Goal: Navigation & Orientation: Find specific page/section

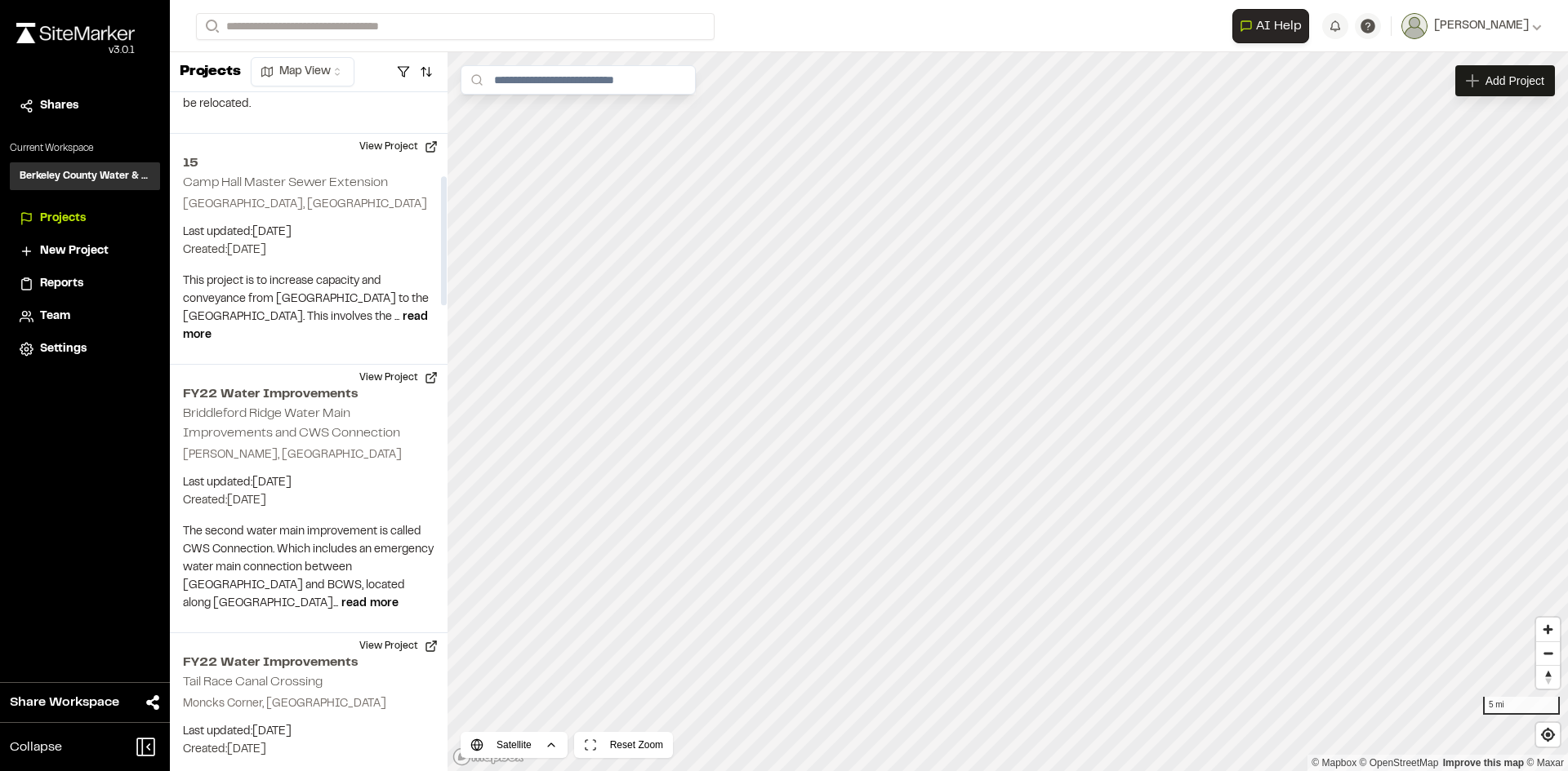
scroll to position [358, 0]
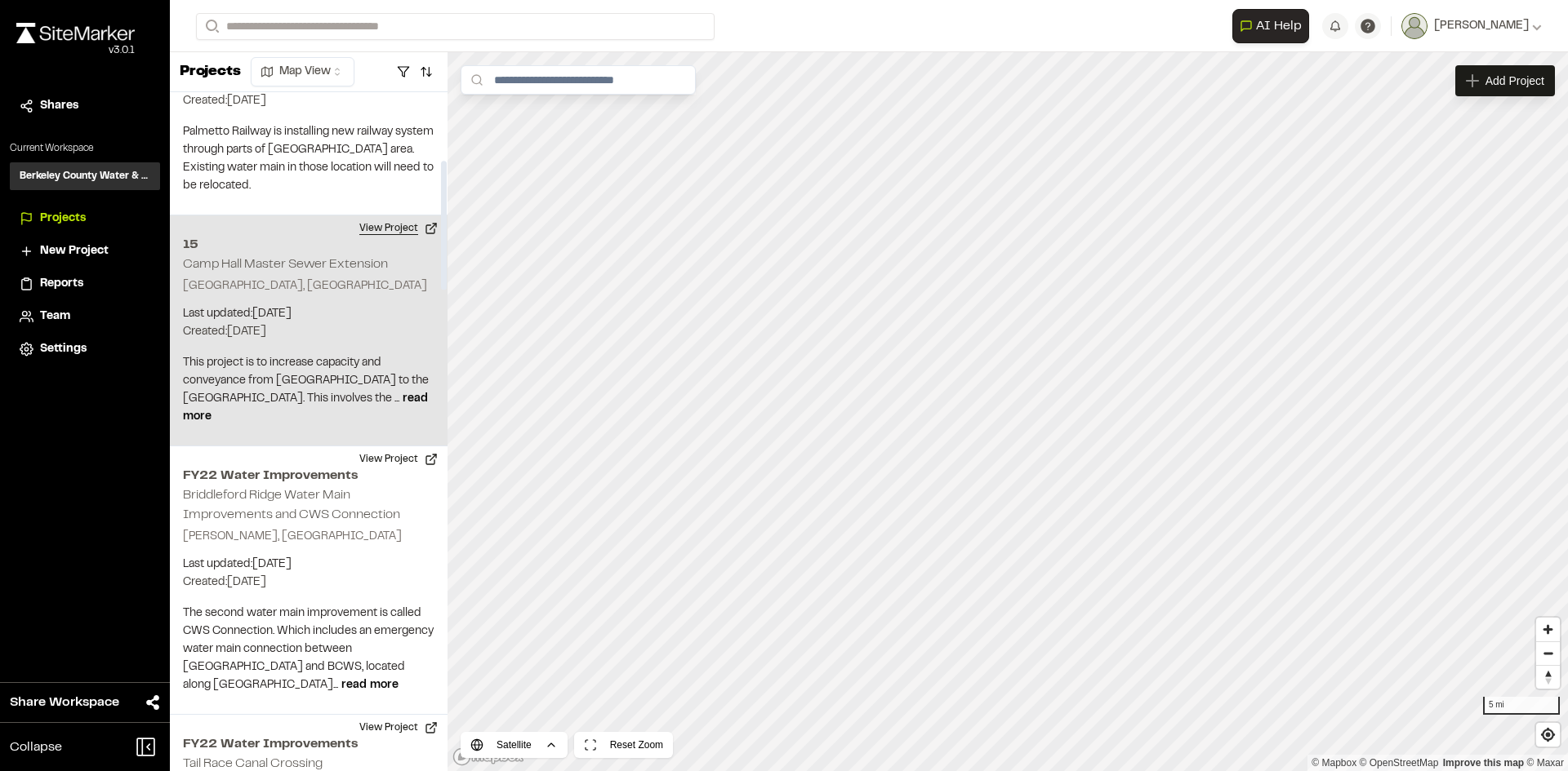
click at [386, 216] on button "View Project" at bounding box center [398, 228] width 98 height 26
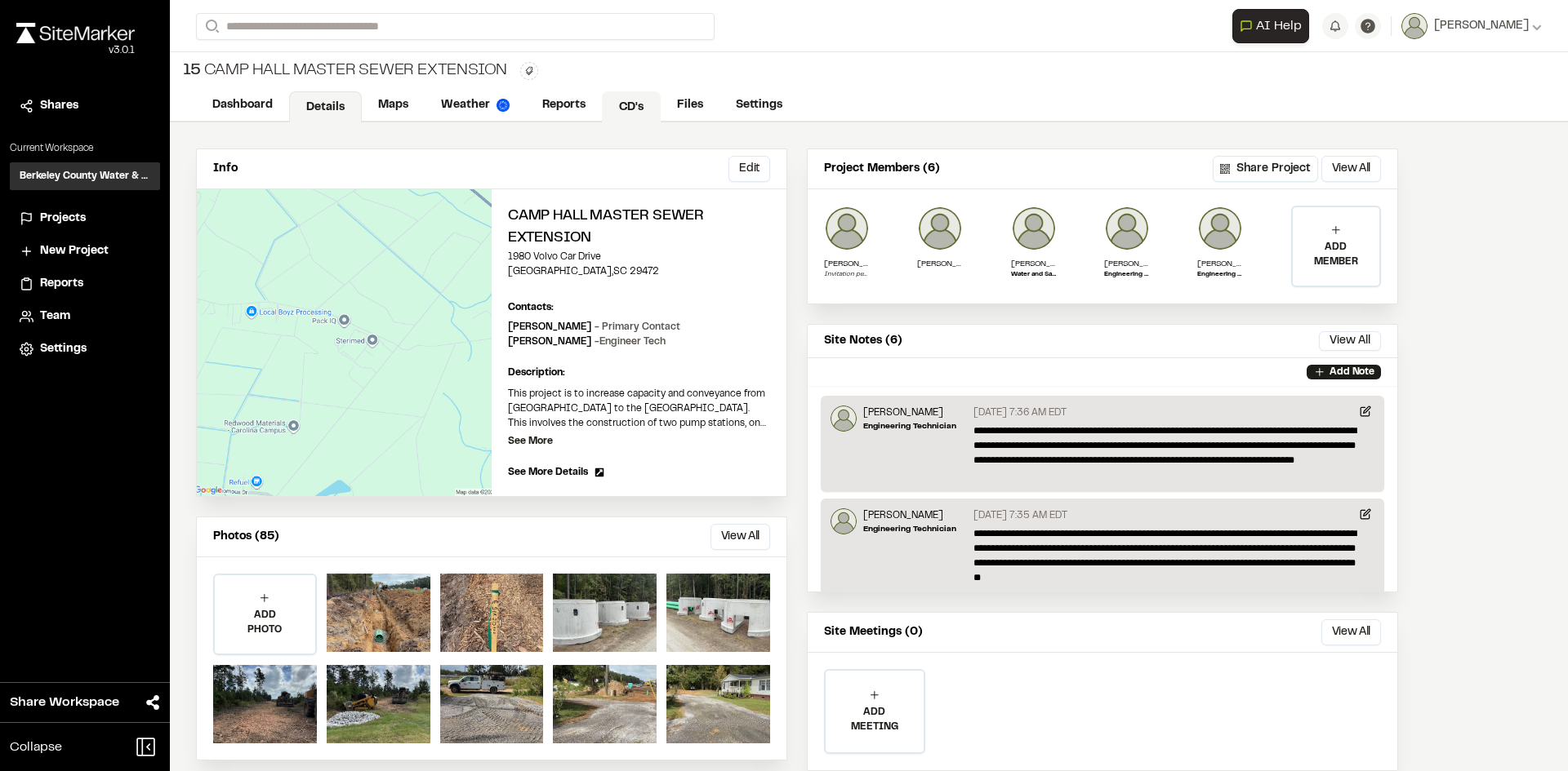
click at [632, 106] on link "CD's" at bounding box center [631, 107] width 59 height 31
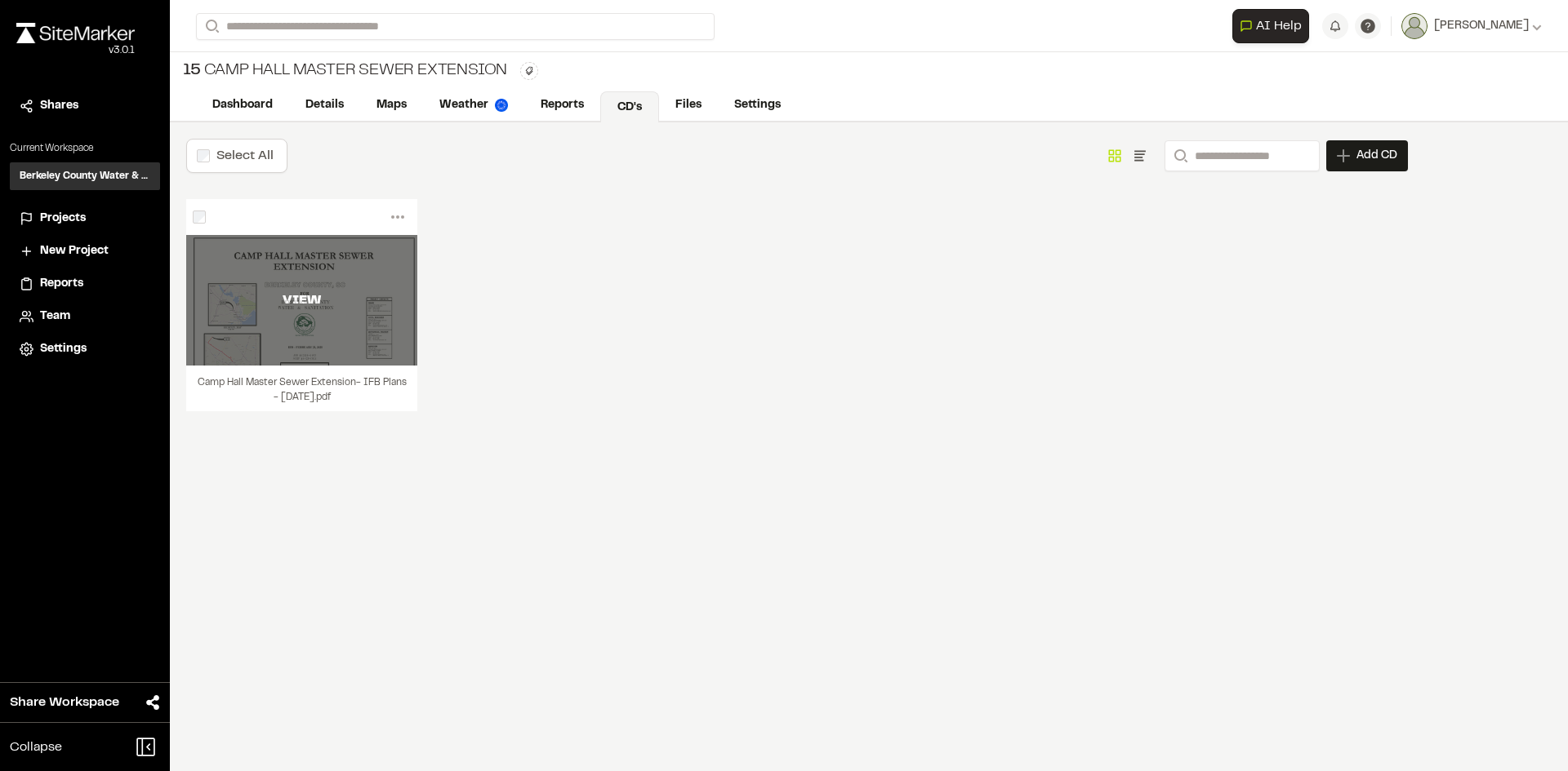
click at [353, 304] on div "VIEW" at bounding box center [302, 300] width 231 height 20
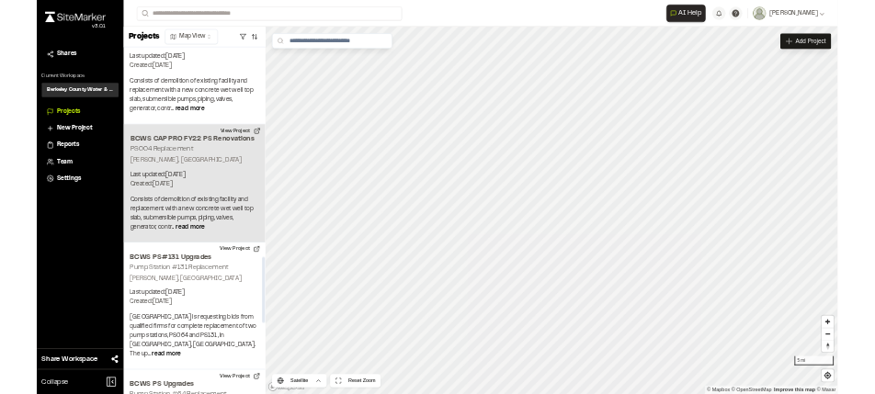
scroll to position [2573, 0]
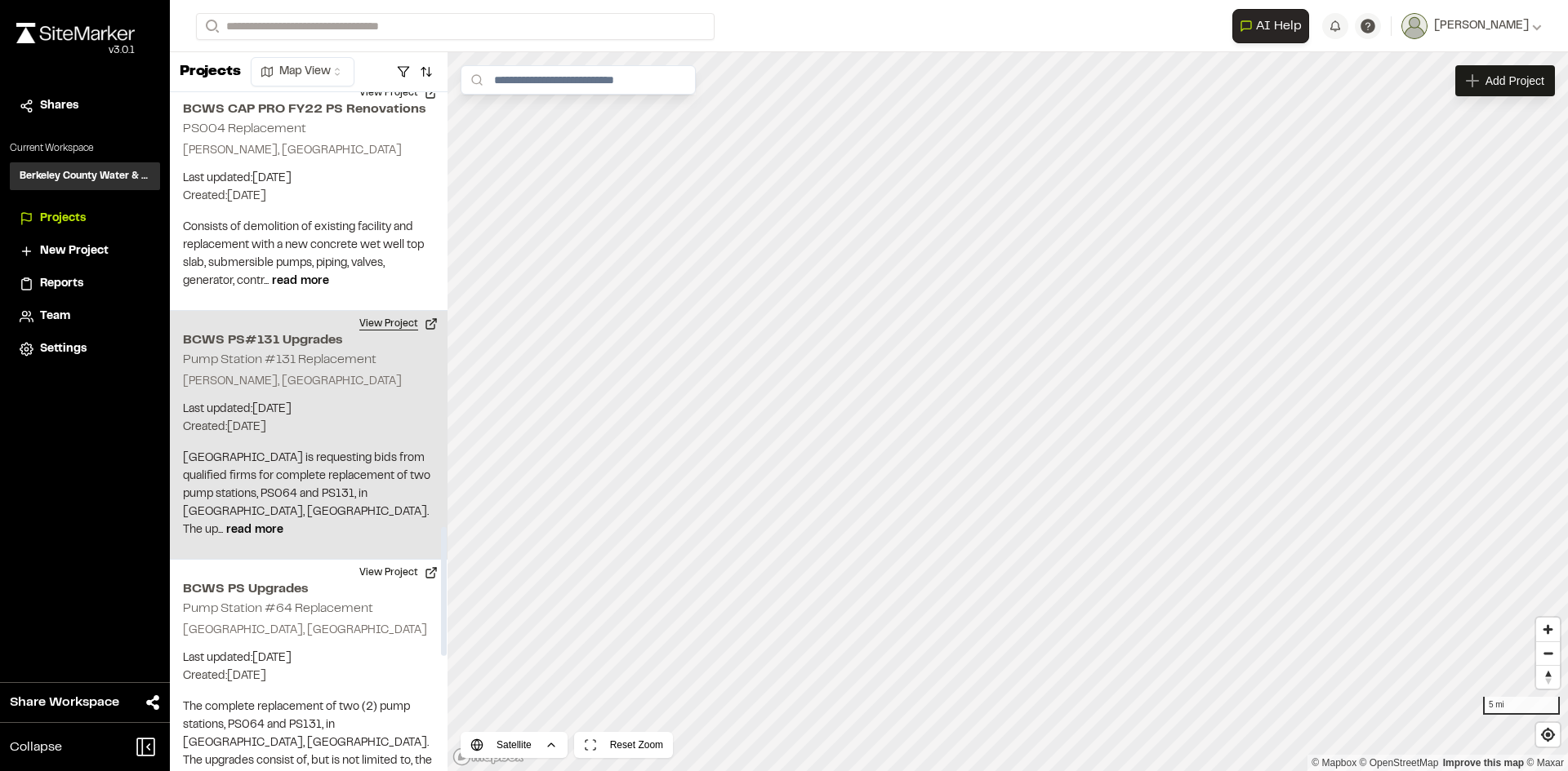
click at [398, 311] on button "View Project" at bounding box center [398, 323] width 98 height 26
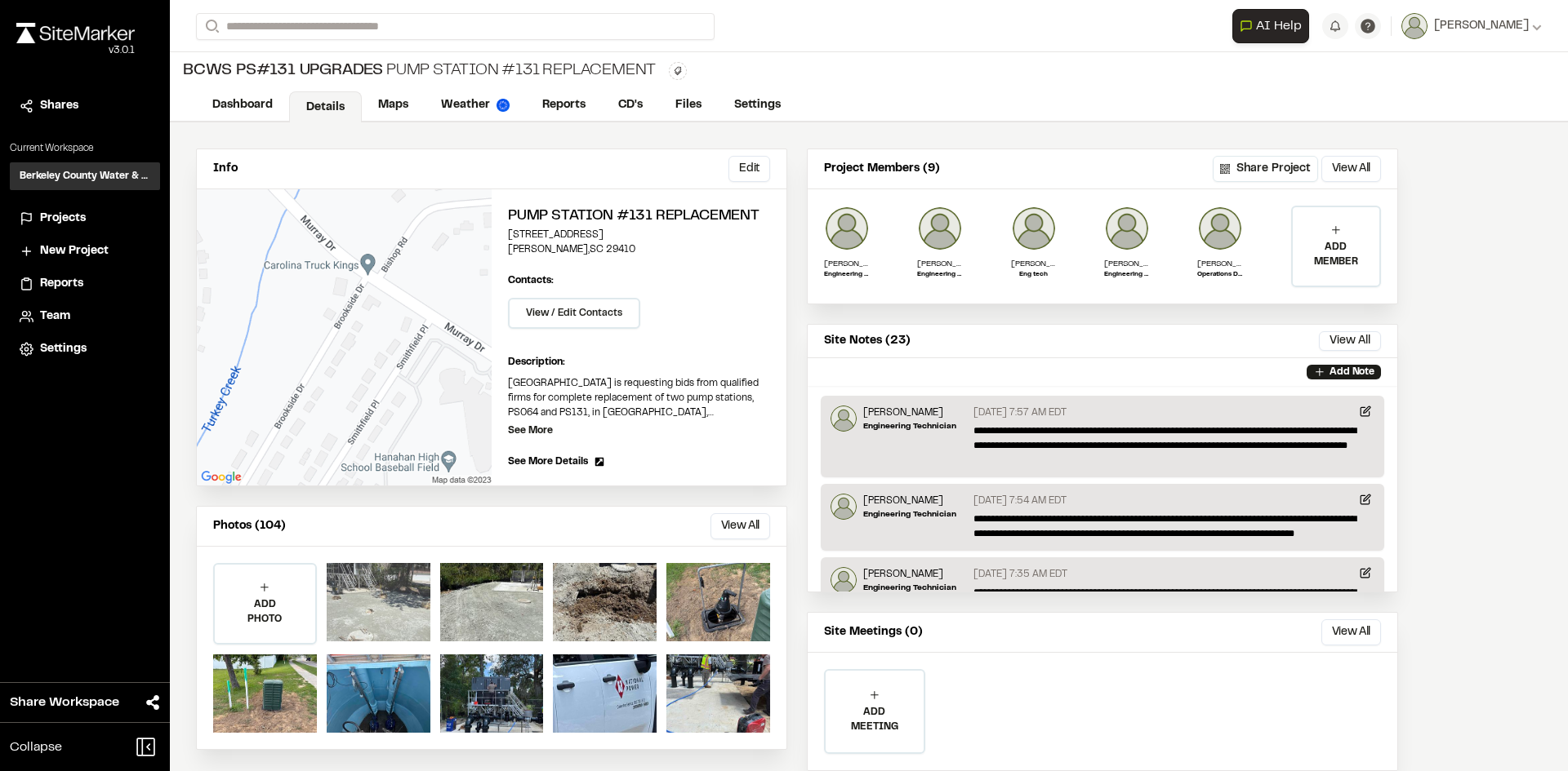
click at [385, 603] on div at bounding box center [378, 602] width 104 height 78
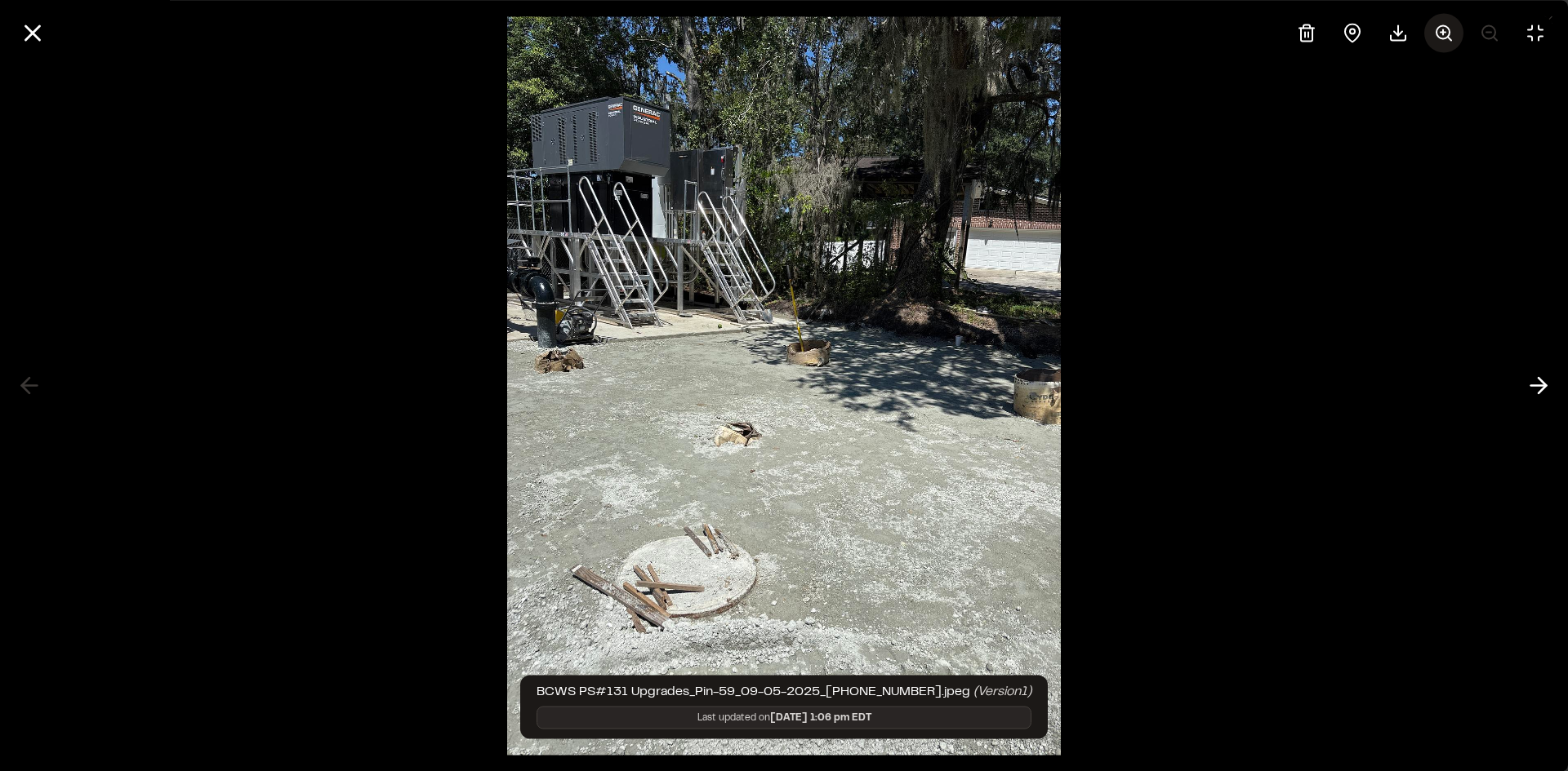
click at [1437, 35] on circle at bounding box center [1443, 31] width 13 height 13
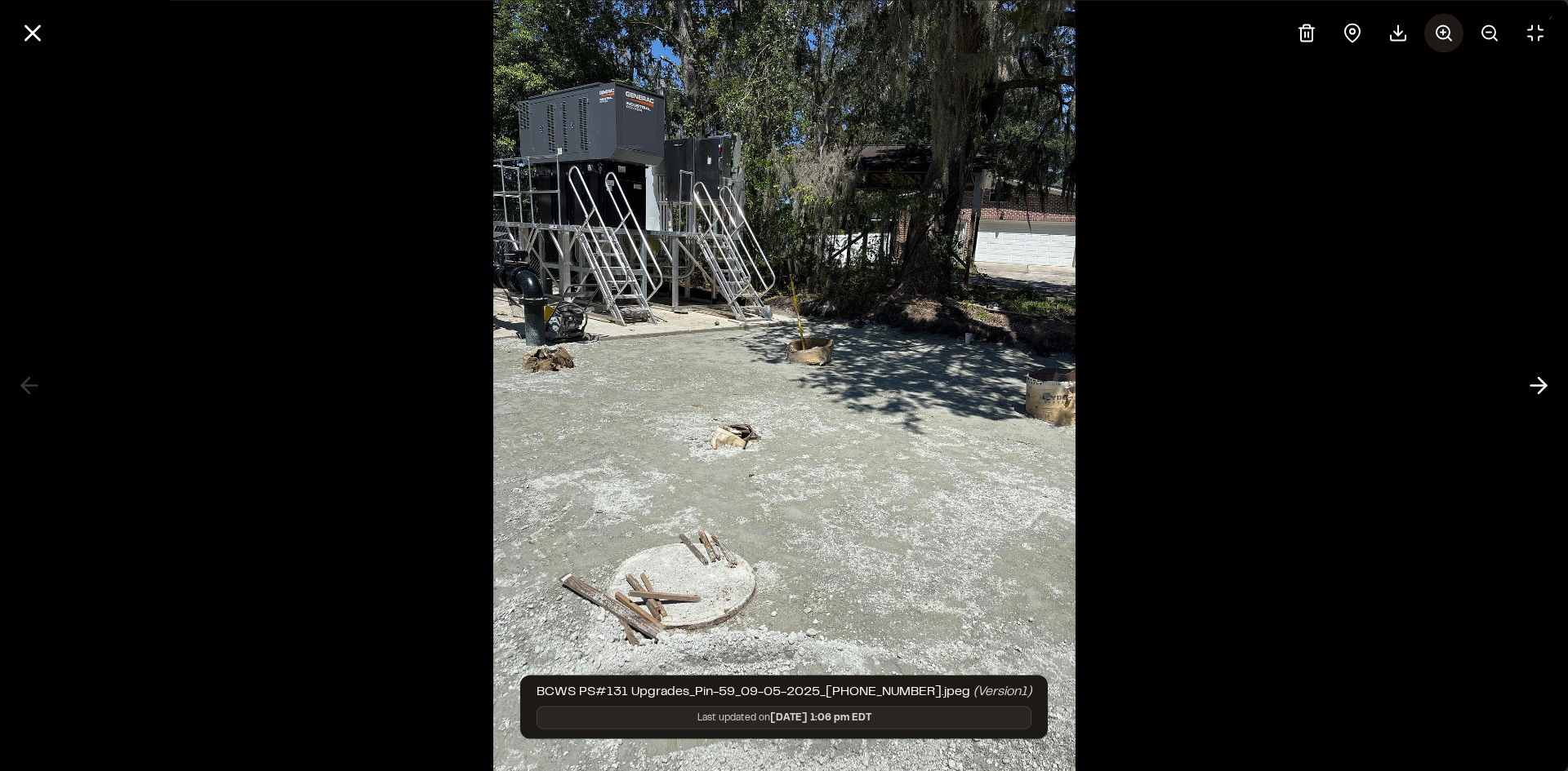
click at [1440, 36] on icon at bounding box center [1444, 33] width 20 height 20
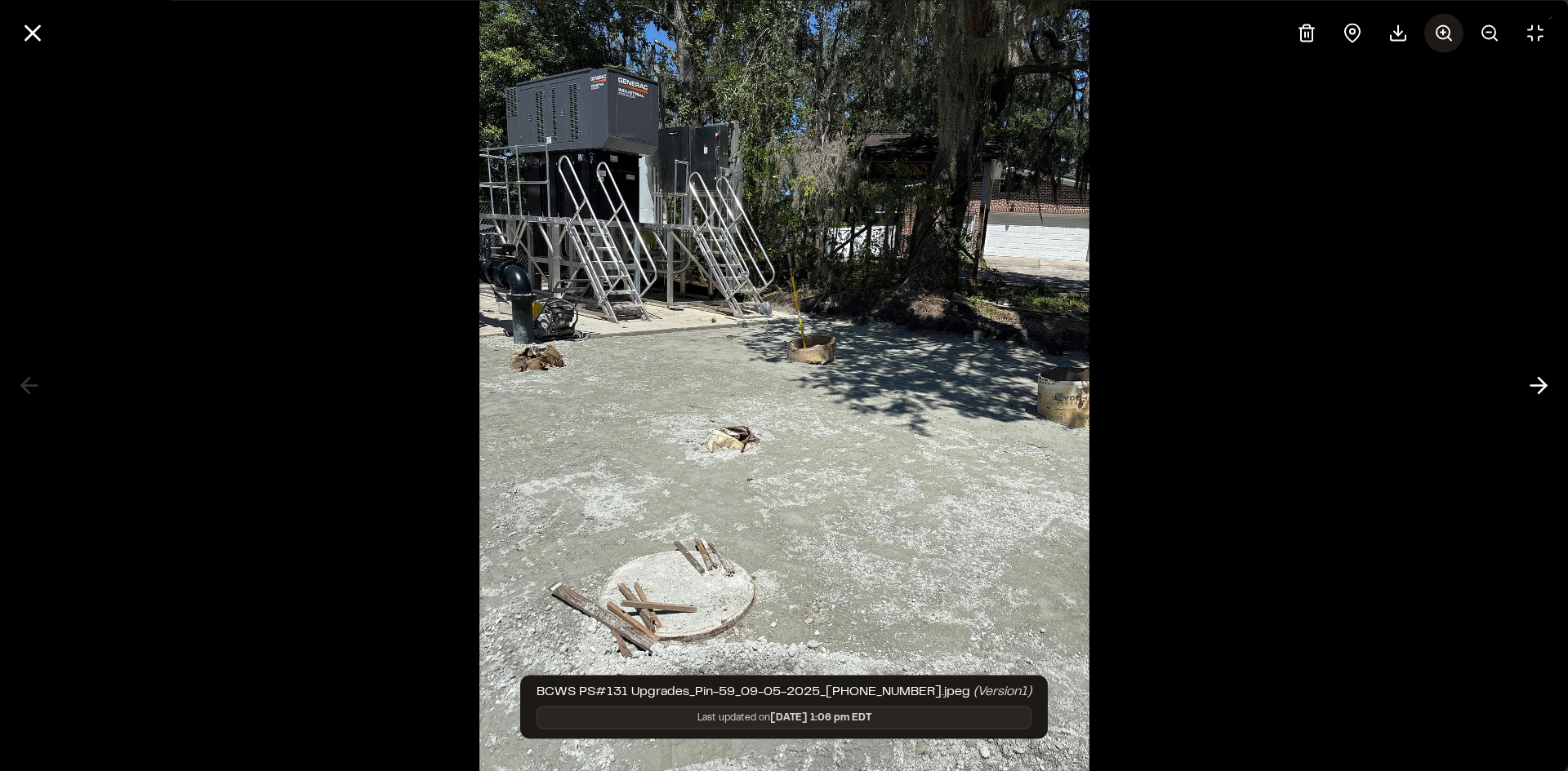
click at [1440, 36] on icon at bounding box center [1444, 33] width 20 height 20
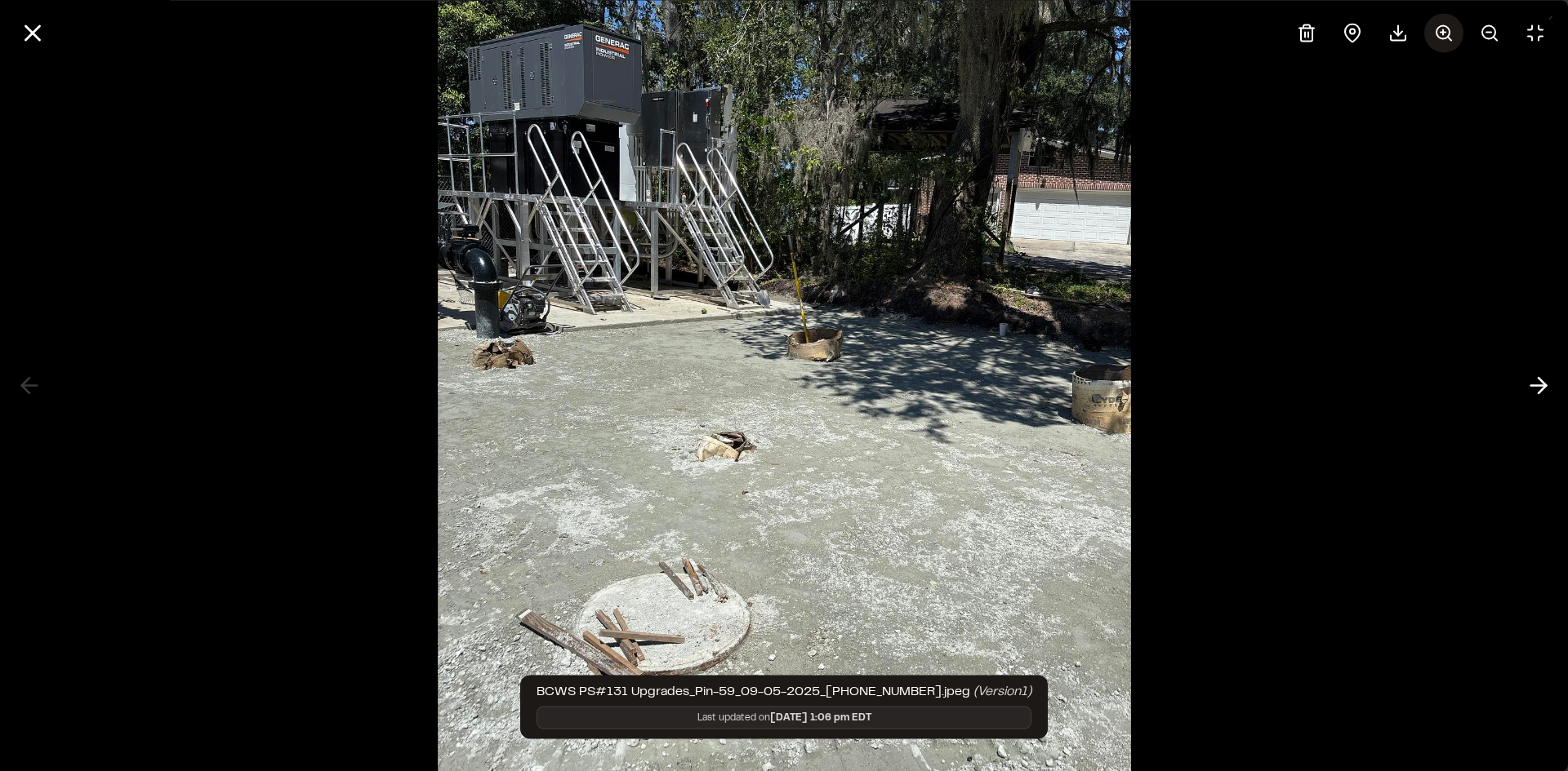
click at [1440, 36] on icon at bounding box center [1444, 33] width 20 height 20
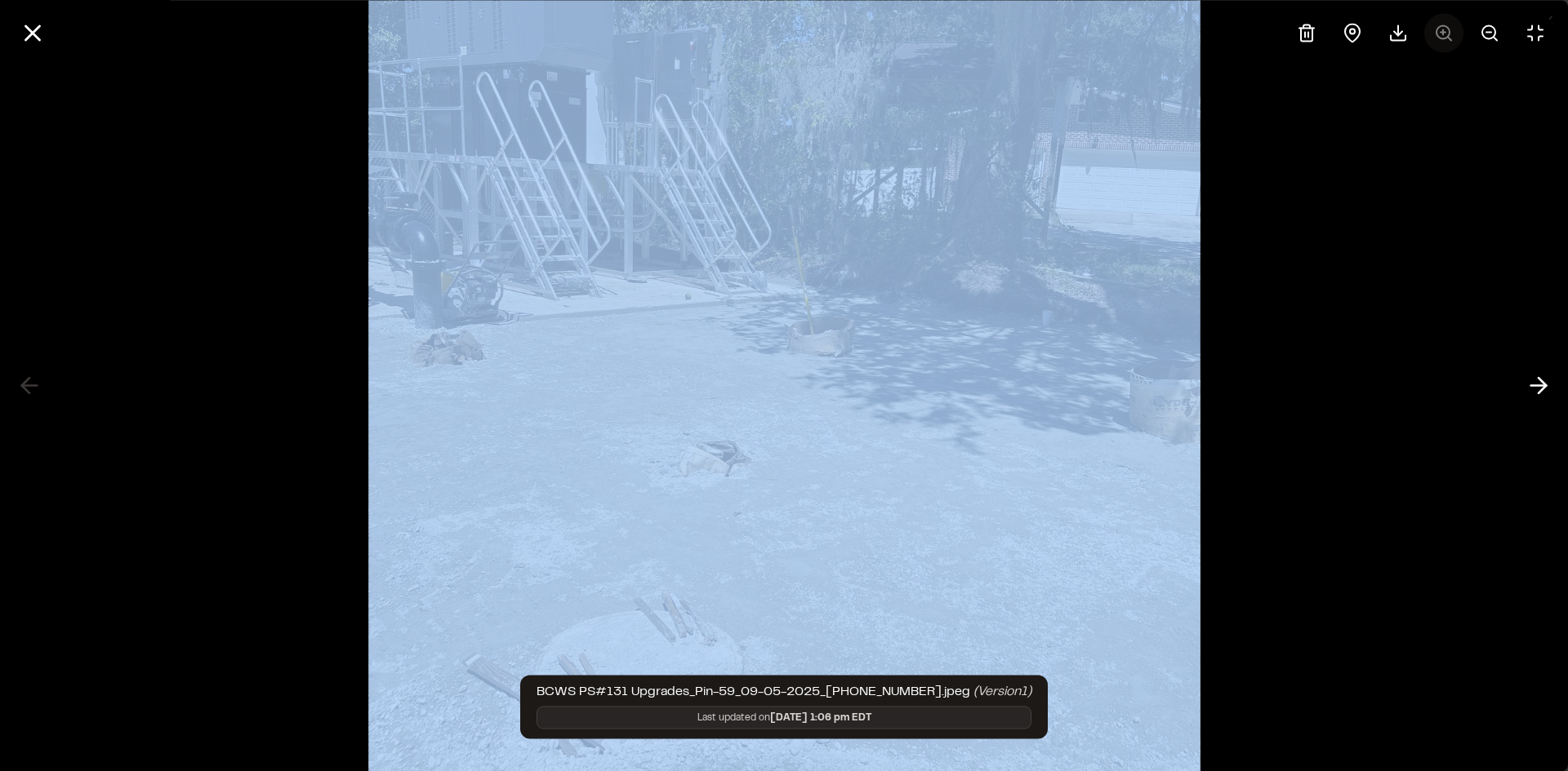
click at [1440, 36] on div at bounding box center [1420, 33] width 267 height 39
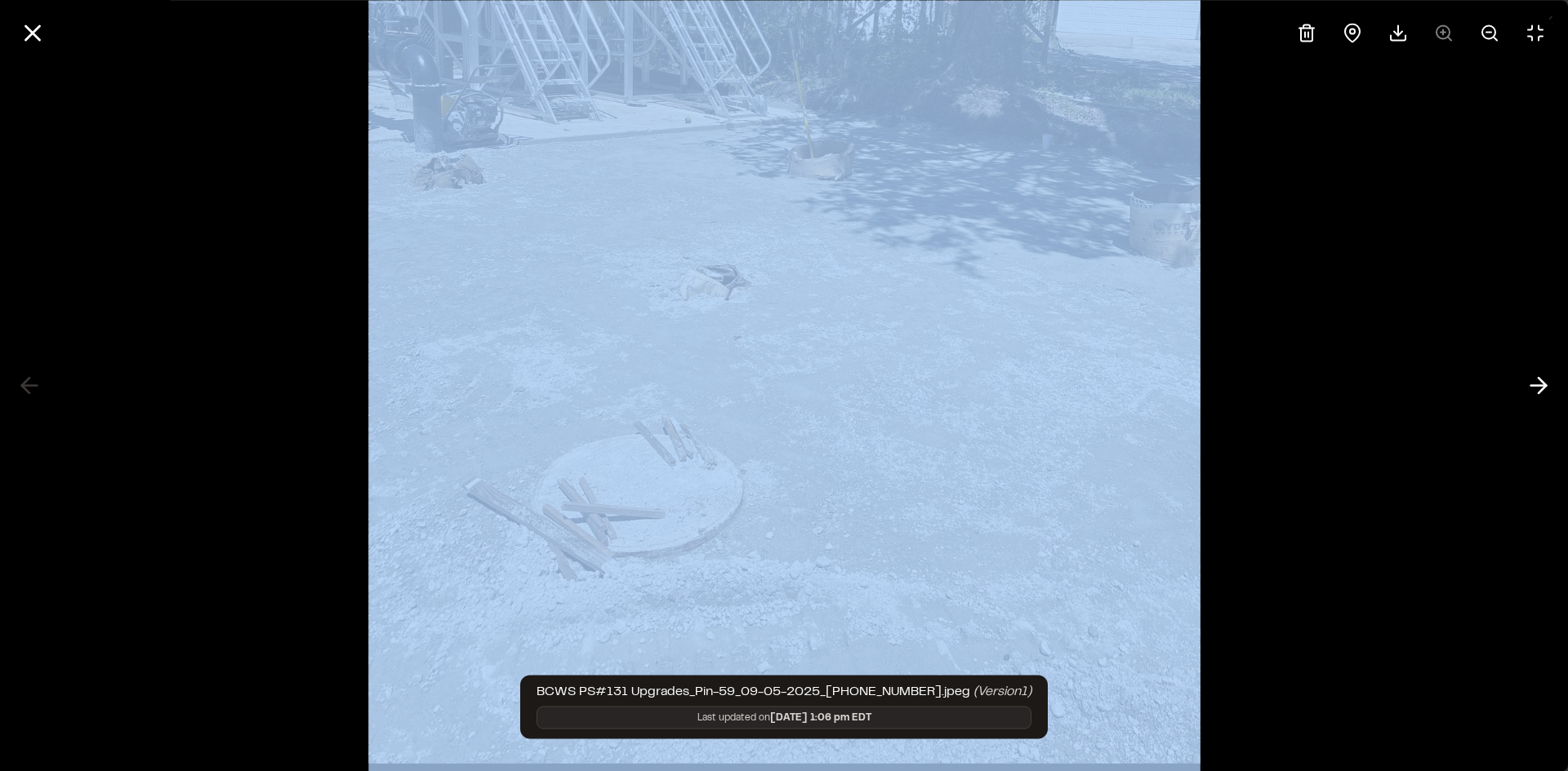
scroll to position [193, 0]
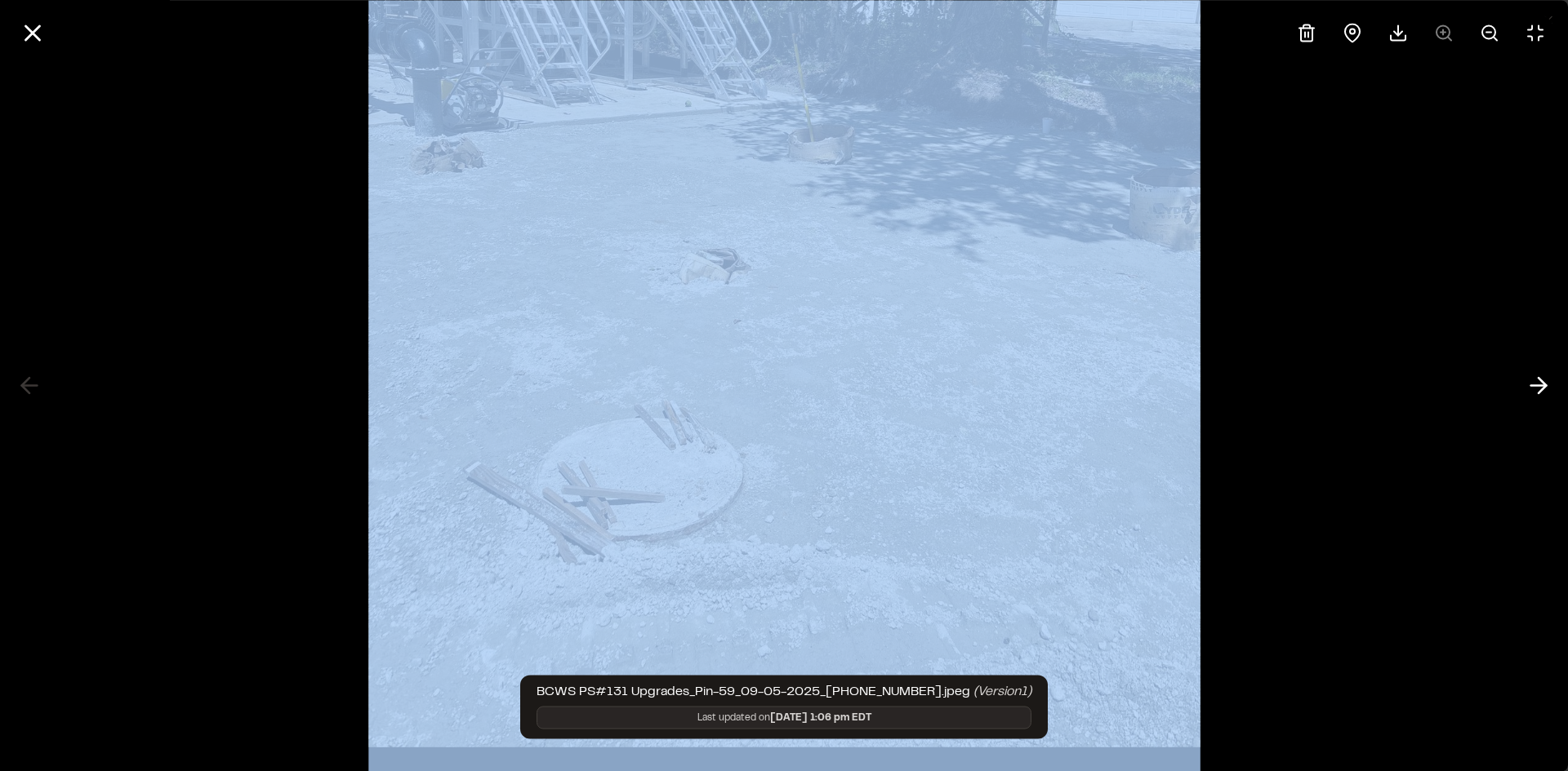
click at [1386, 427] on div at bounding box center [784, 386] width 1568 height 771
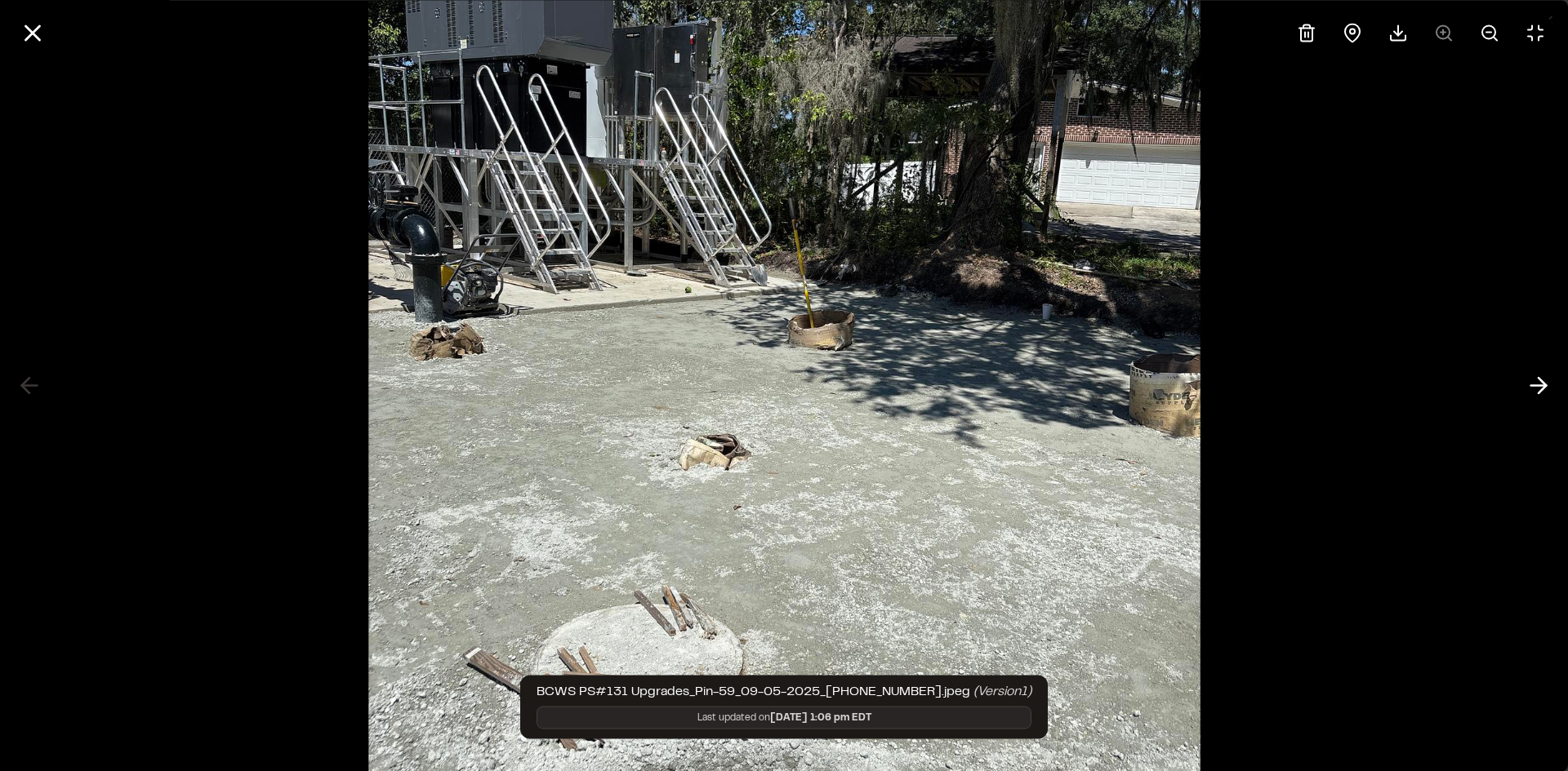
scroll to position [0, 0]
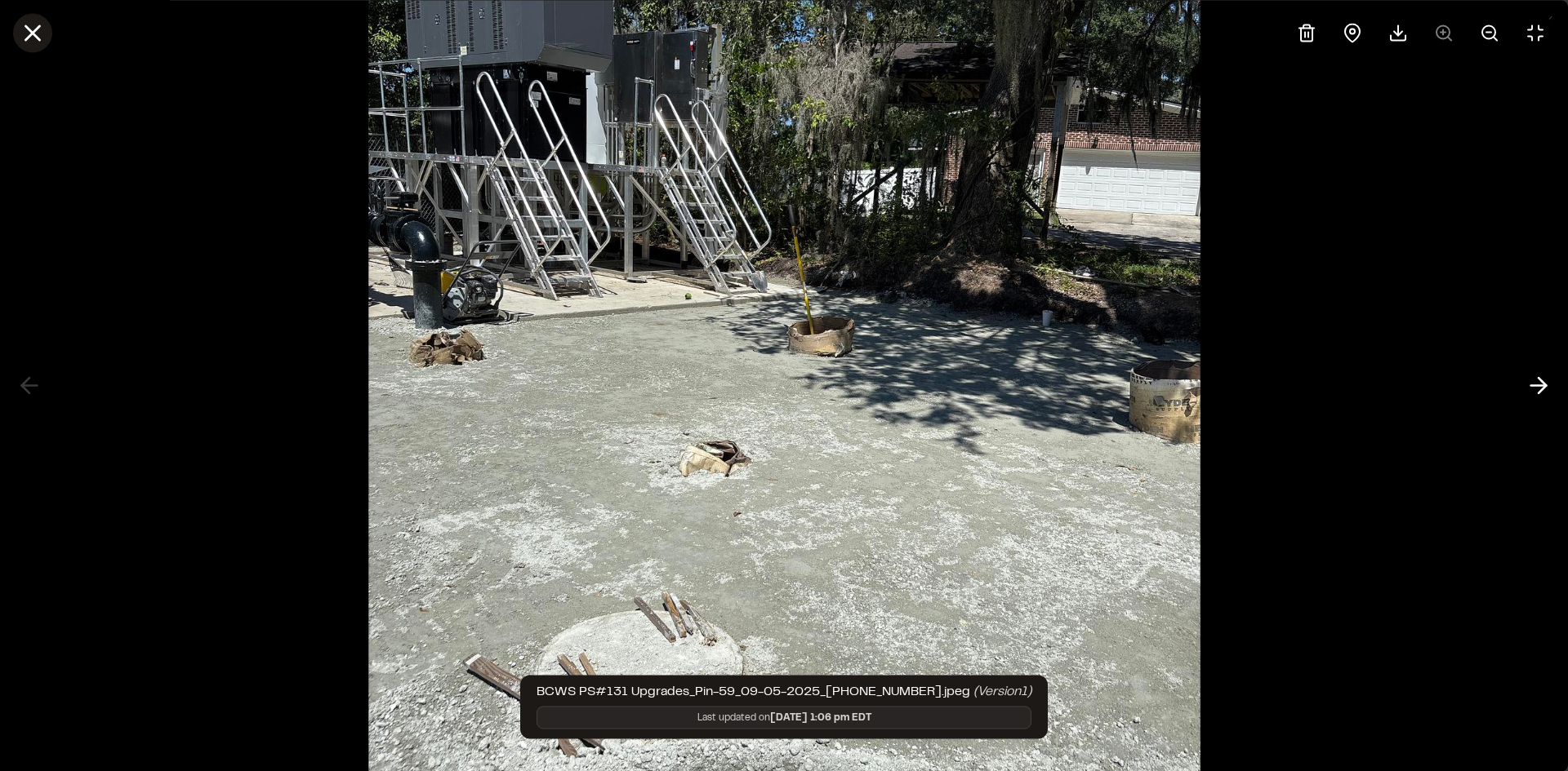
click at [26, 34] on icon at bounding box center [32, 32] width 28 height 28
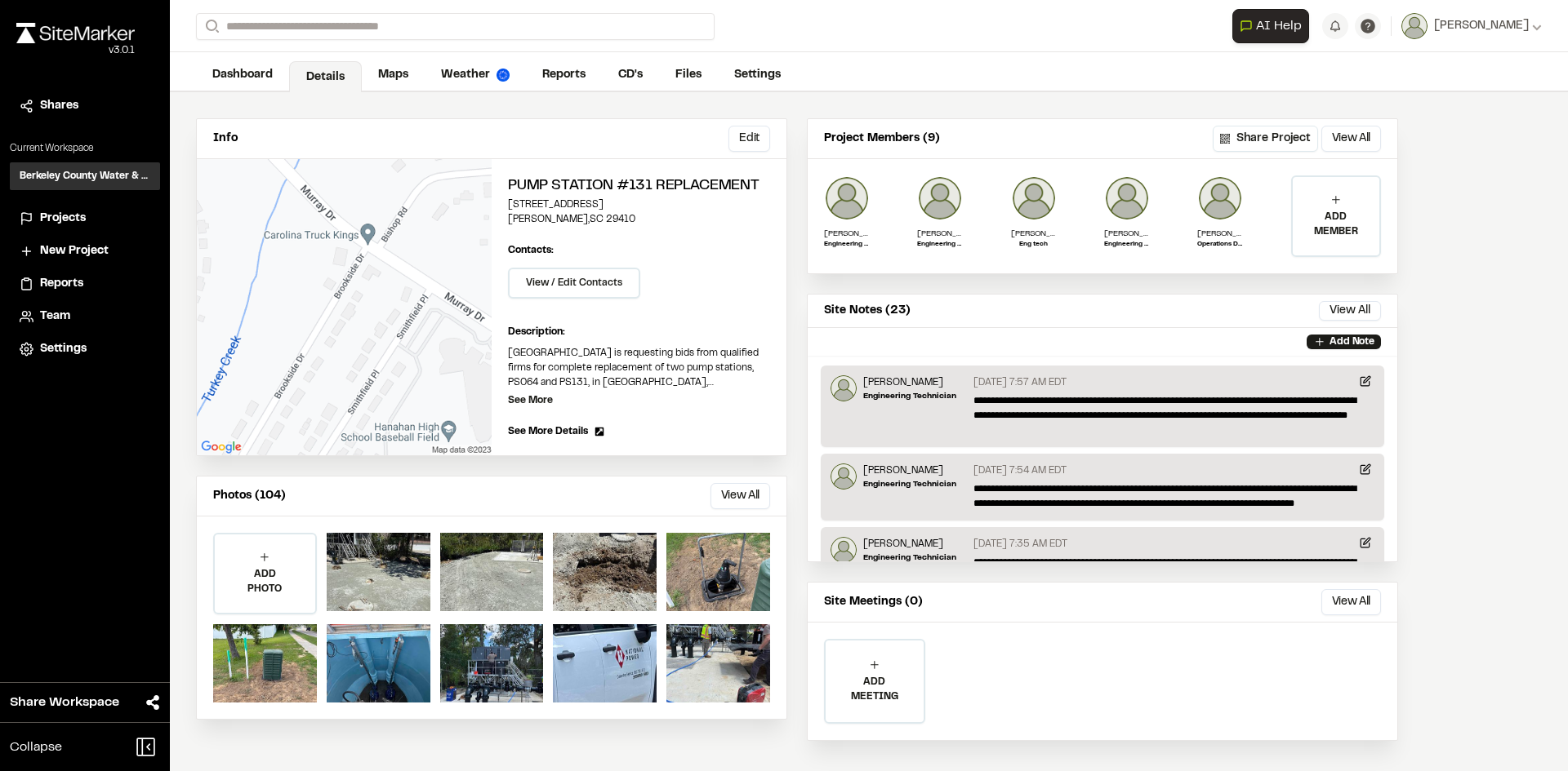
scroll to position [45, 0]
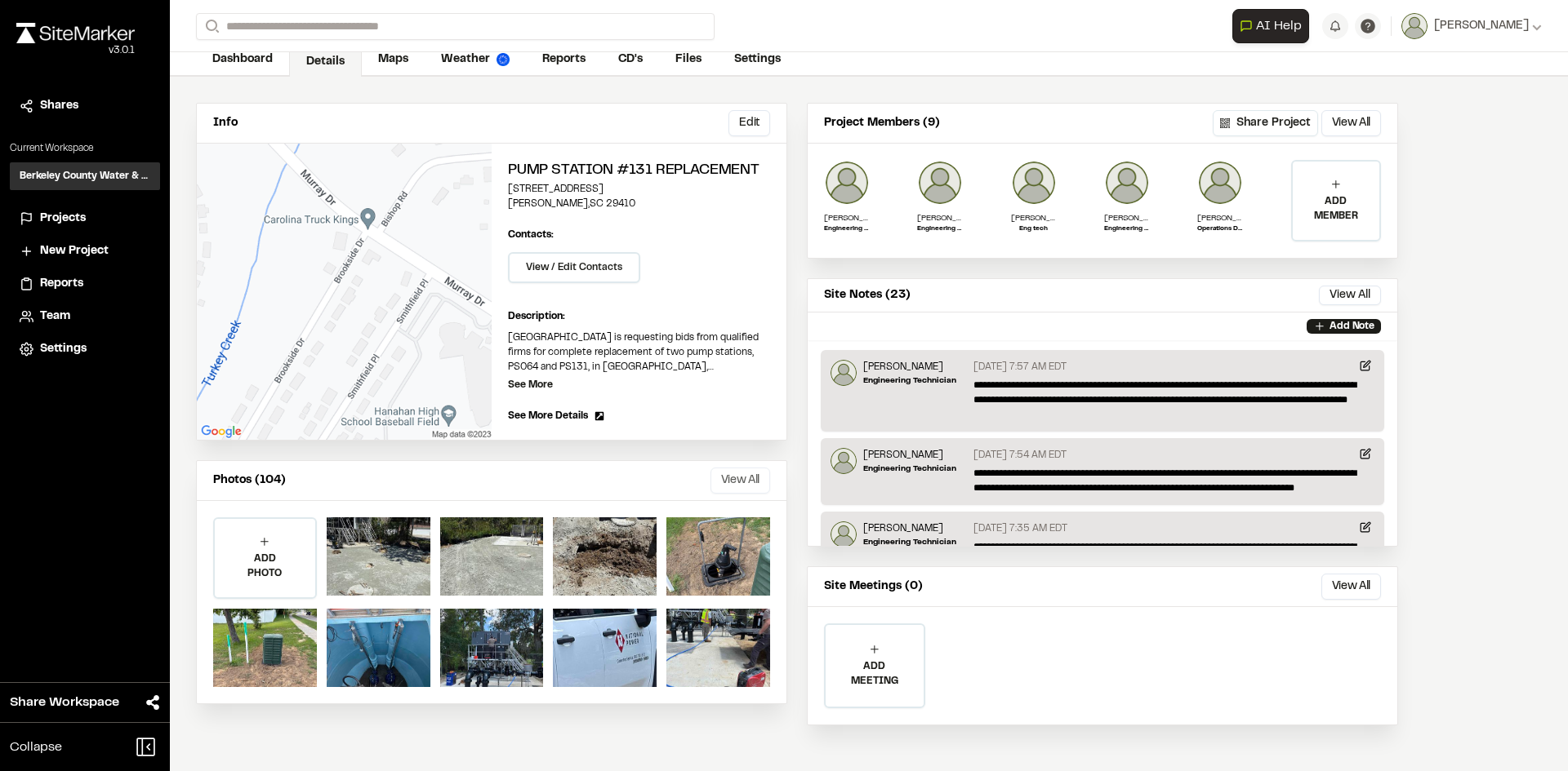
click at [751, 479] on button "View All" at bounding box center [740, 481] width 60 height 26
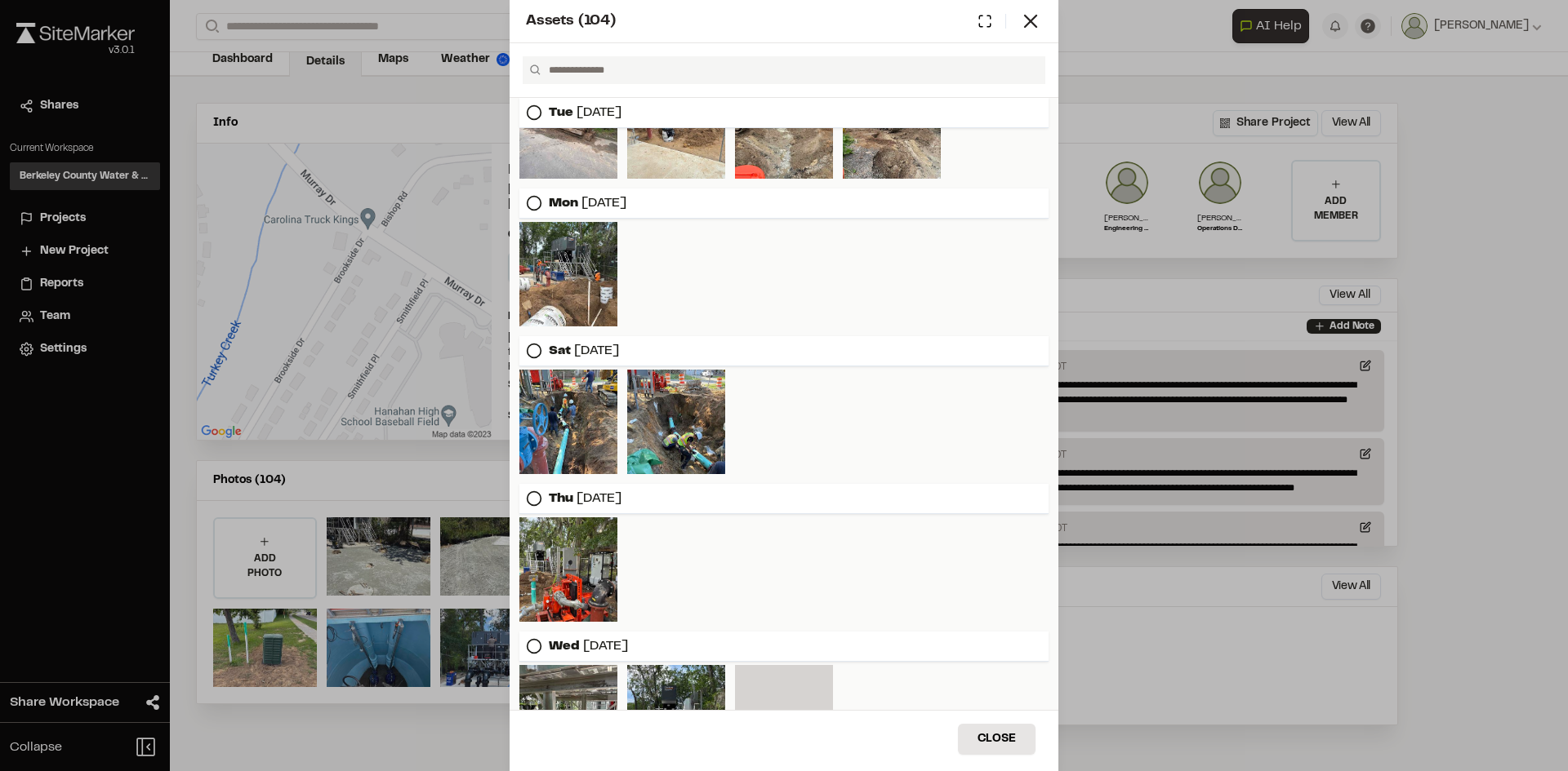
scroll to position [816, 0]
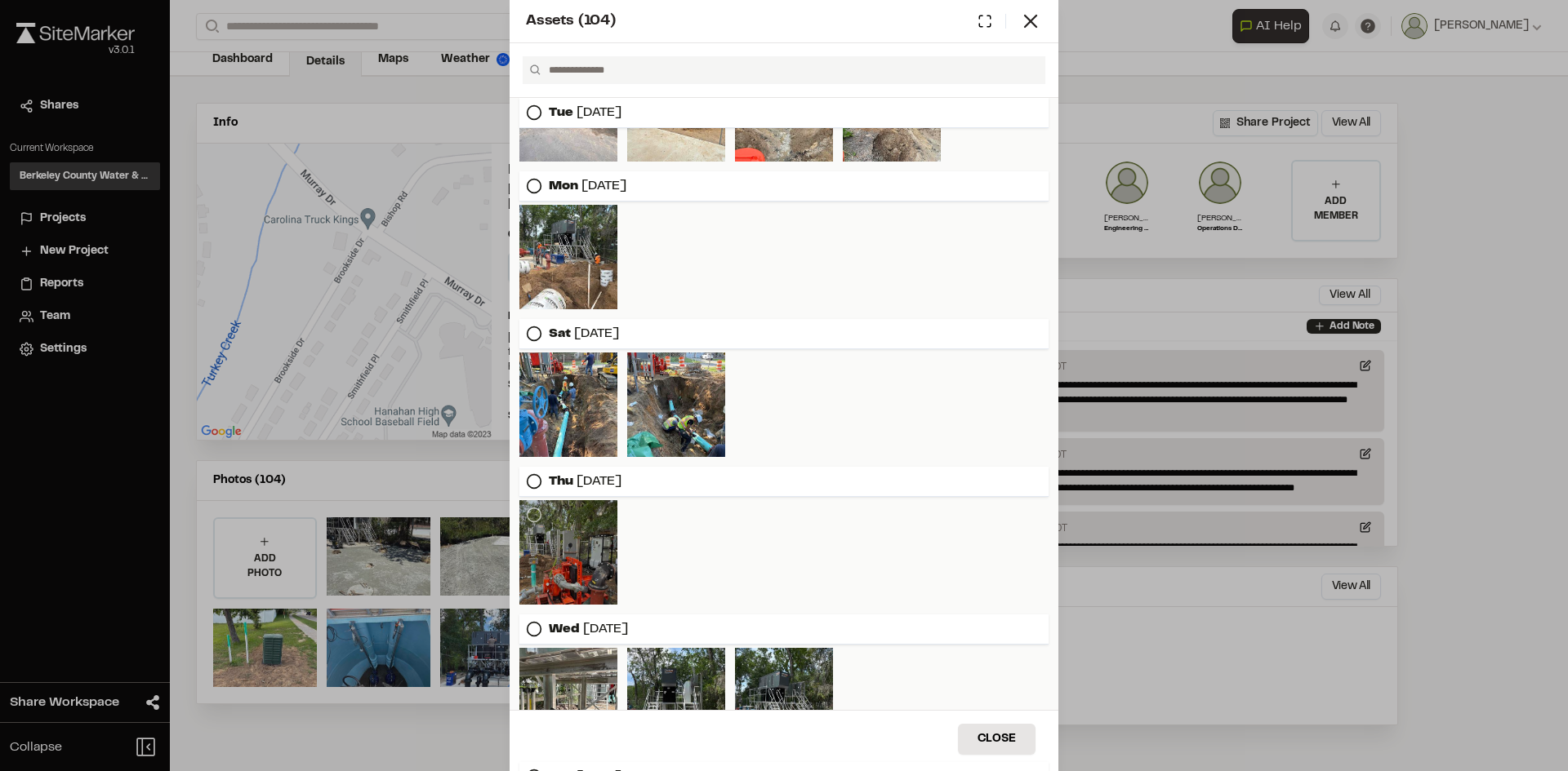
click at [564, 559] on div at bounding box center [569, 552] width 98 height 105
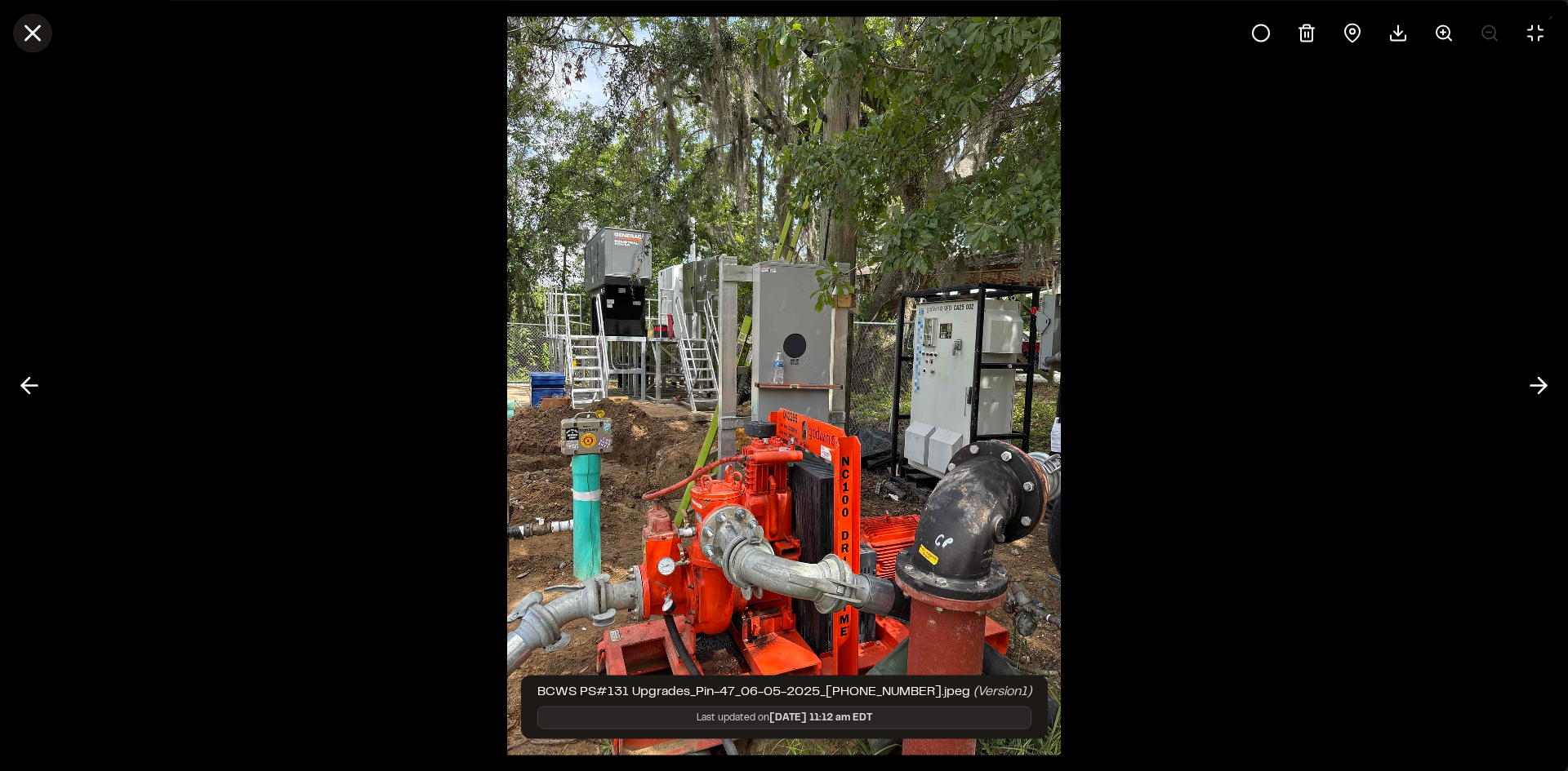
click at [29, 36] on line at bounding box center [33, 33] width 14 height 14
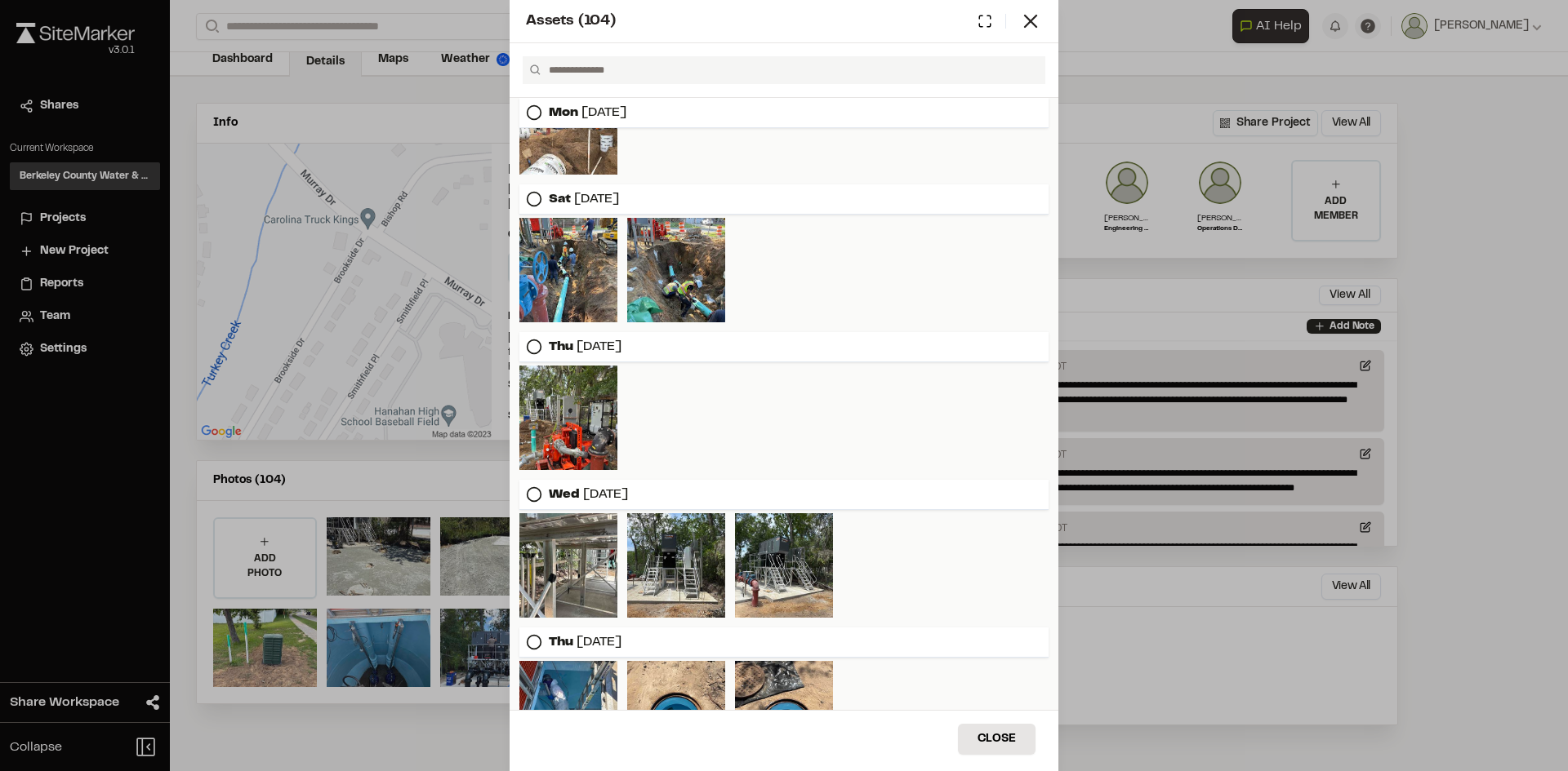
scroll to position [1061, 0]
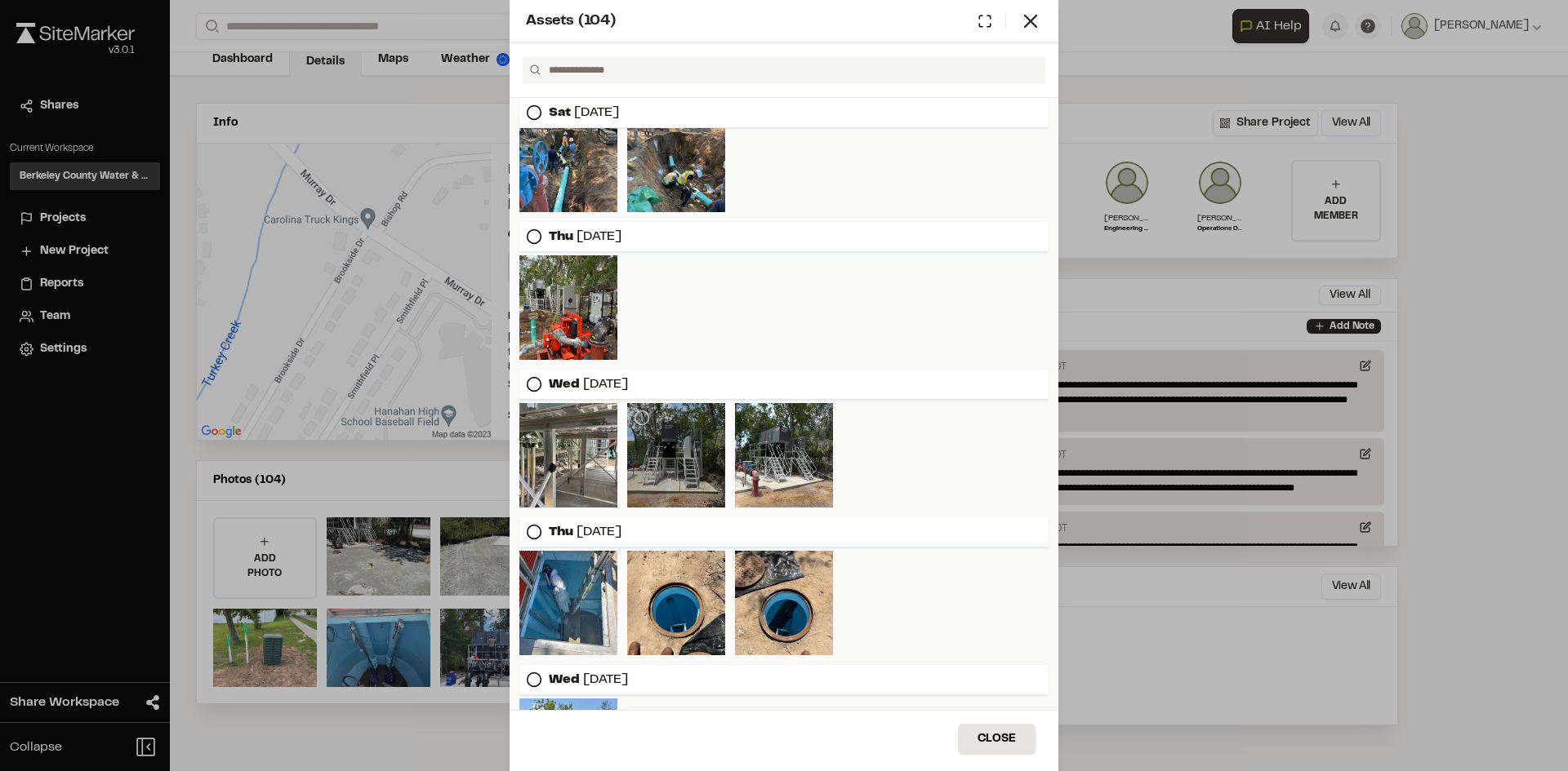
click at [660, 458] on div at bounding box center [676, 456] width 98 height 105
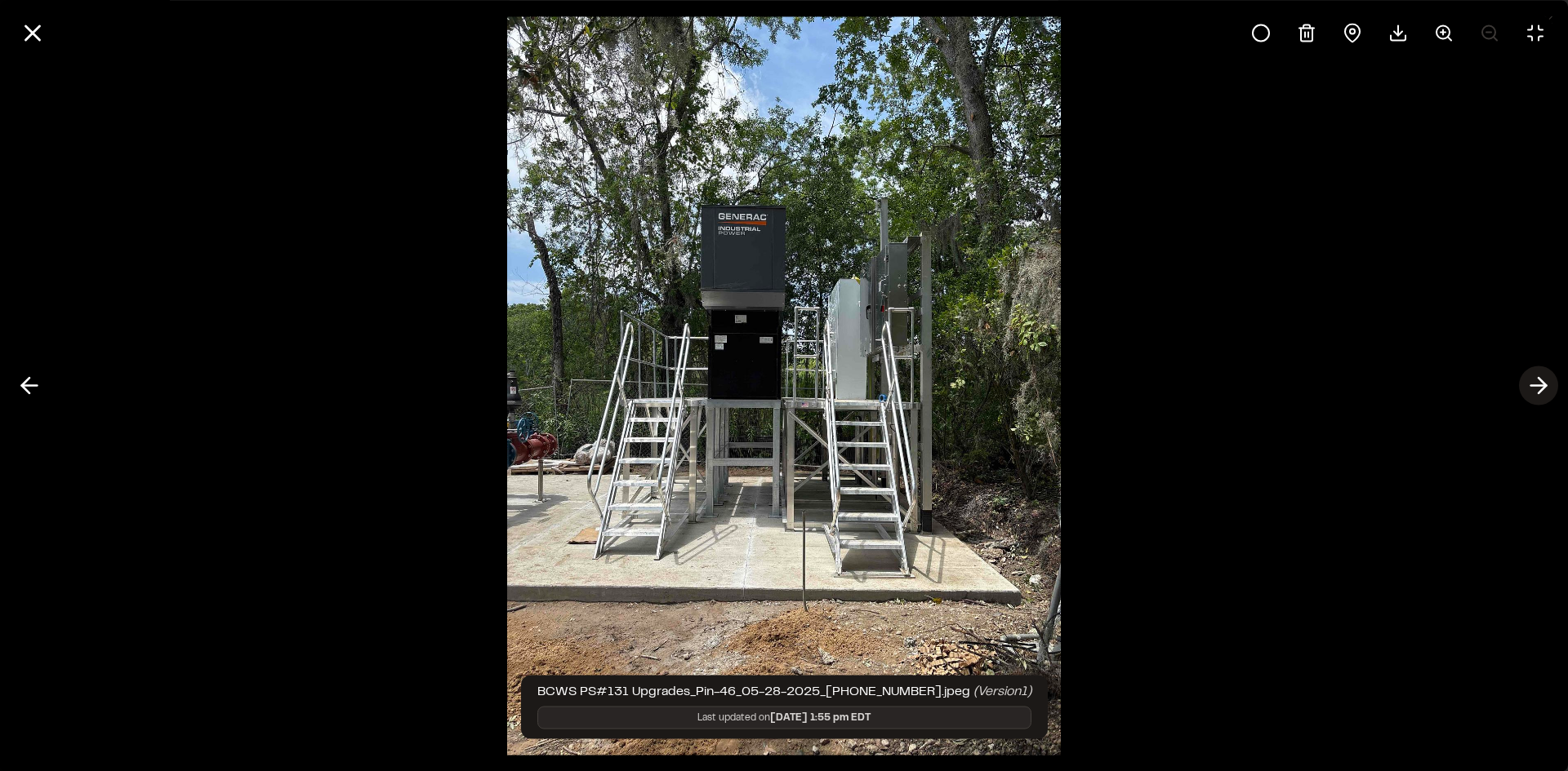
click at [1534, 386] on line at bounding box center [1538, 386] width 15 height 0
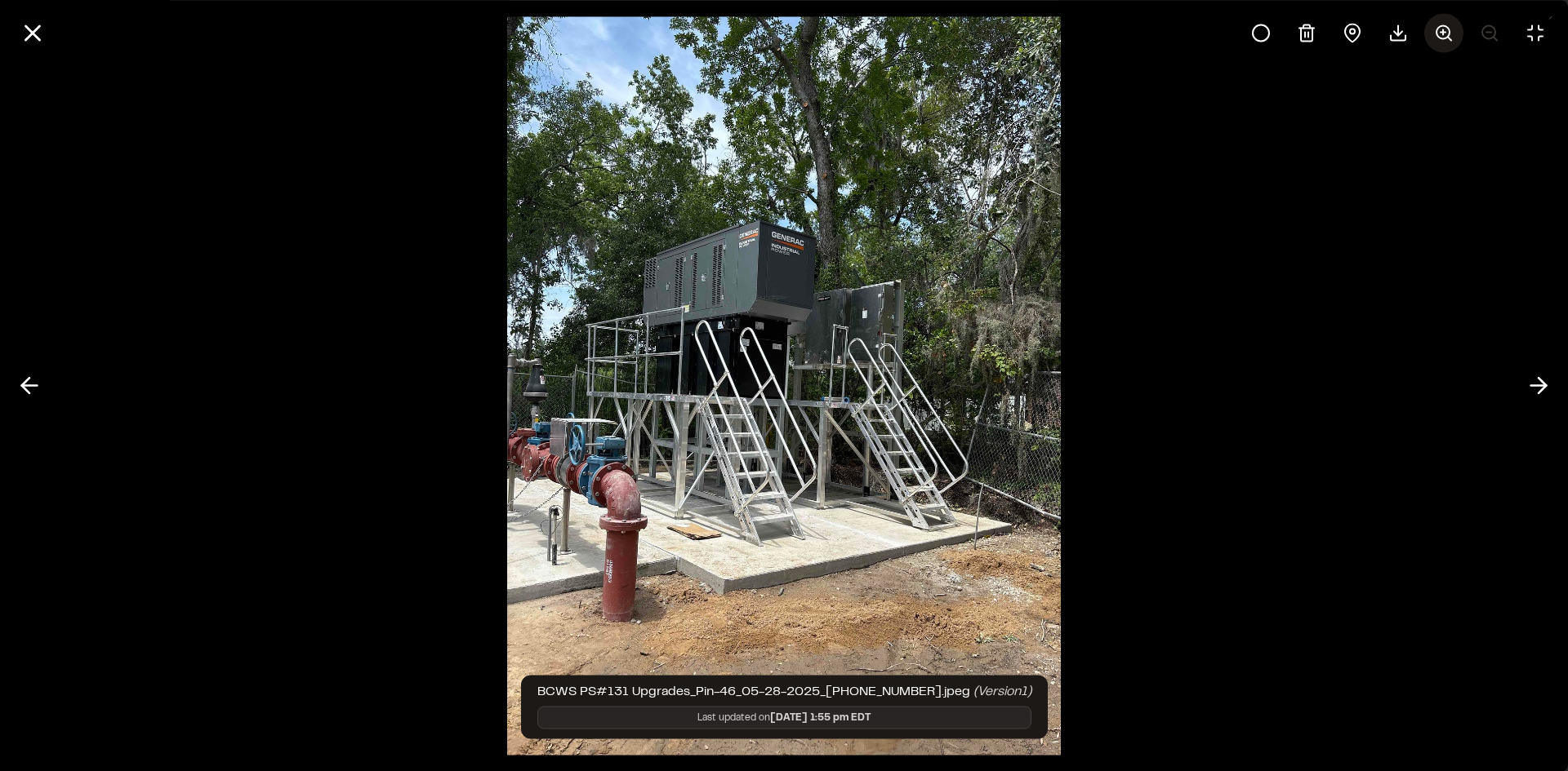
click at [1447, 32] on icon at bounding box center [1444, 33] width 20 height 20
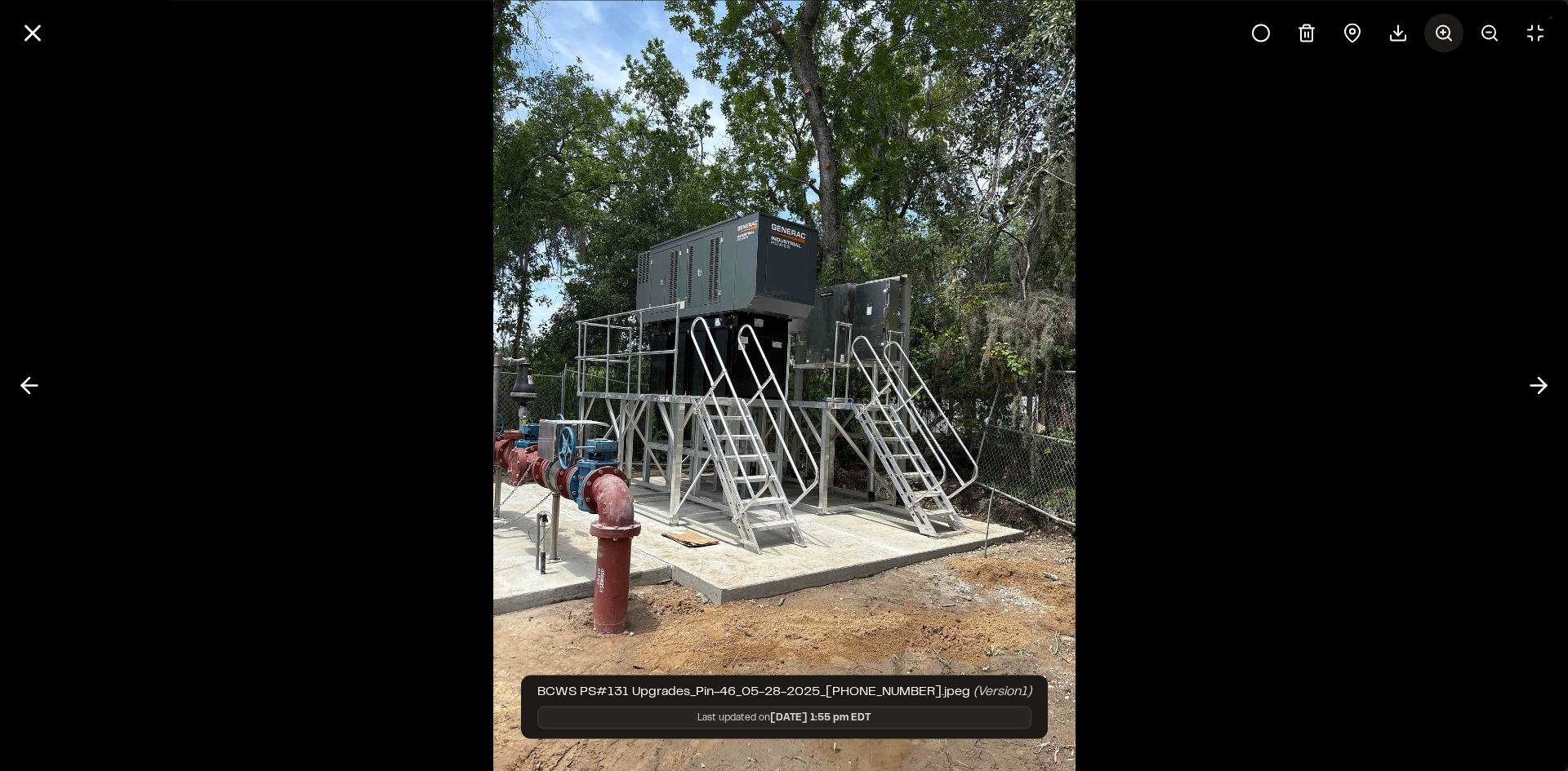
click at [1447, 32] on icon at bounding box center [1444, 33] width 20 height 20
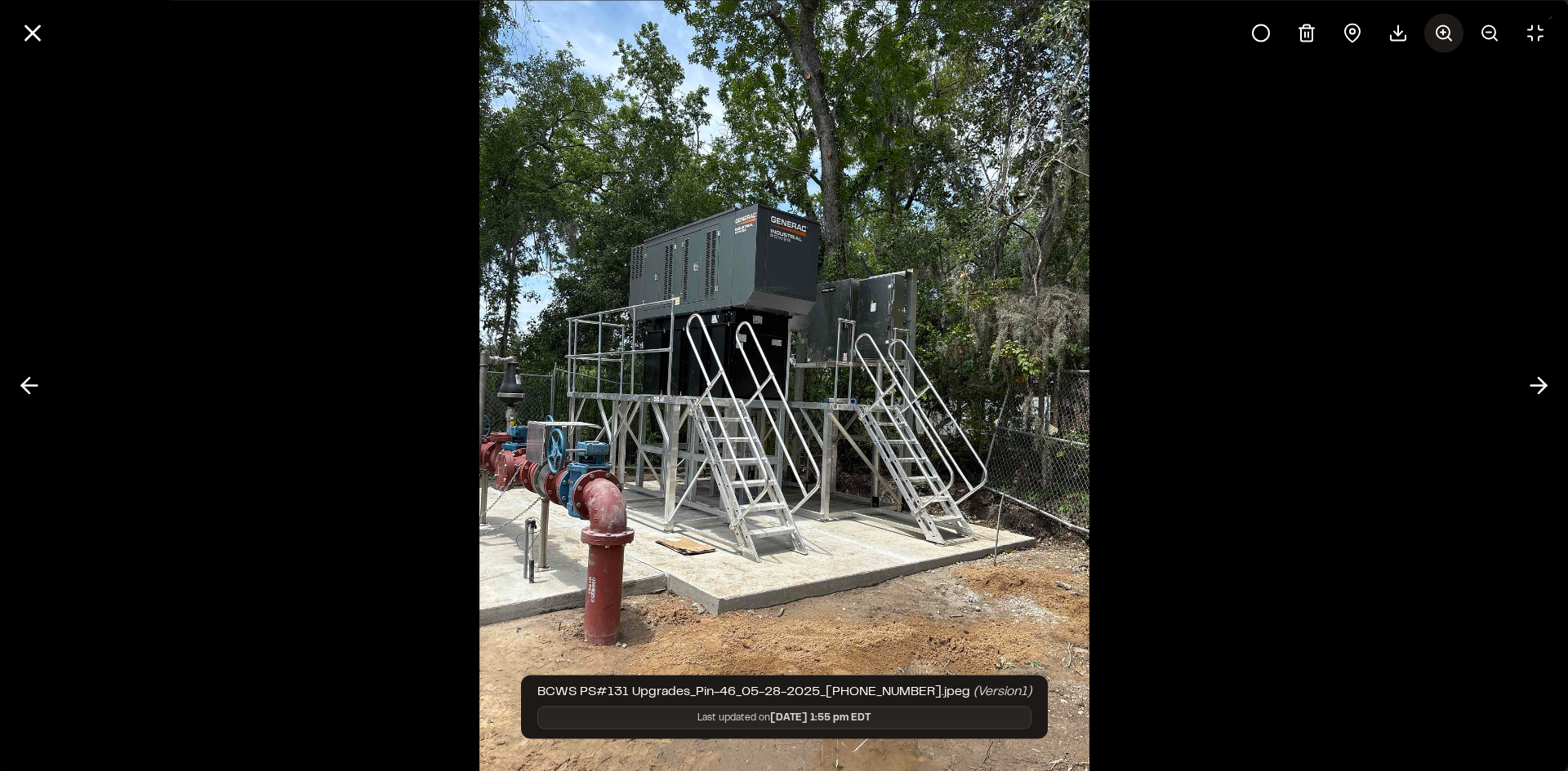
click at [1447, 32] on icon at bounding box center [1444, 33] width 20 height 20
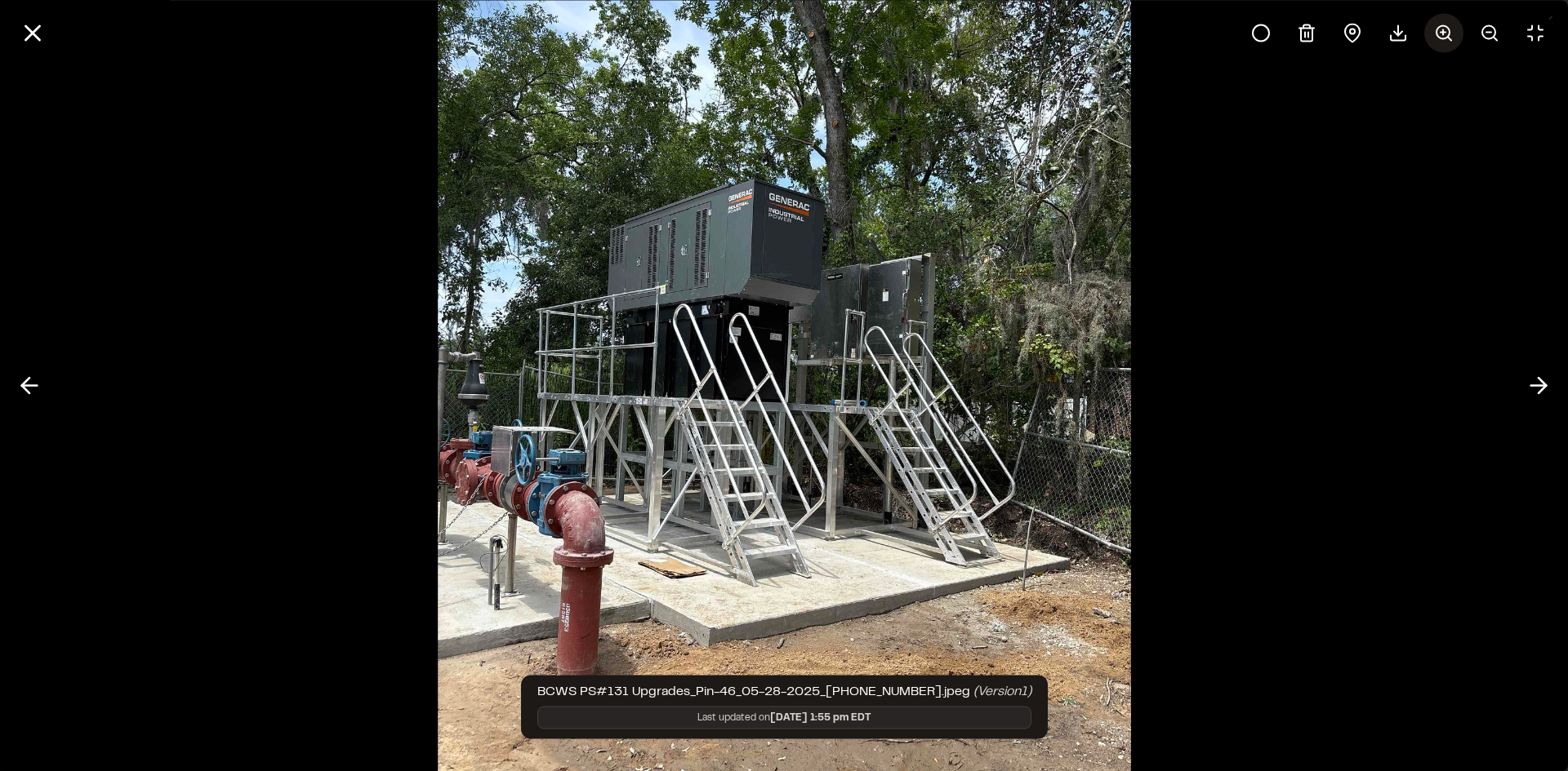
click at [1447, 32] on icon at bounding box center [1444, 33] width 20 height 20
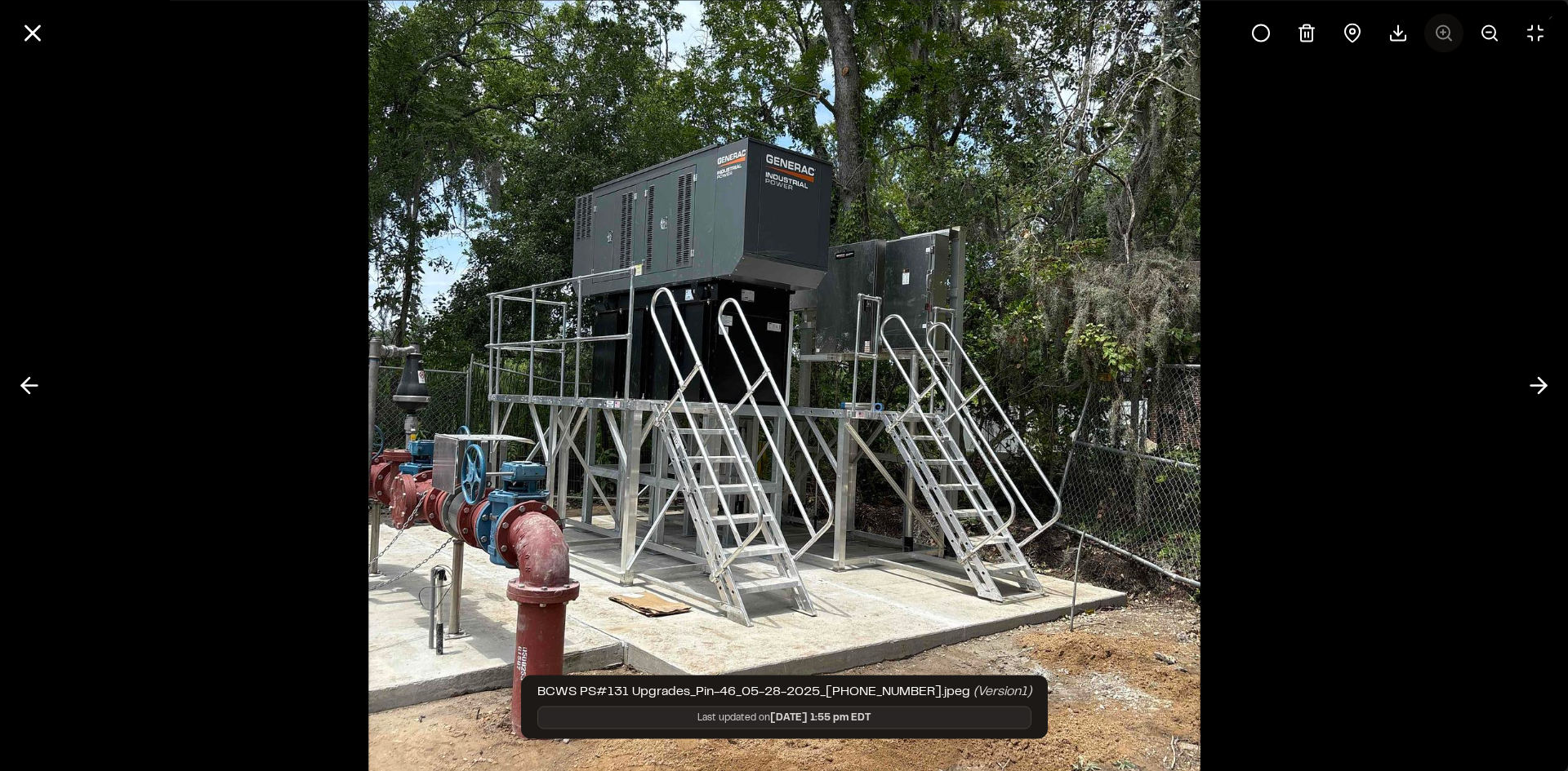
click at [1447, 32] on div at bounding box center [1397, 33] width 314 height 39
click at [1539, 388] on icon at bounding box center [1538, 386] width 26 height 28
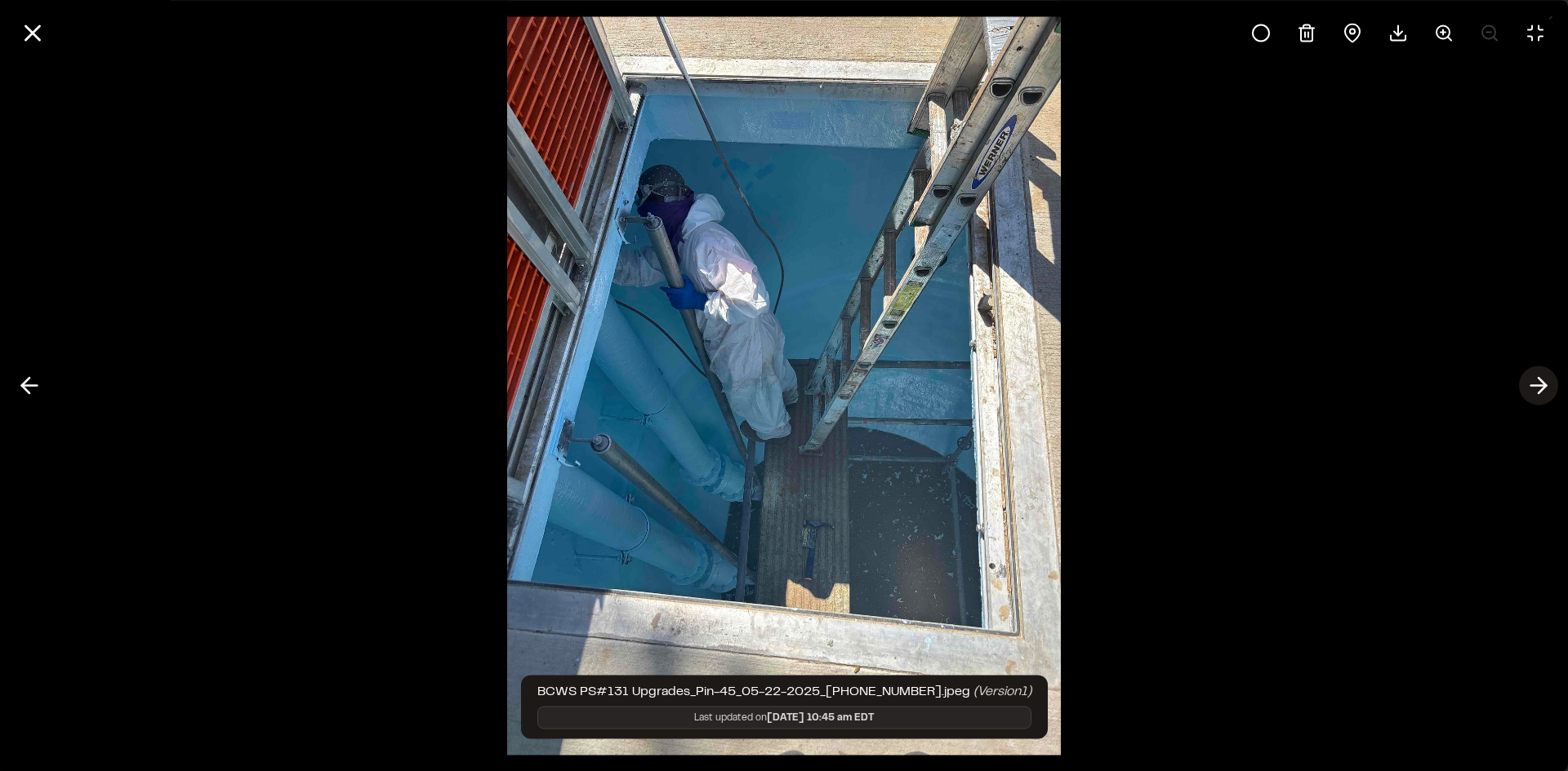
click at [1539, 388] on icon at bounding box center [1538, 386] width 26 height 28
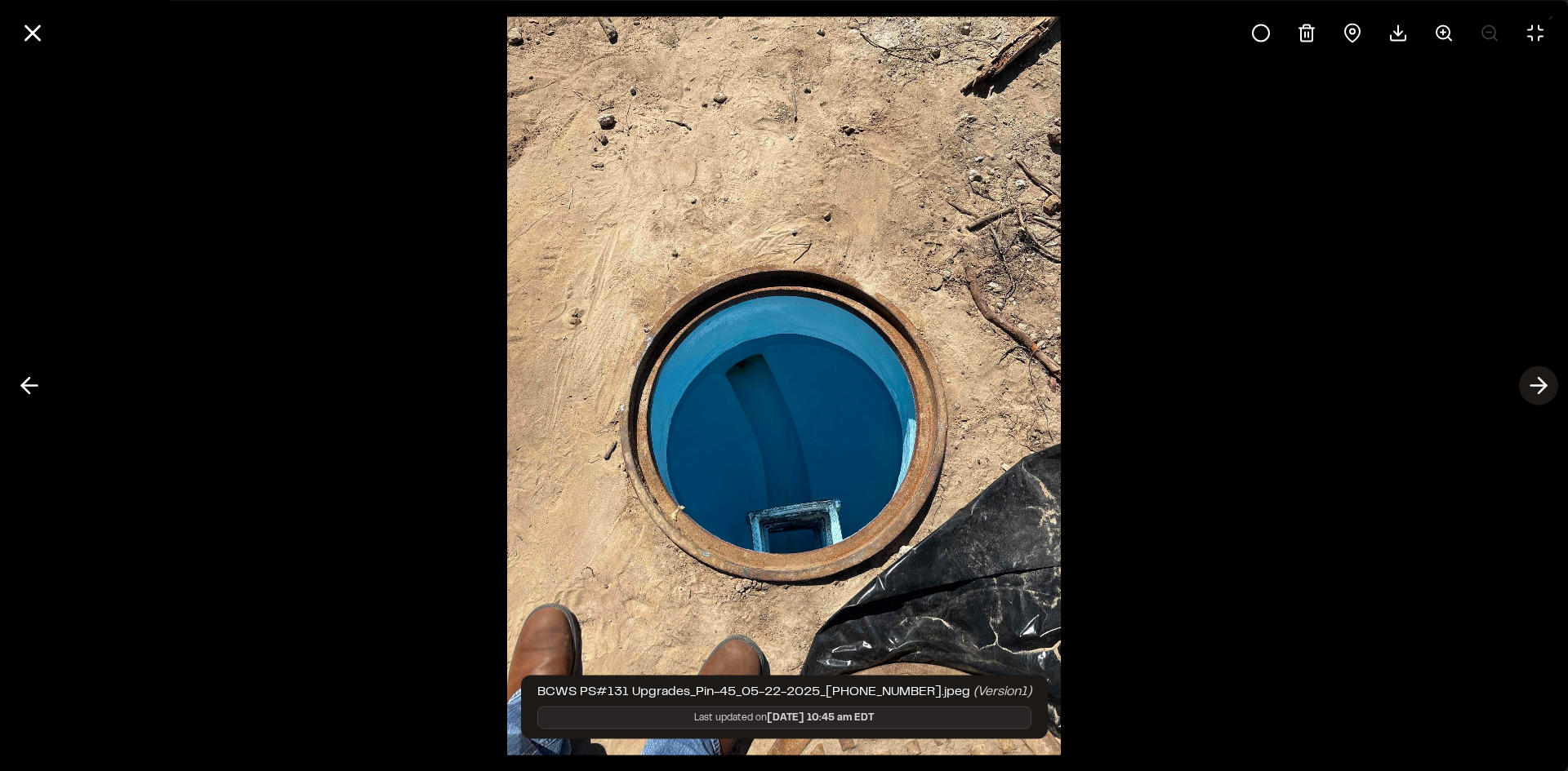
click at [1539, 388] on icon at bounding box center [1538, 386] width 26 height 28
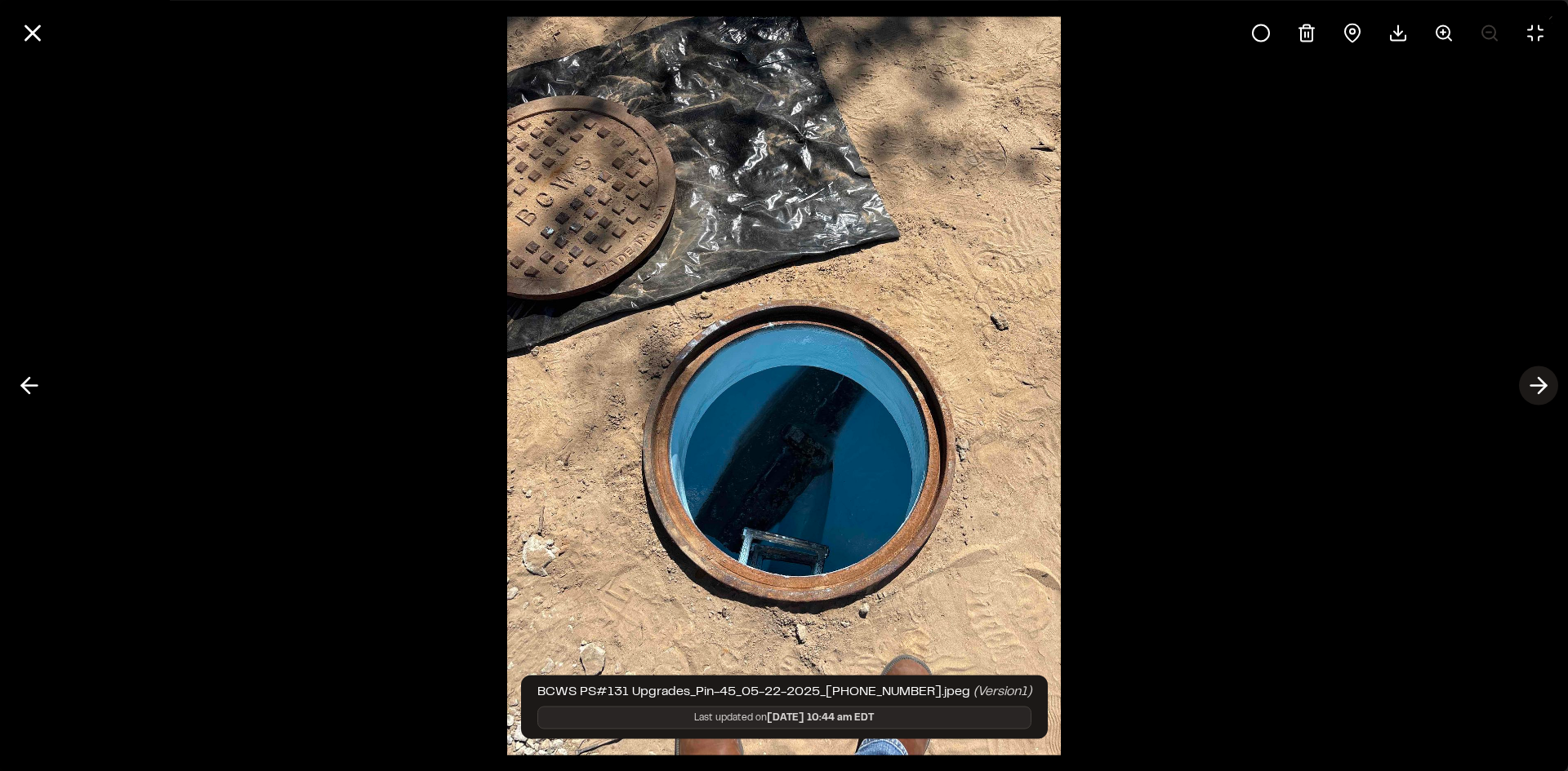
click at [1539, 388] on icon at bounding box center [1538, 386] width 26 height 28
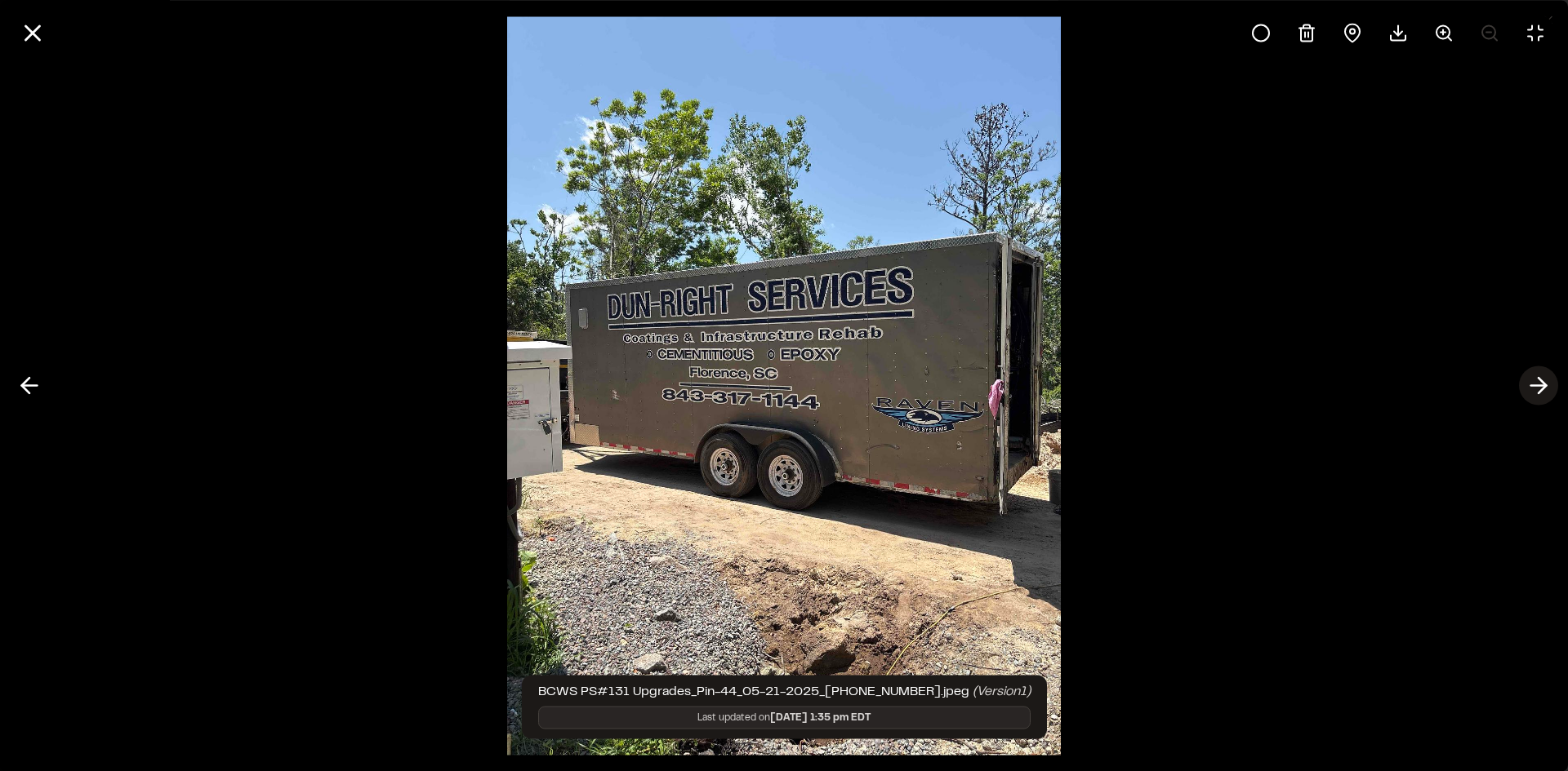
click at [1539, 388] on icon at bounding box center [1538, 386] width 26 height 28
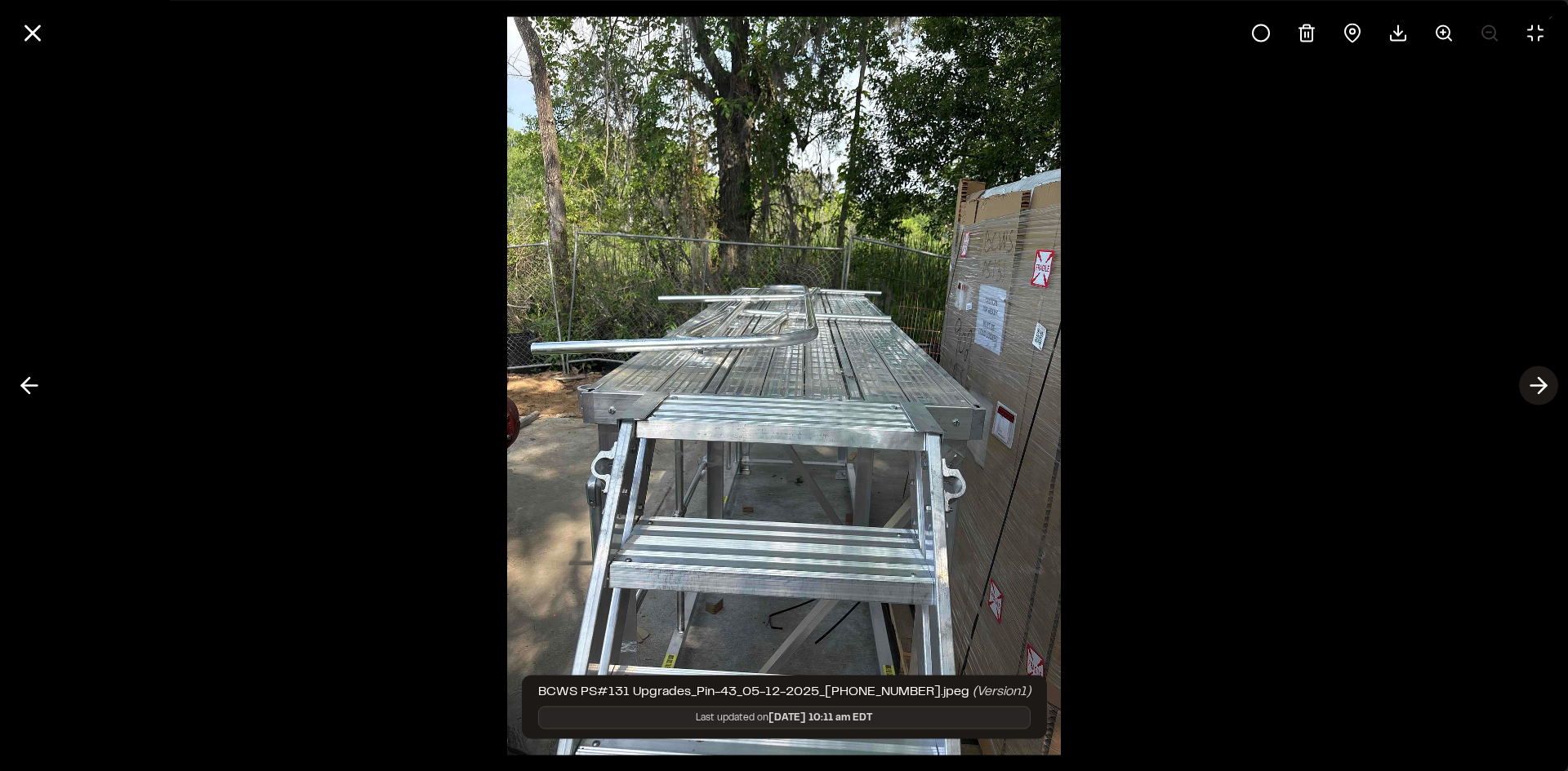
click at [1539, 388] on icon at bounding box center [1538, 386] width 26 height 28
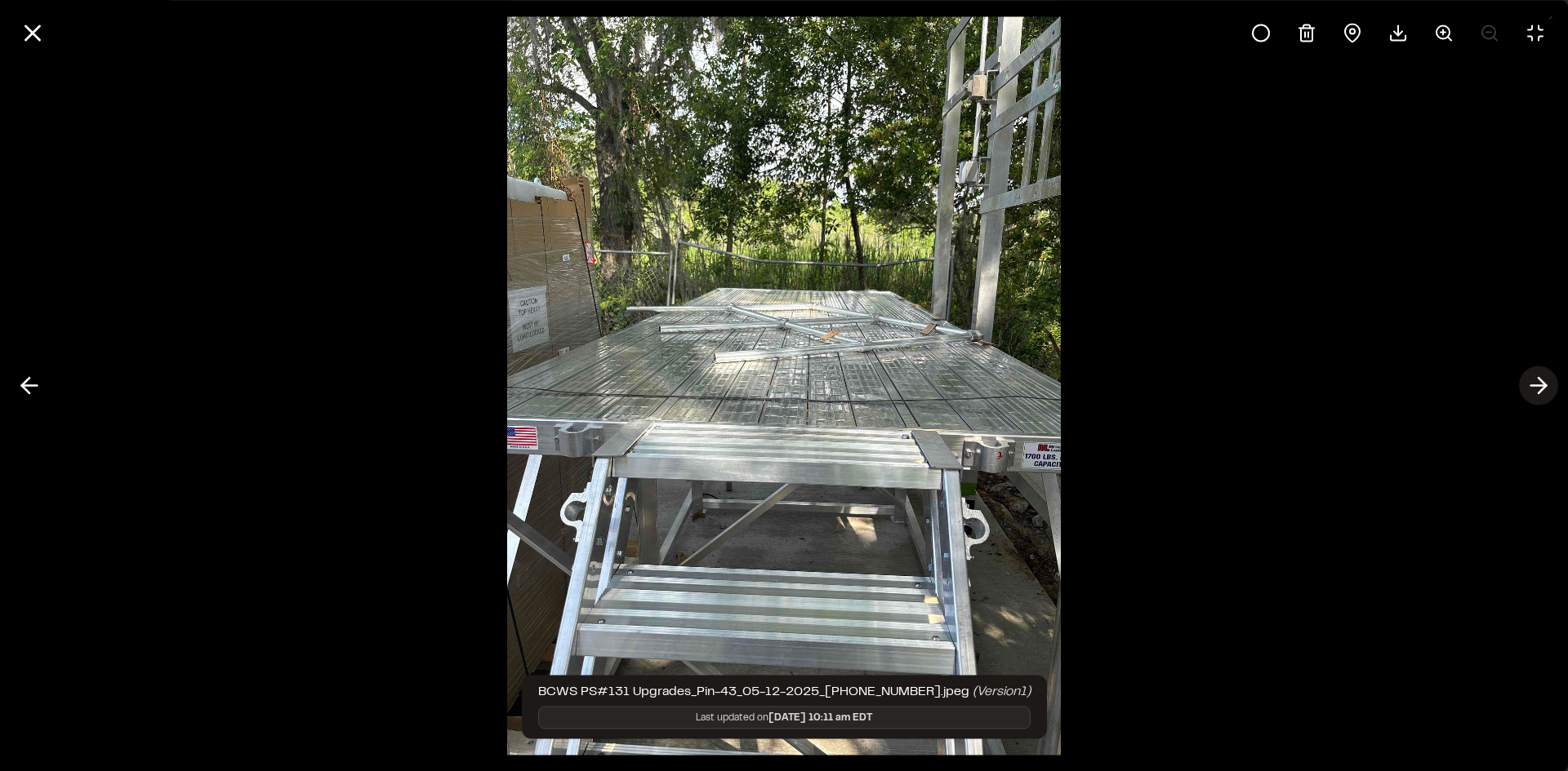
click at [1539, 388] on icon at bounding box center [1538, 386] width 26 height 28
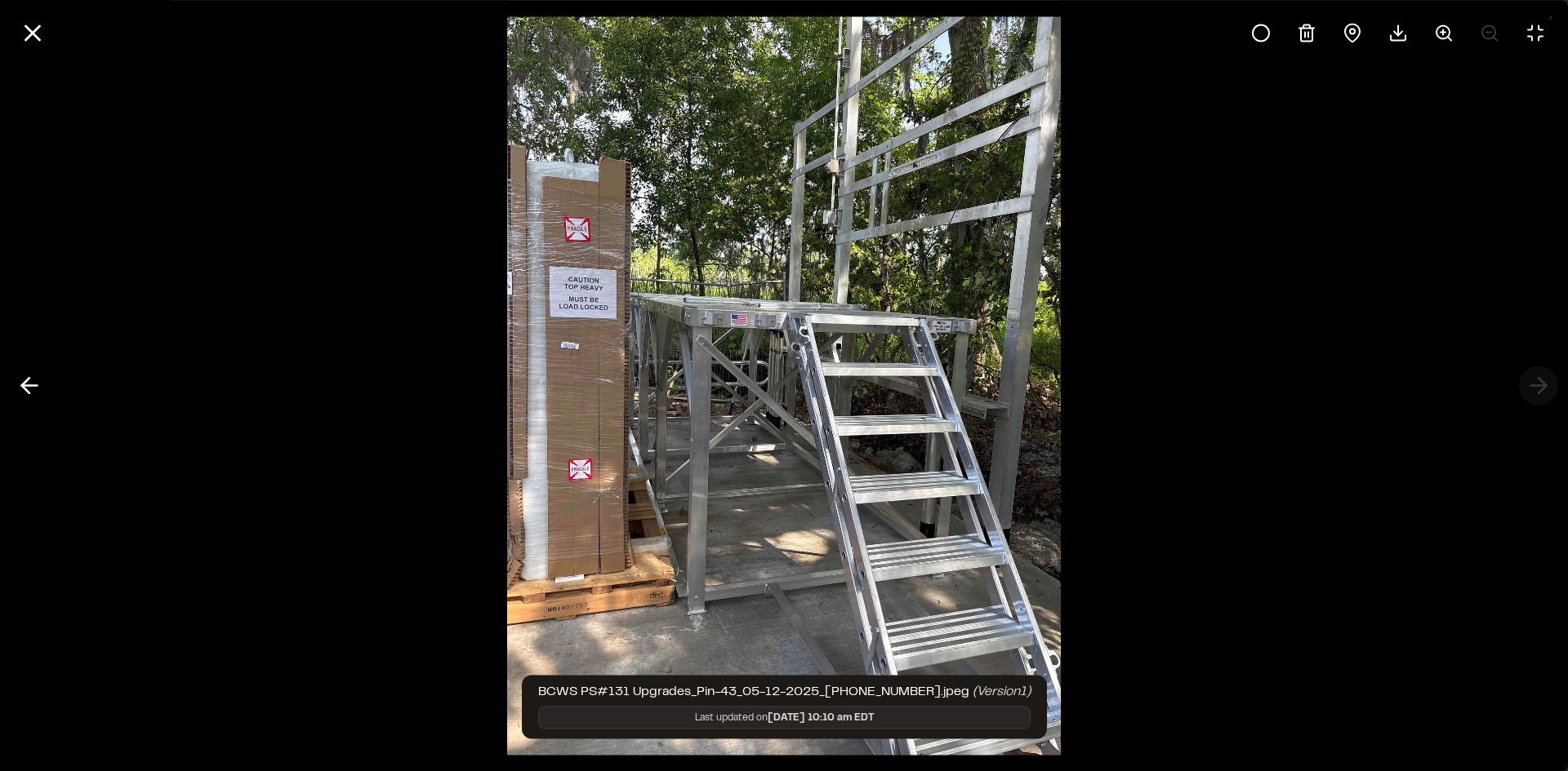
click at [1539, 388] on div at bounding box center [784, 386] width 1568 height 771
click at [1541, 377] on div at bounding box center [784, 386] width 1568 height 771
click at [39, 35] on icon at bounding box center [32, 32] width 28 height 28
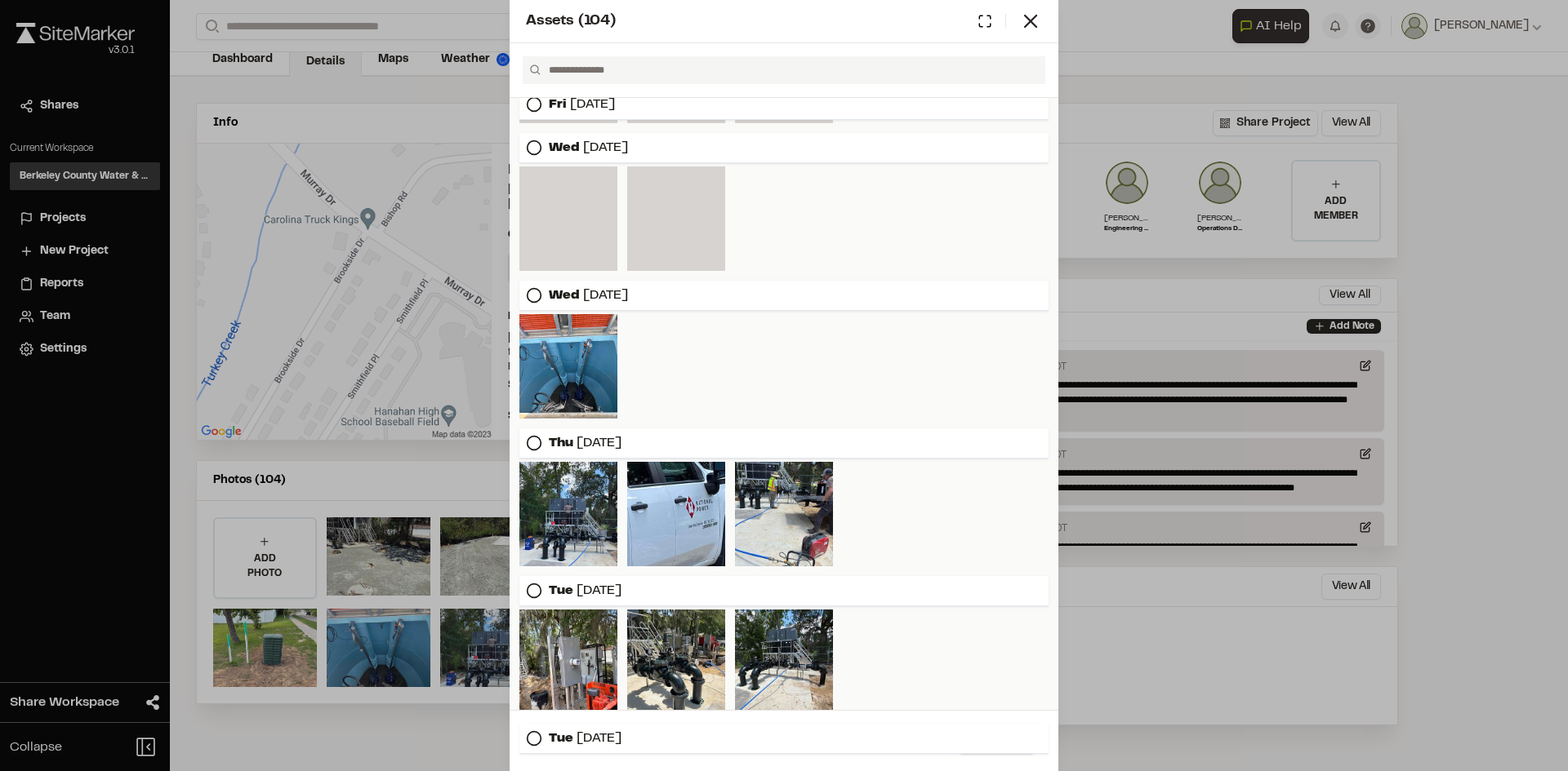
scroll to position [0, 0]
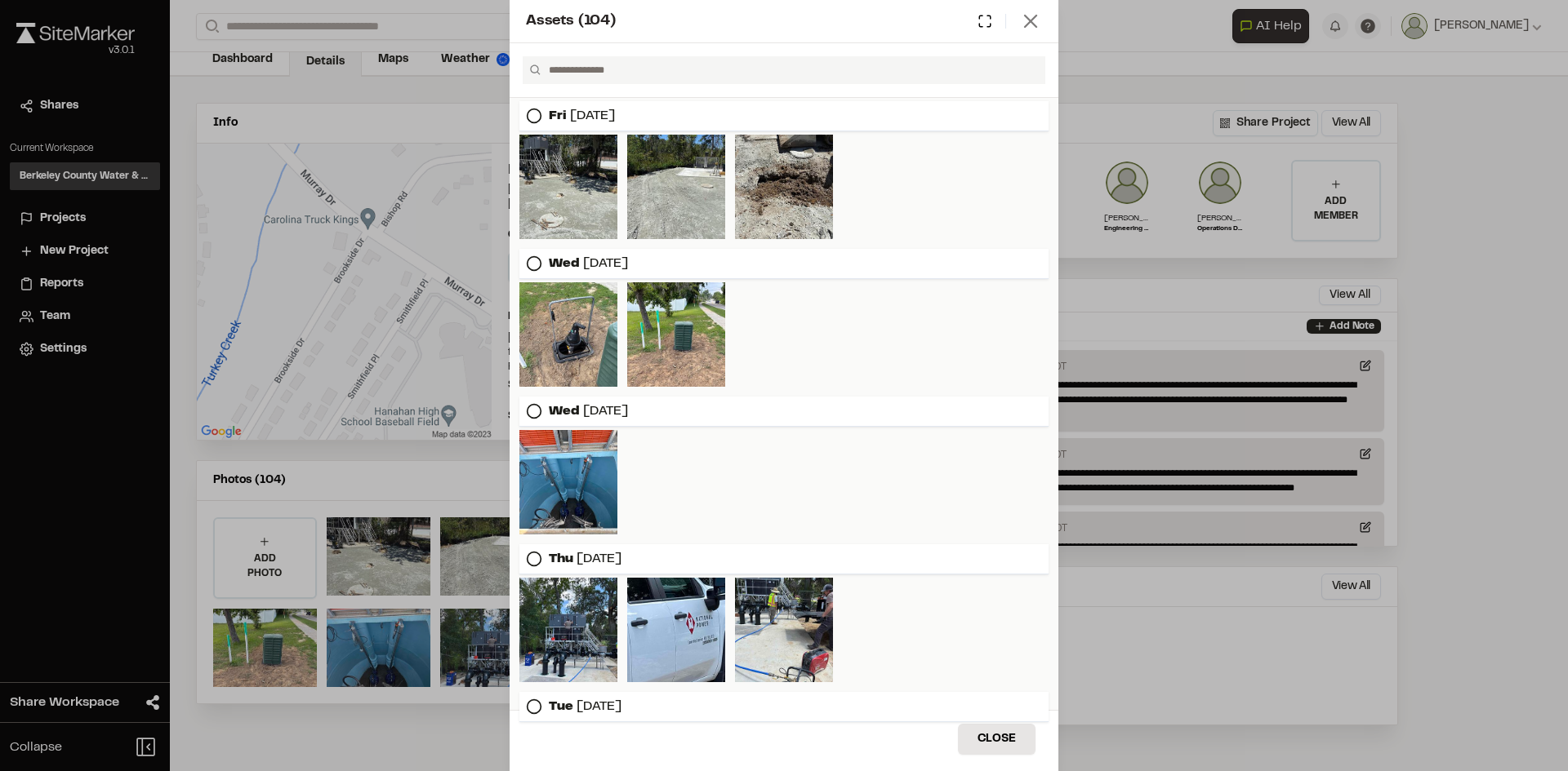
click at [1024, 18] on icon at bounding box center [1031, 21] width 23 height 23
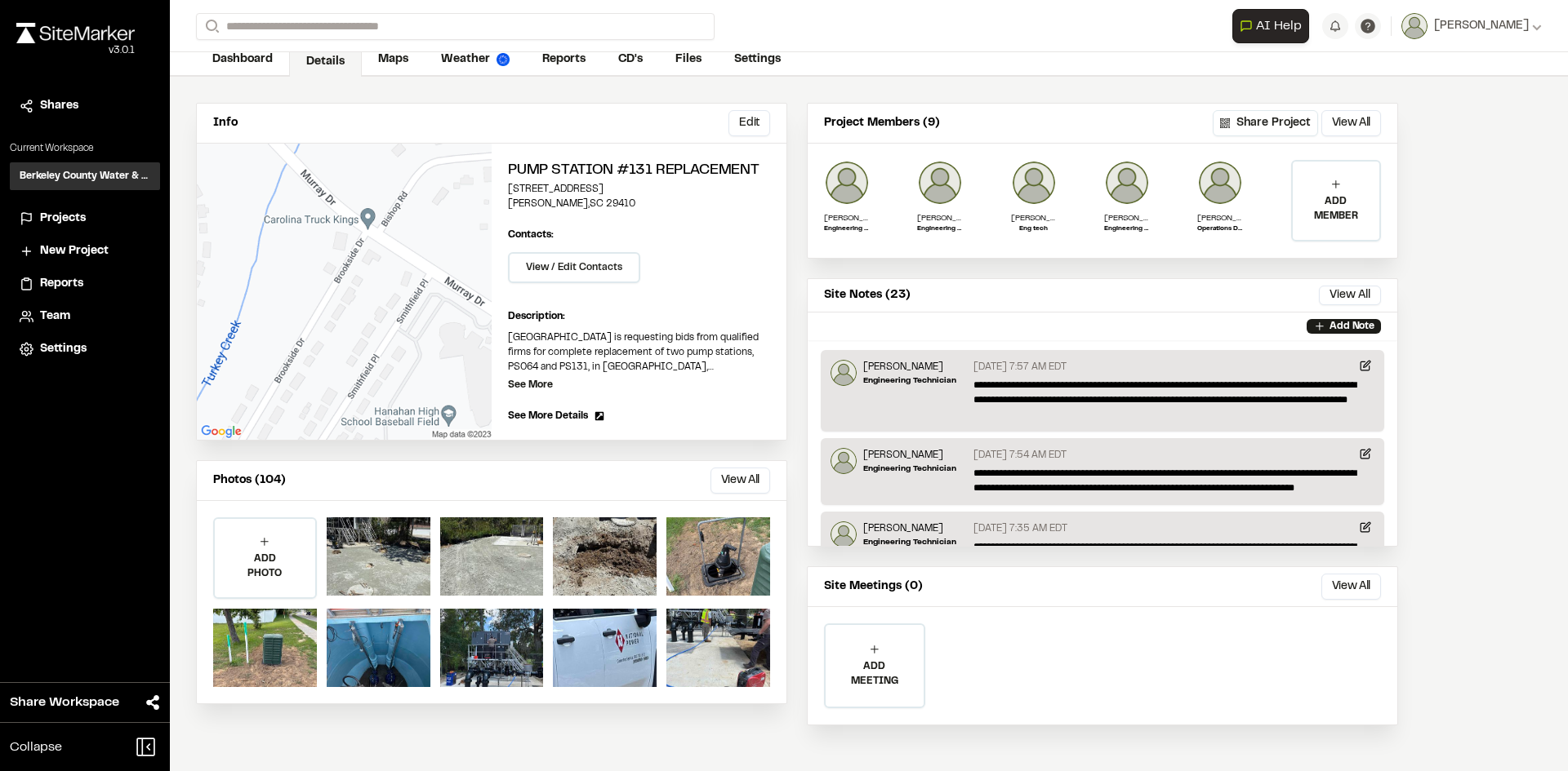
click at [93, 248] on span "New Project" at bounding box center [74, 251] width 68 height 18
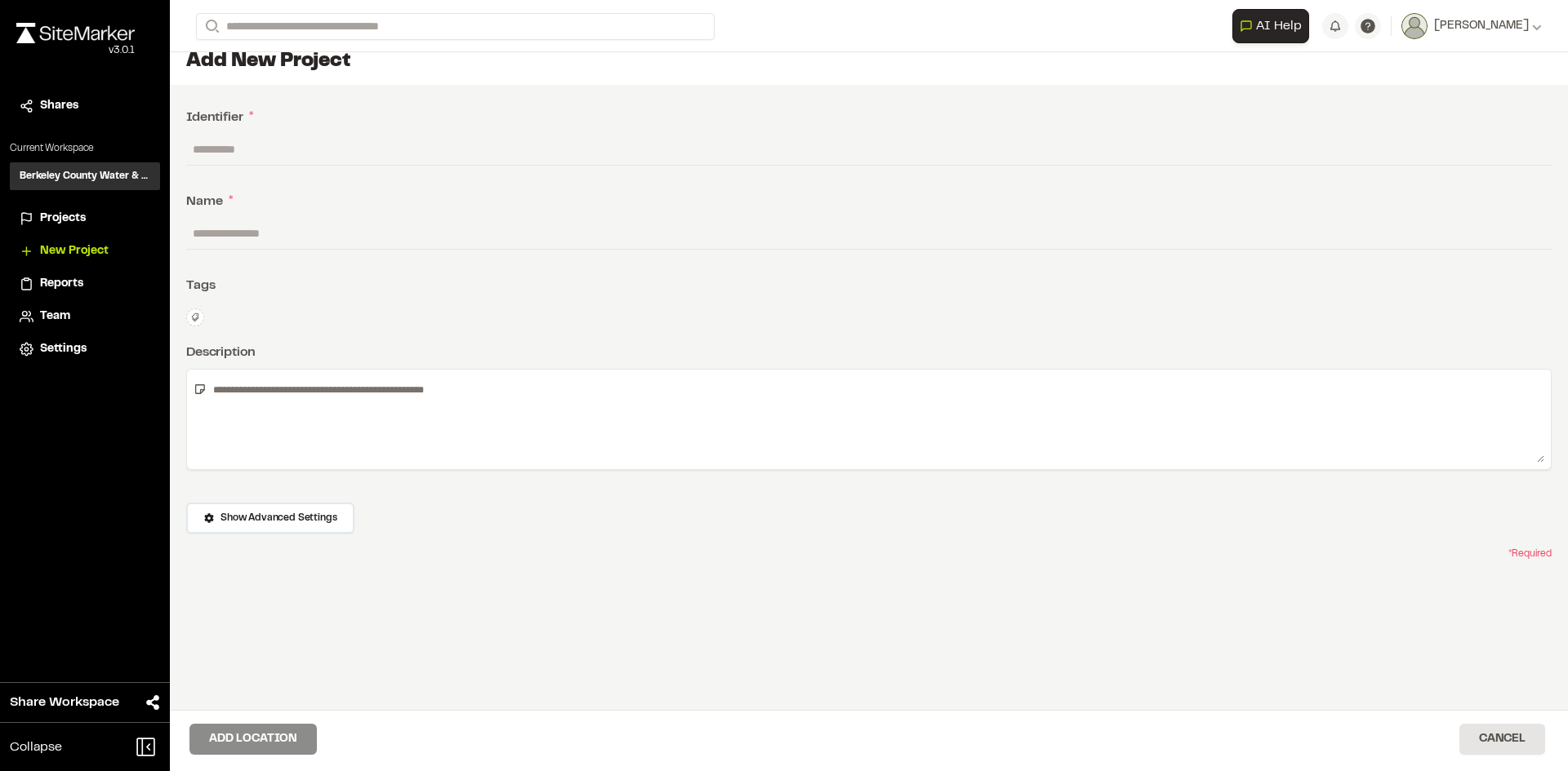
click at [74, 216] on span "Projects" at bounding box center [62, 219] width 45 height 18
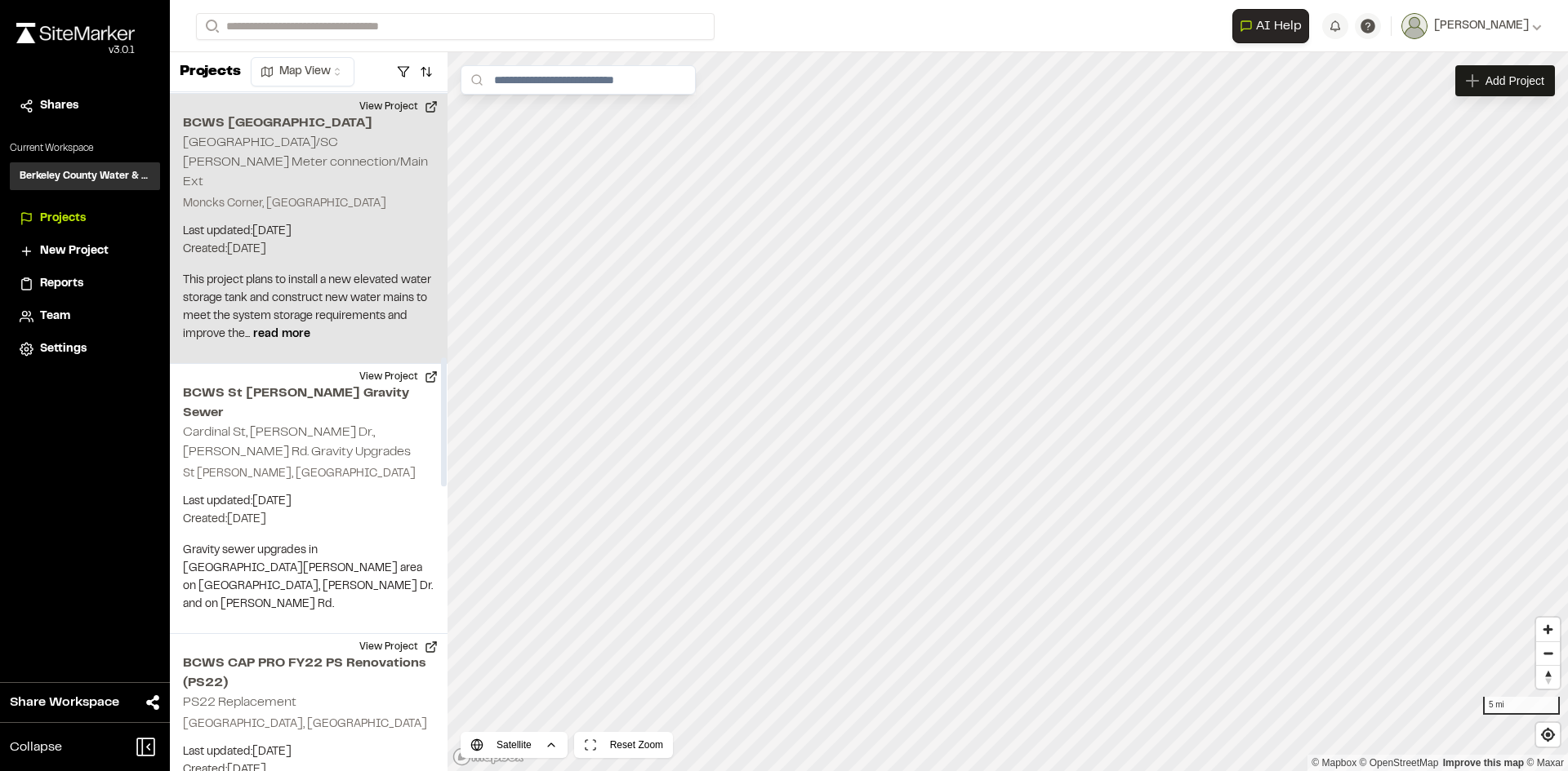
scroll to position [1551, 0]
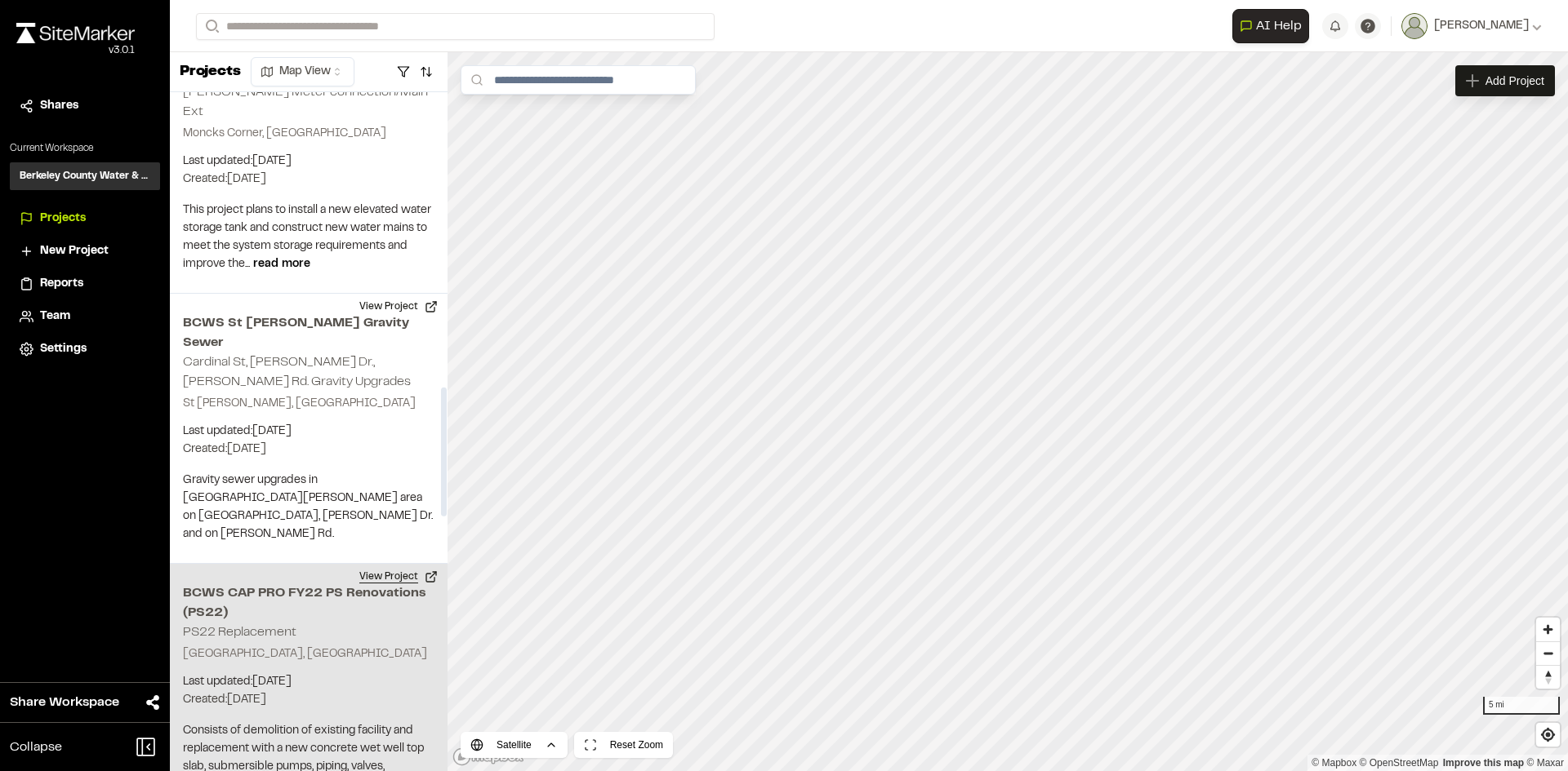
click at [387, 564] on button "View Project" at bounding box center [398, 576] width 98 height 26
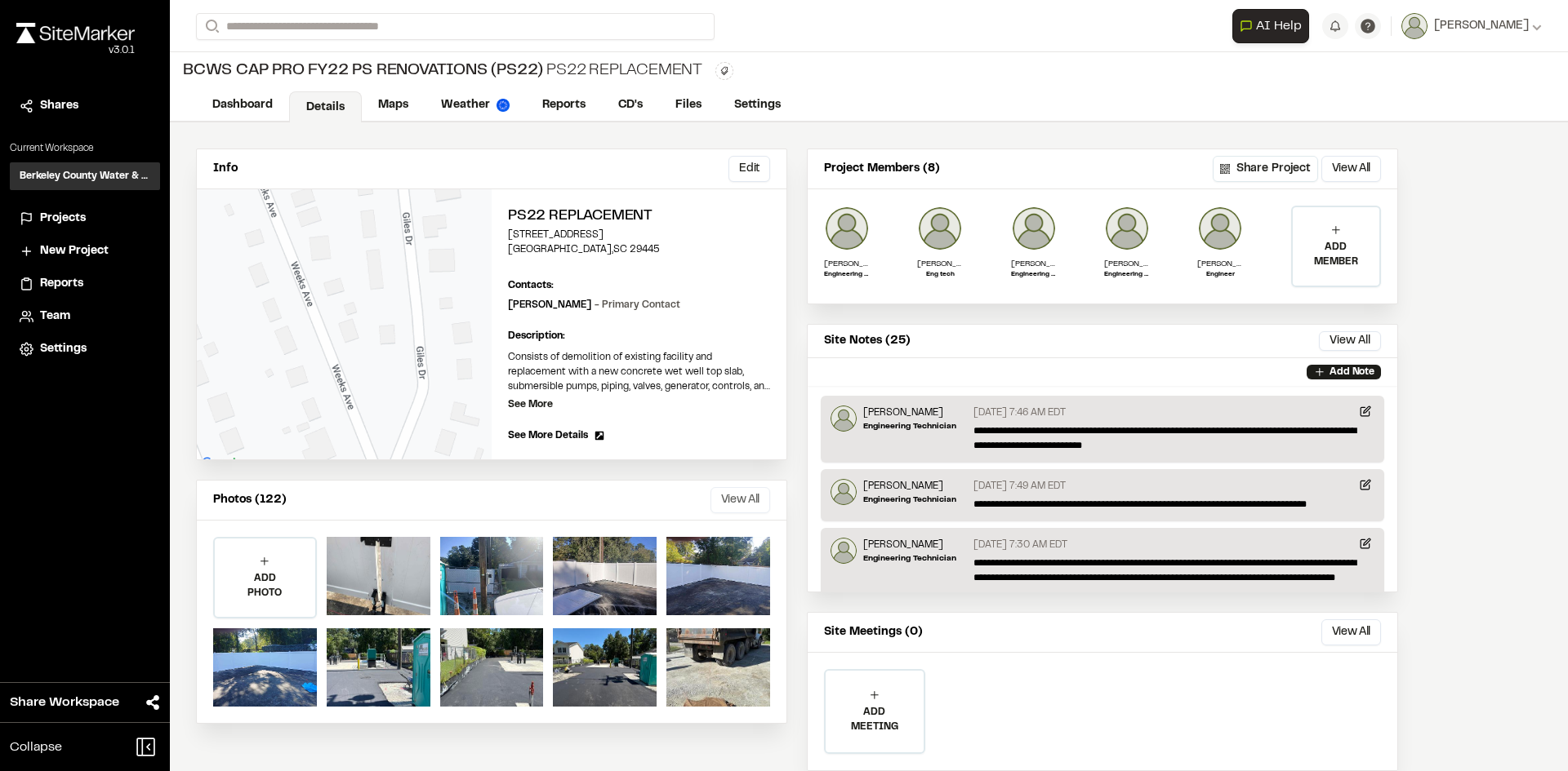
click at [731, 496] on button "View All" at bounding box center [740, 500] width 60 height 26
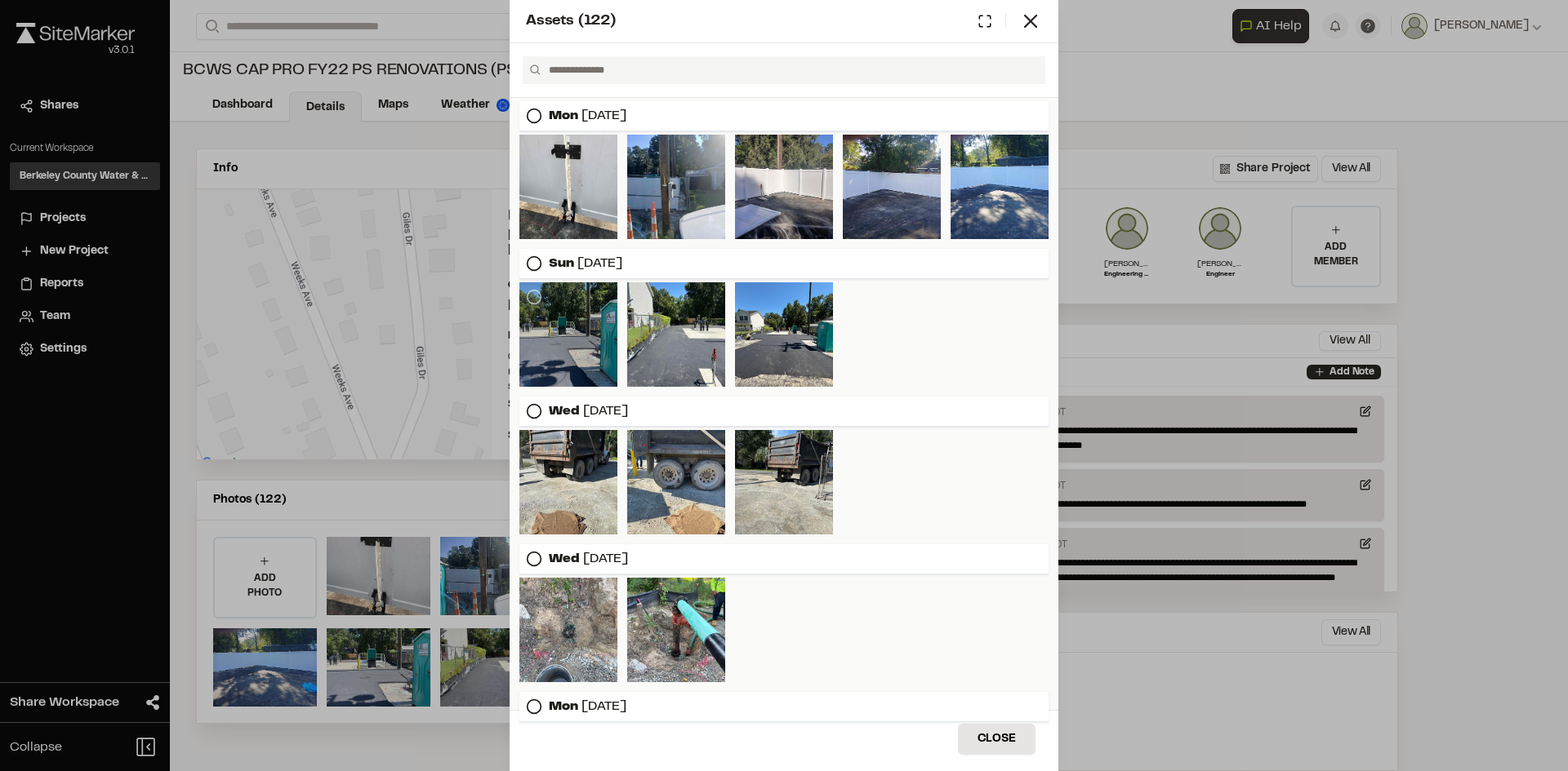
click at [575, 344] on div at bounding box center [569, 335] width 98 height 105
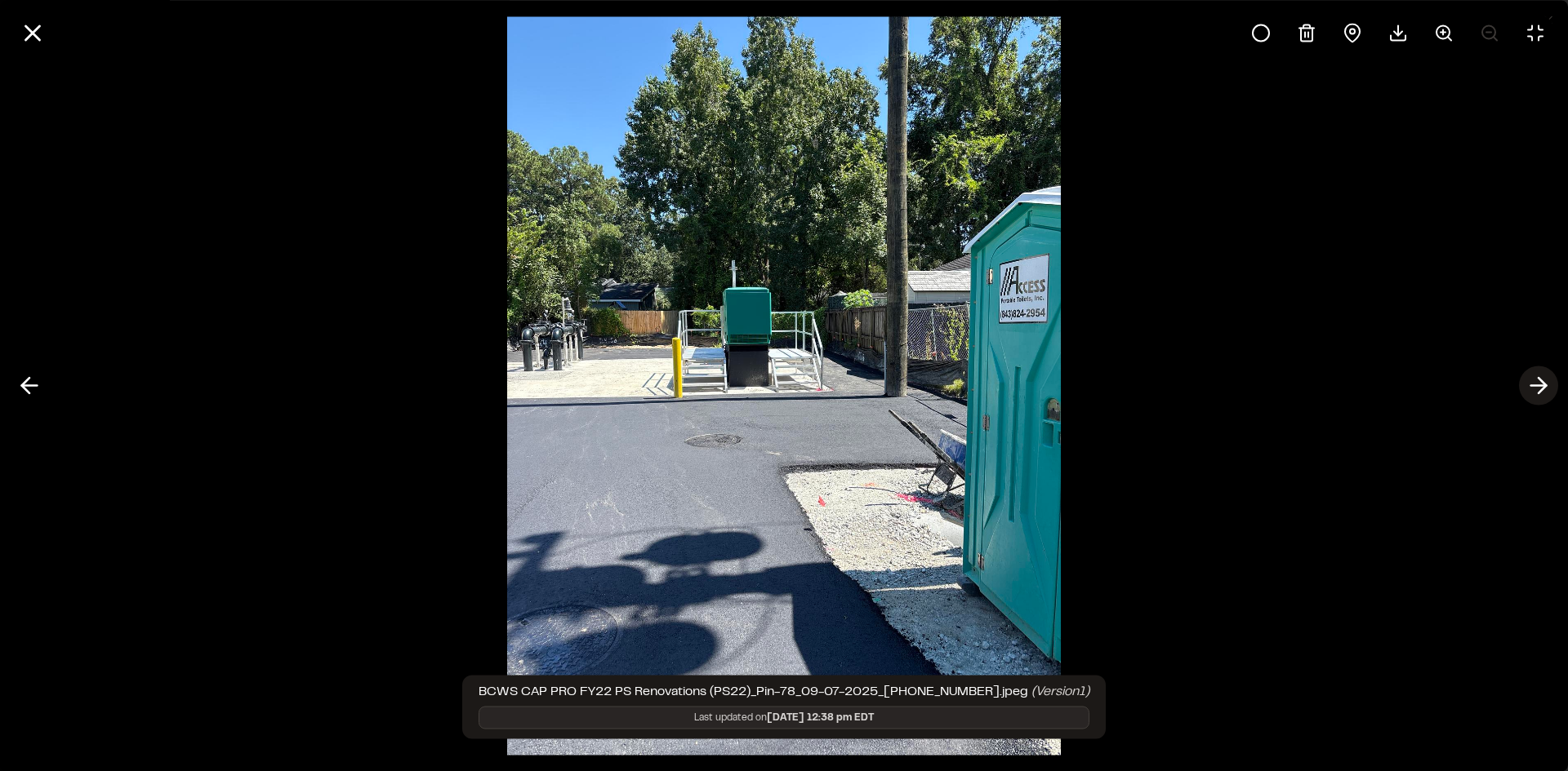
click at [1536, 380] on icon at bounding box center [1538, 386] width 26 height 28
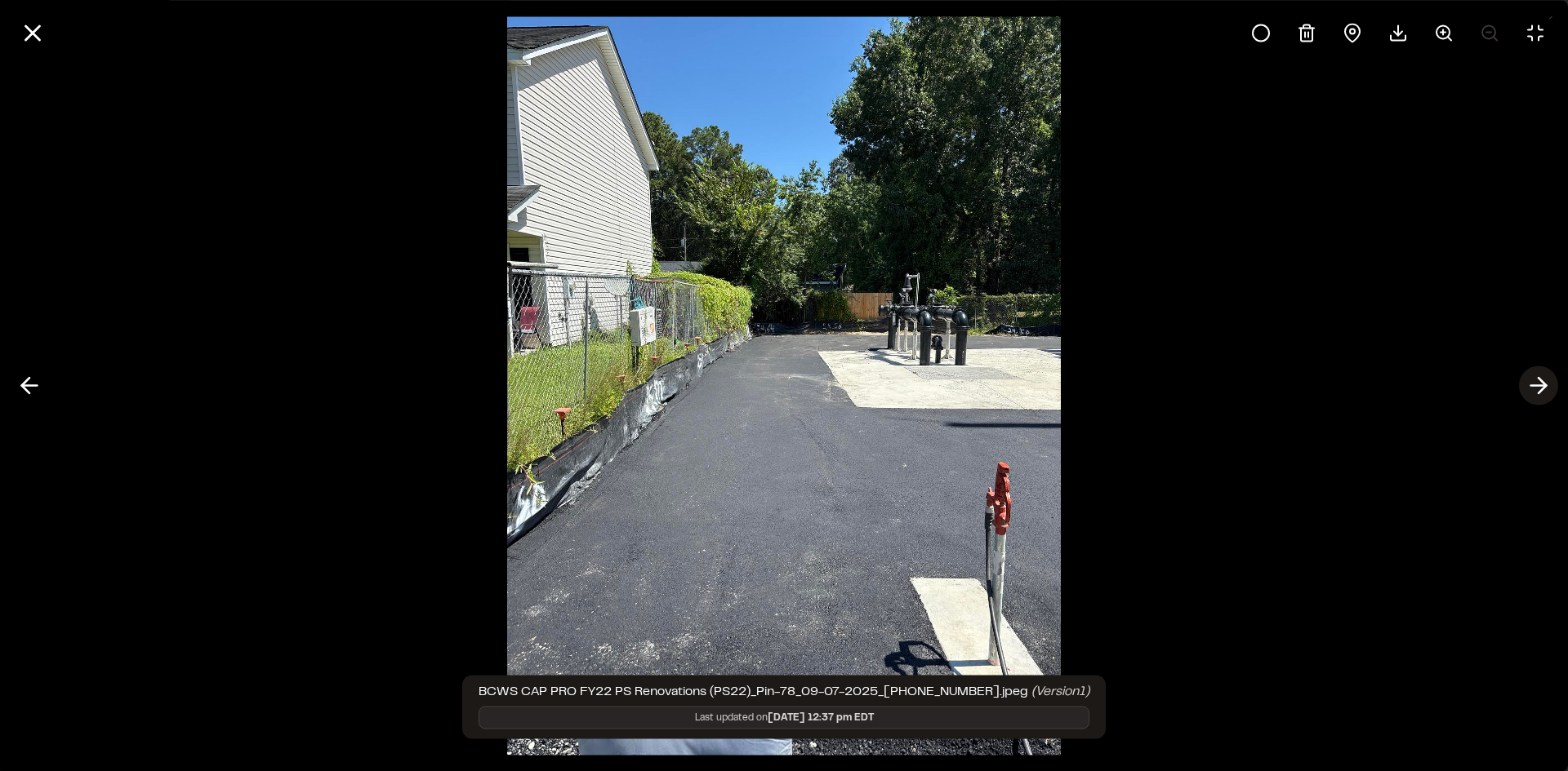
click at [1536, 380] on icon at bounding box center [1538, 386] width 26 height 28
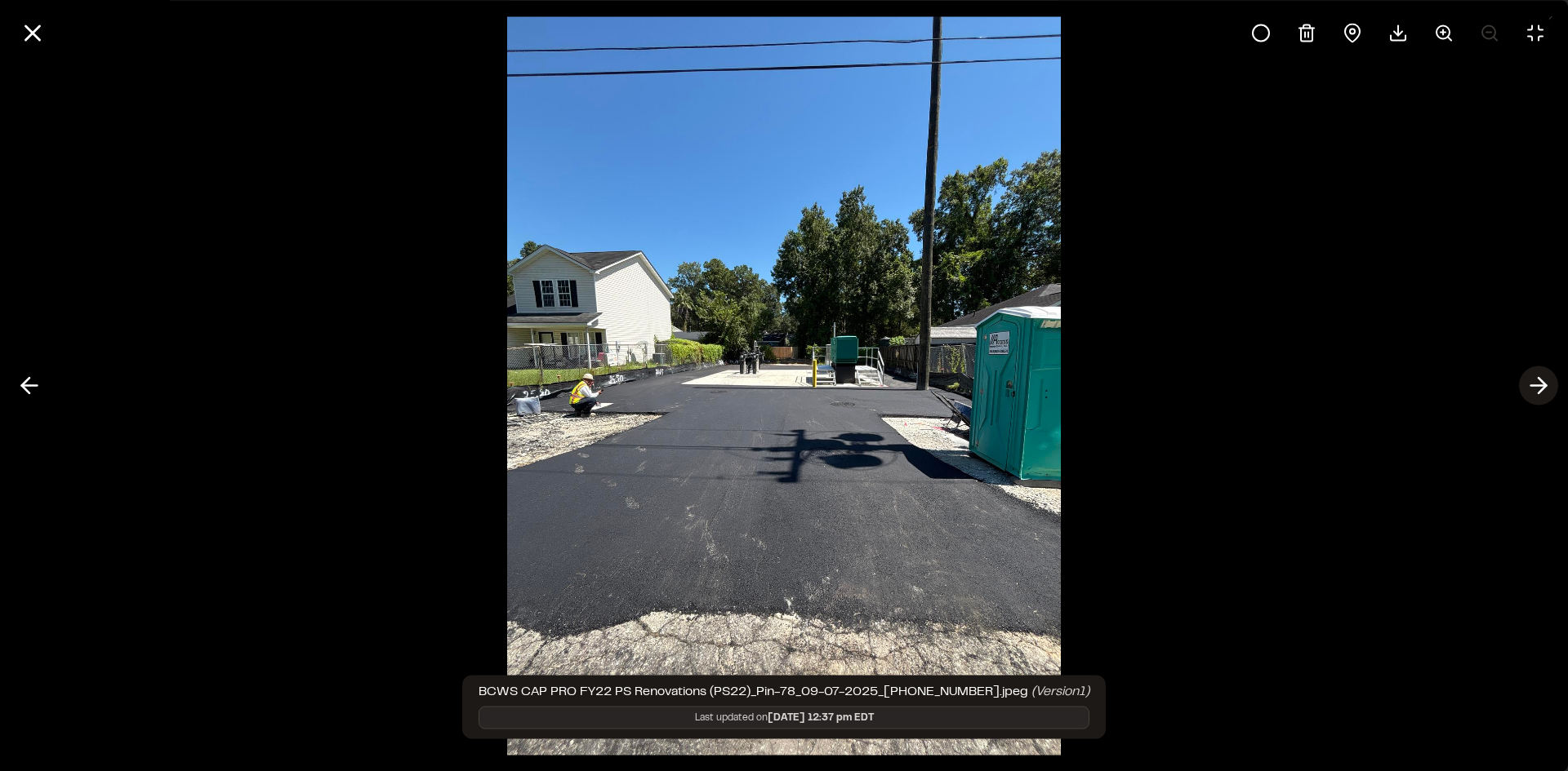
click at [1536, 380] on icon at bounding box center [1538, 386] width 26 height 28
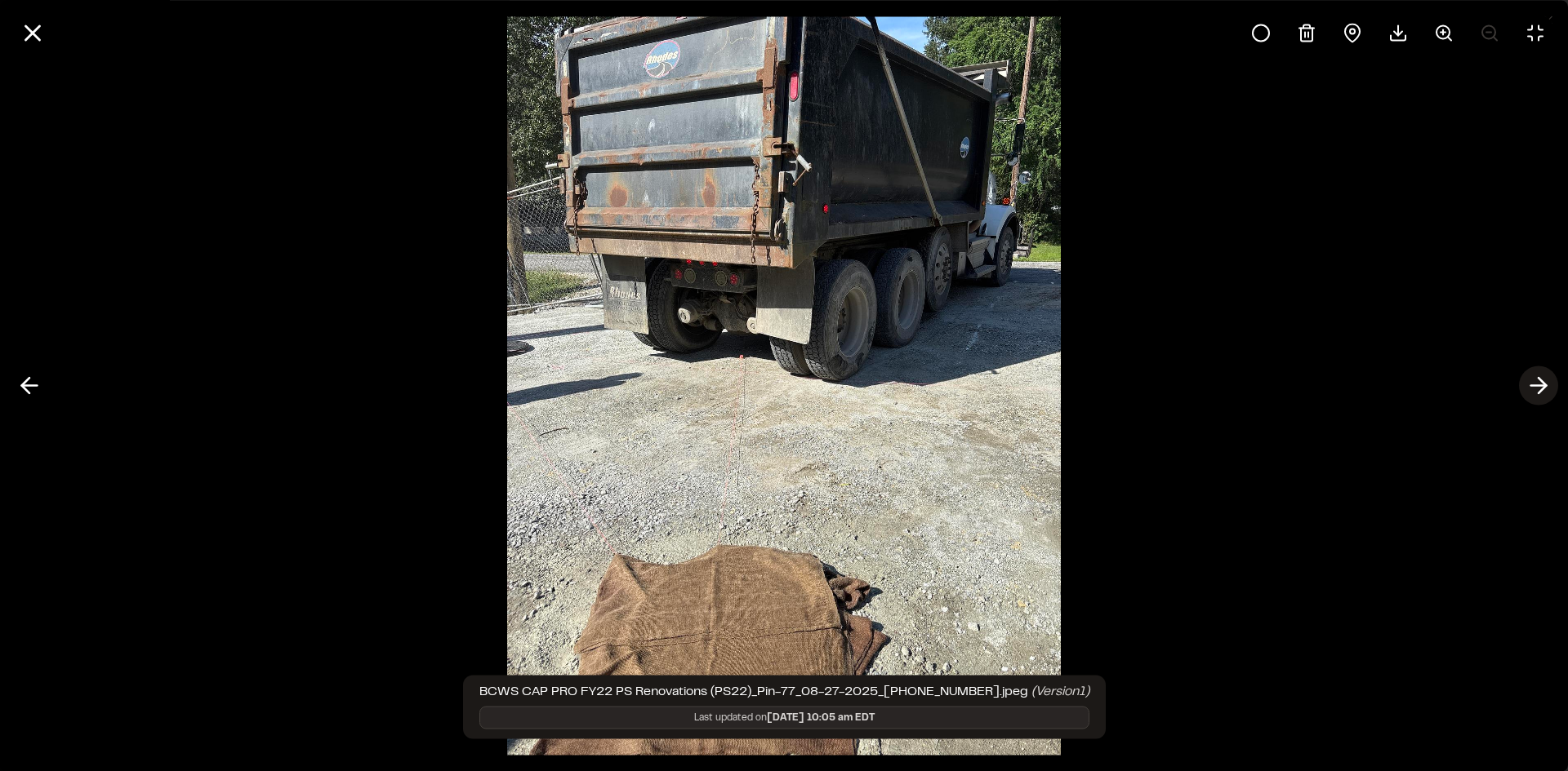
click at [1536, 380] on icon at bounding box center [1538, 386] width 26 height 28
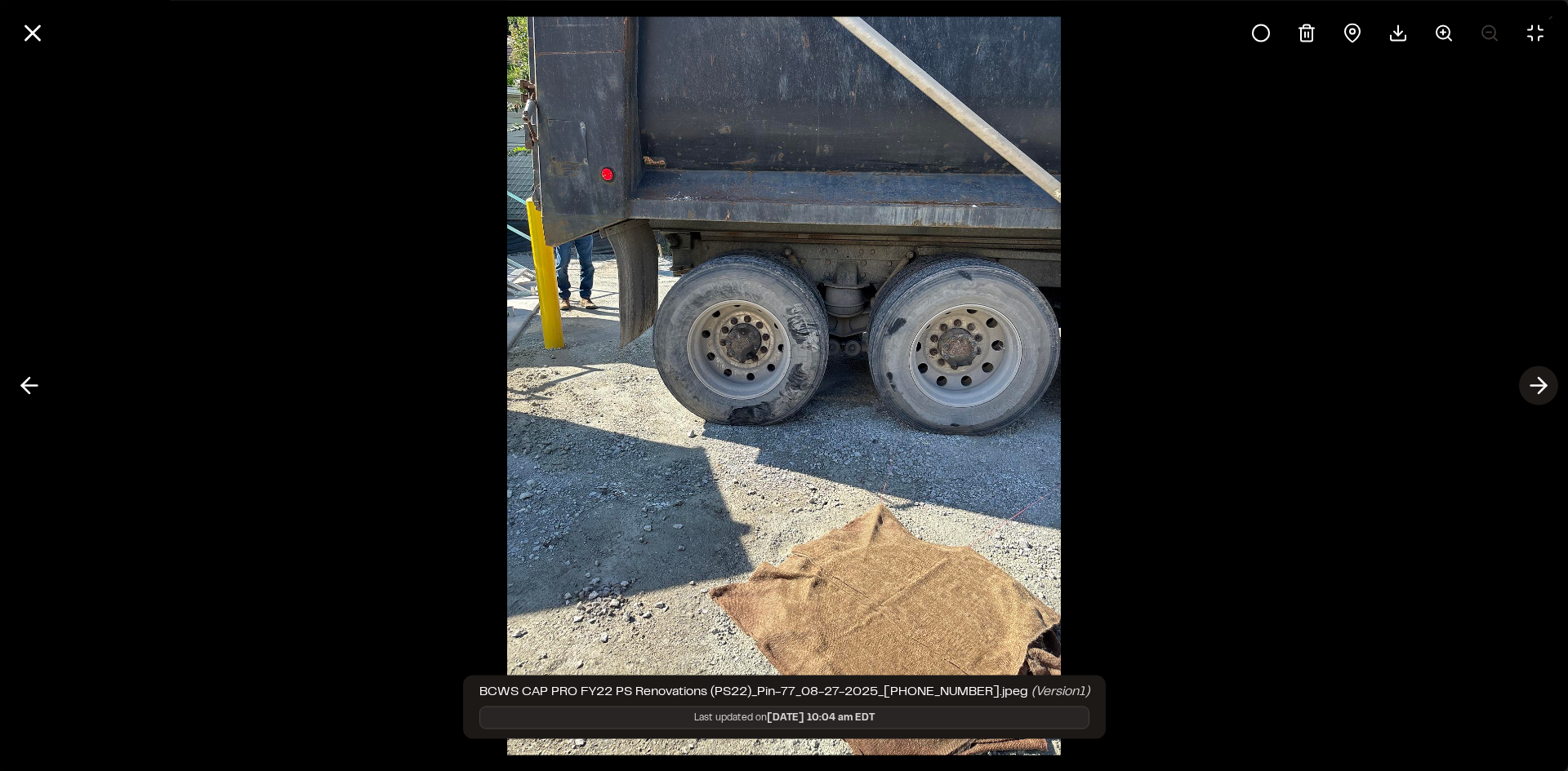
click at [1532, 388] on icon at bounding box center [1538, 386] width 26 height 28
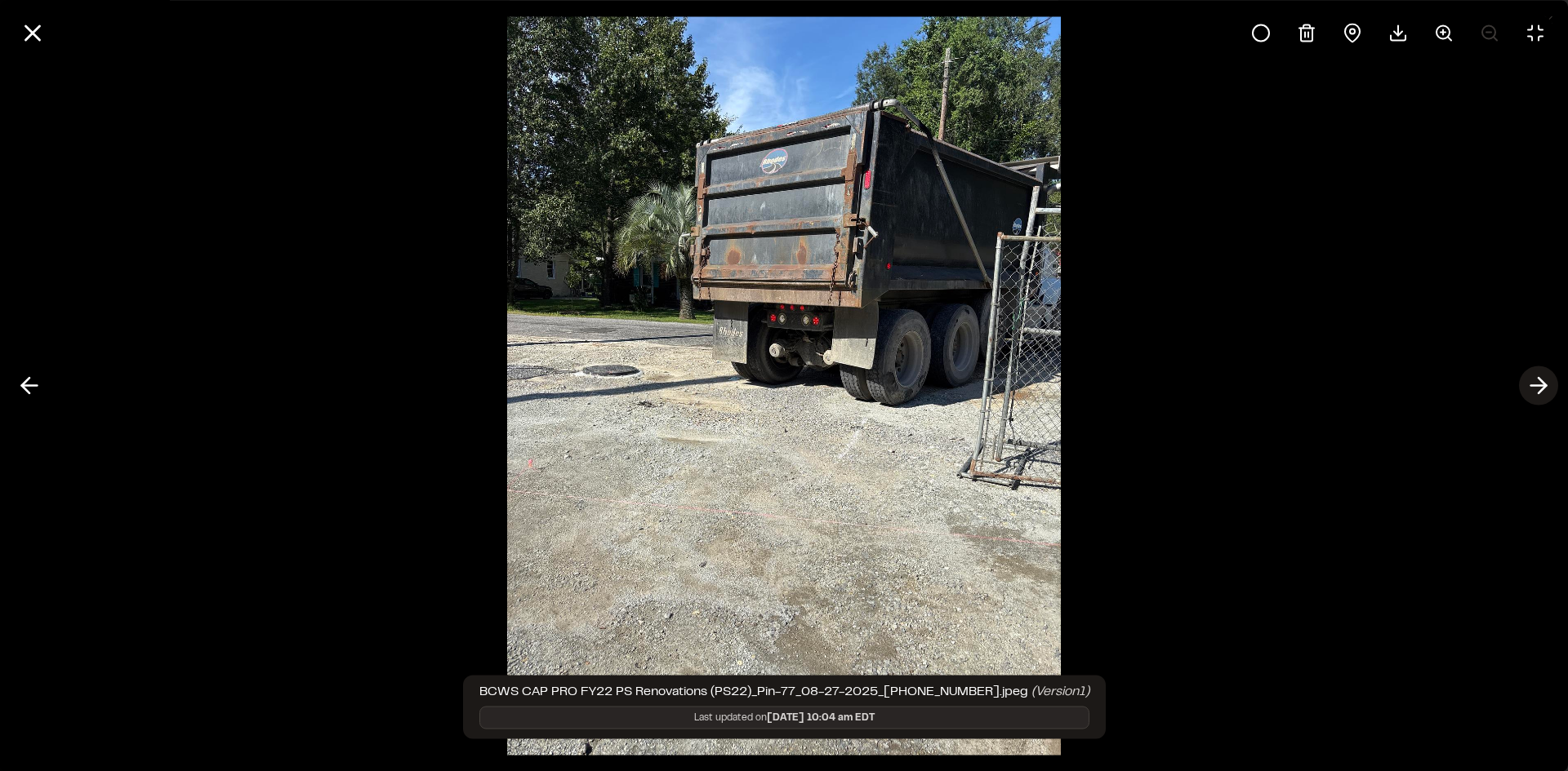
click at [1532, 388] on icon at bounding box center [1538, 386] width 26 height 28
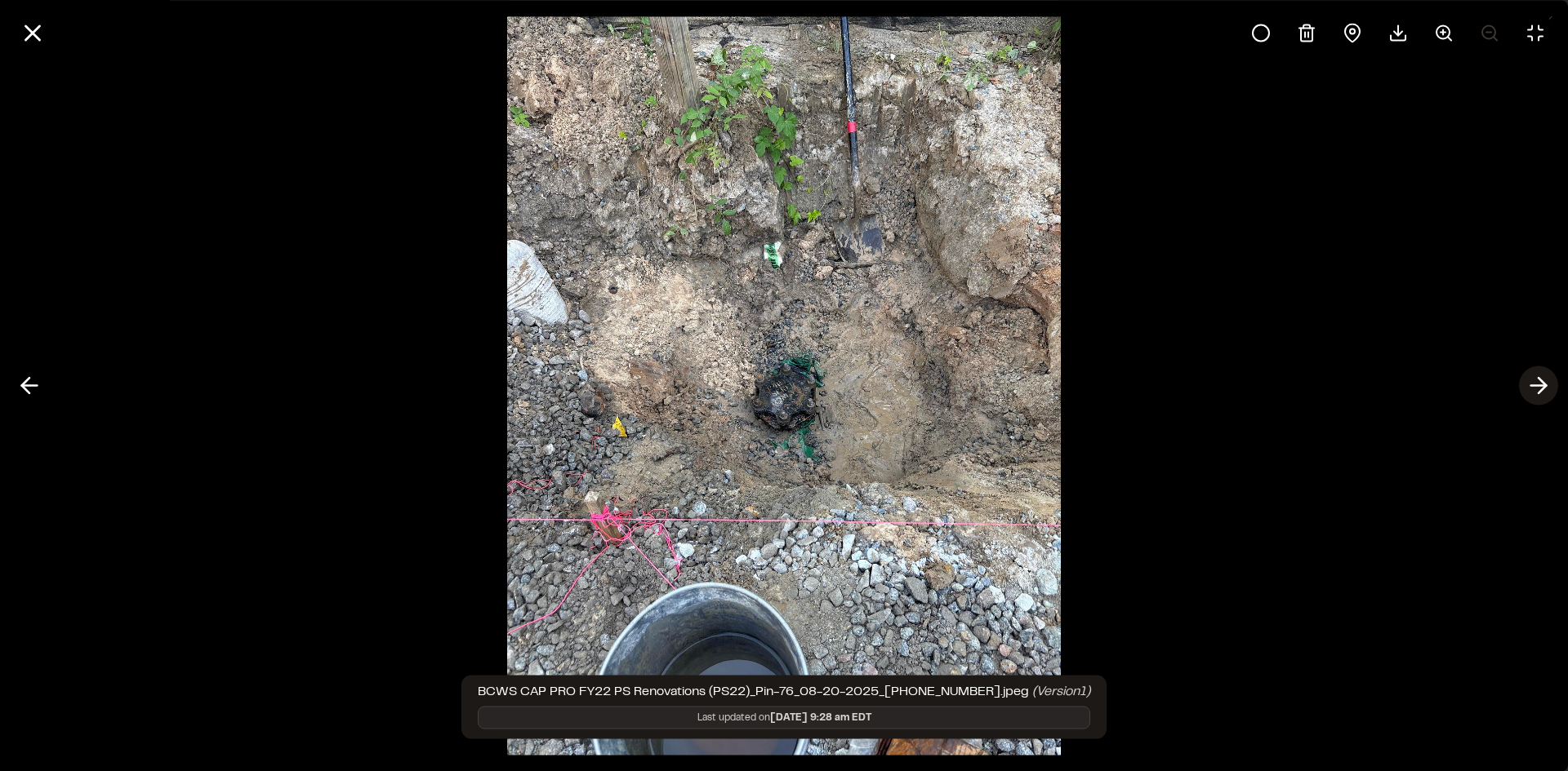
click at [1532, 388] on icon at bounding box center [1538, 386] width 26 height 28
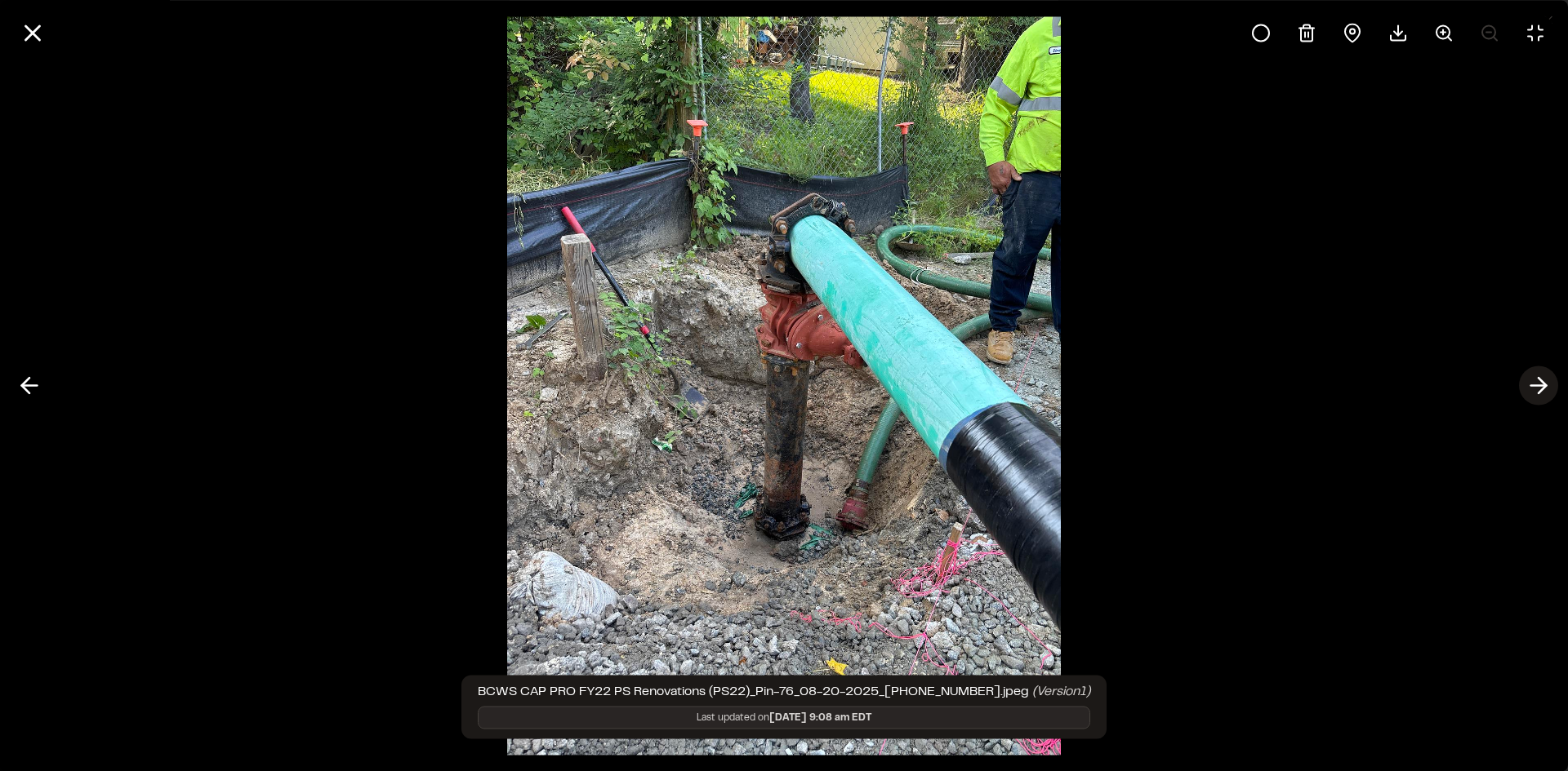
click at [1538, 388] on icon at bounding box center [1538, 386] width 26 height 28
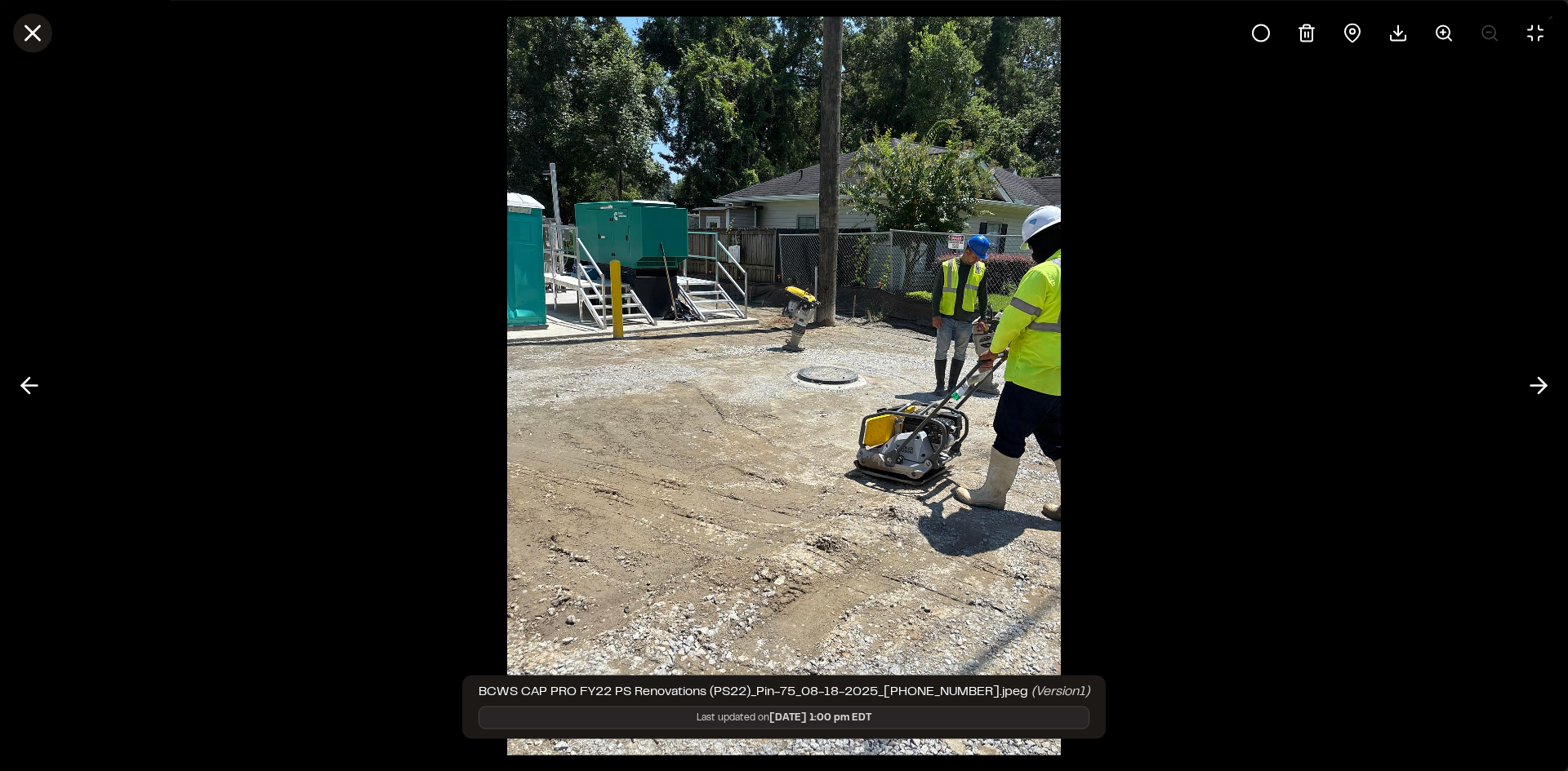
click at [24, 44] on icon at bounding box center [32, 32] width 28 height 28
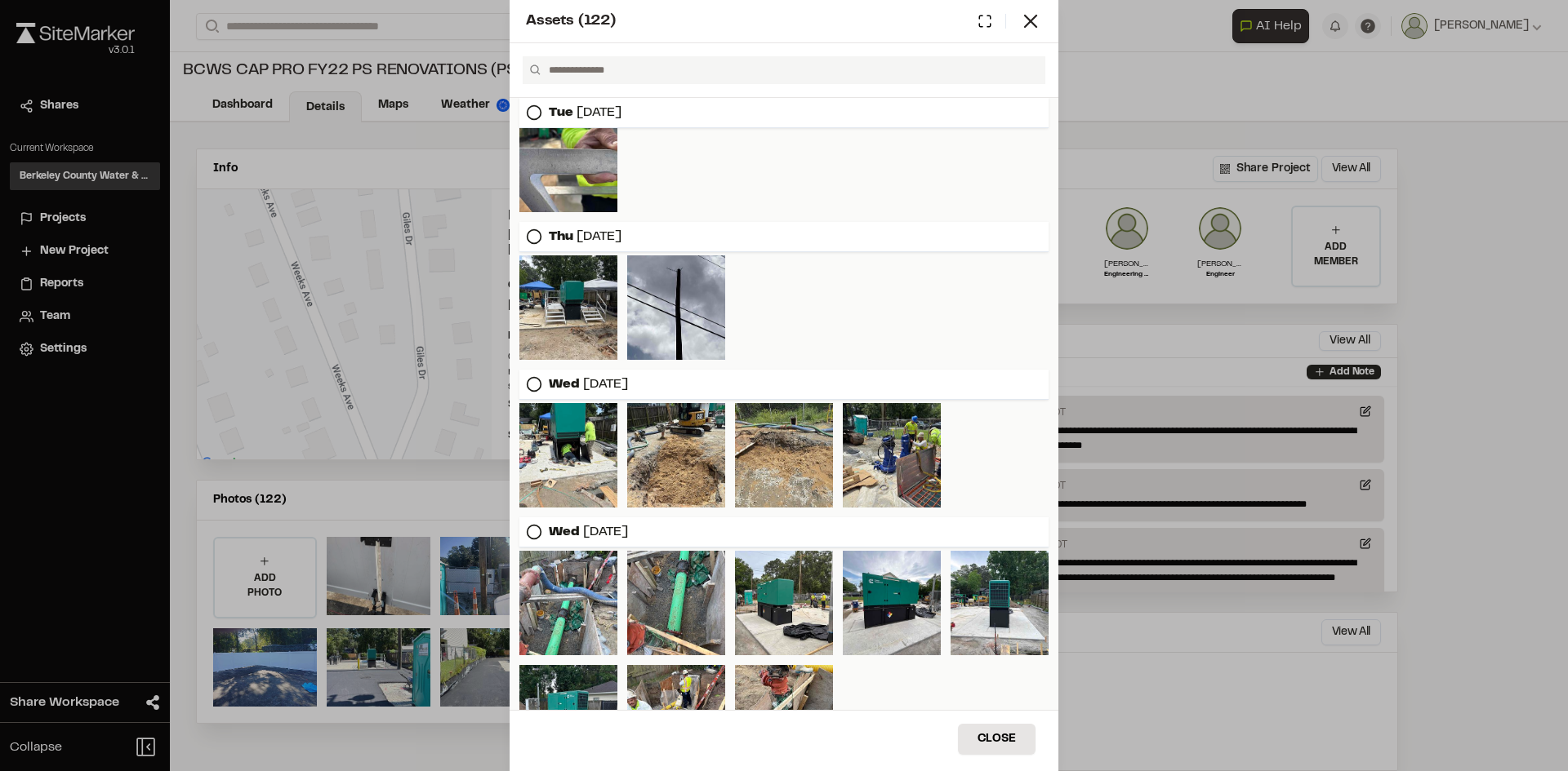
scroll to position [1878, 0]
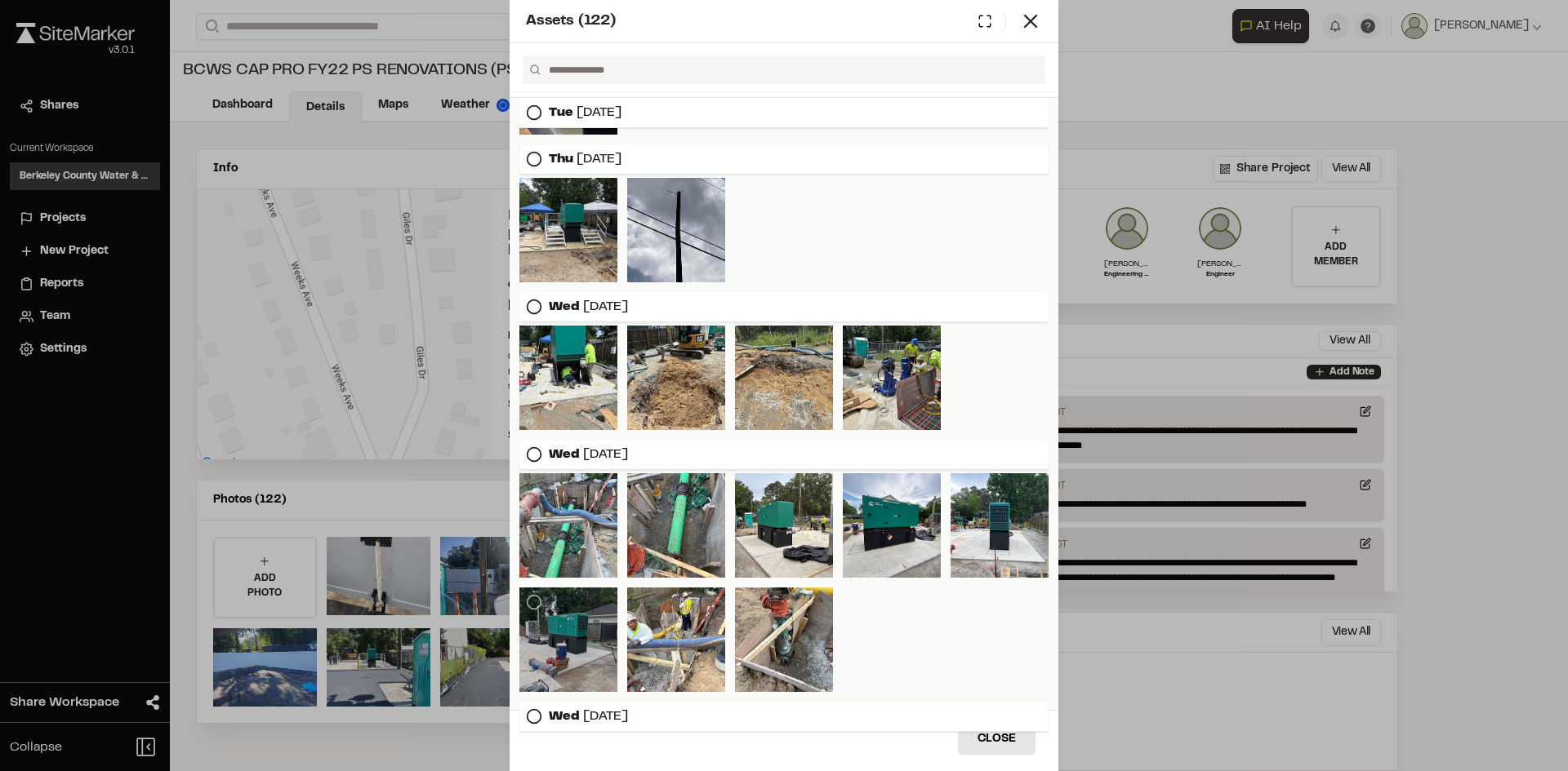
click at [580, 639] on div at bounding box center [569, 640] width 98 height 105
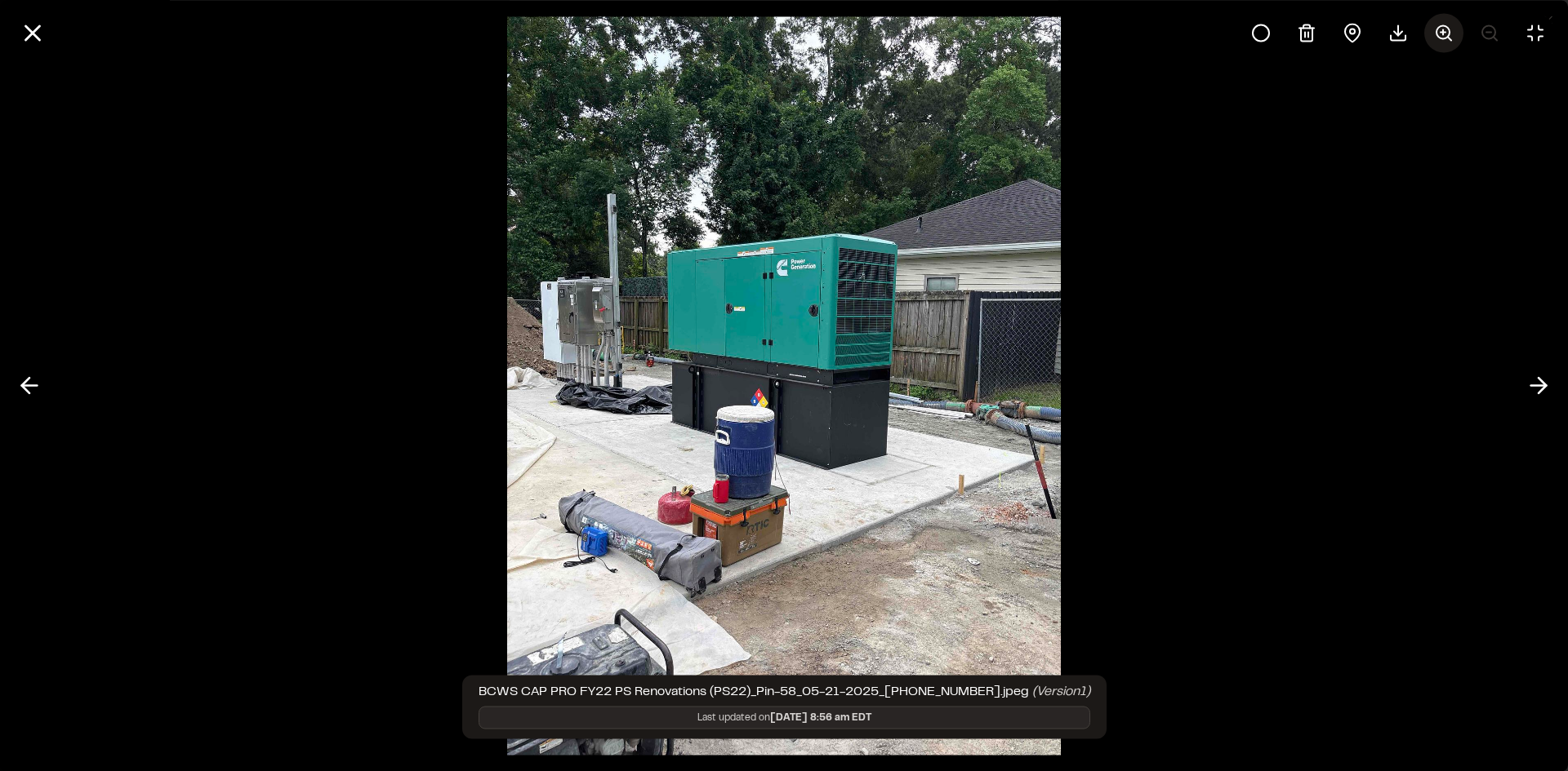
click at [1437, 29] on circle at bounding box center [1443, 31] width 13 height 13
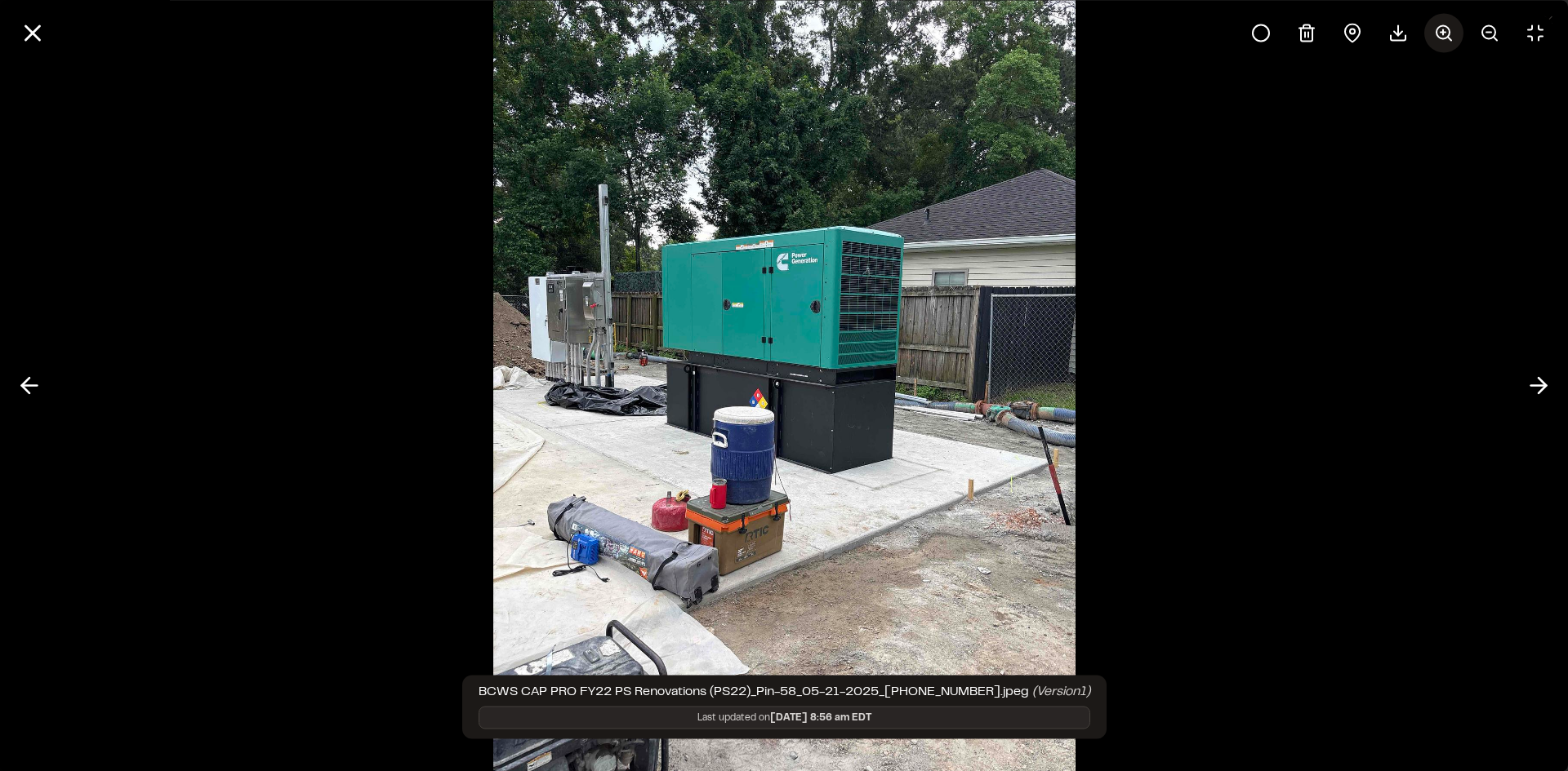
click at [1437, 29] on circle at bounding box center [1443, 31] width 13 height 13
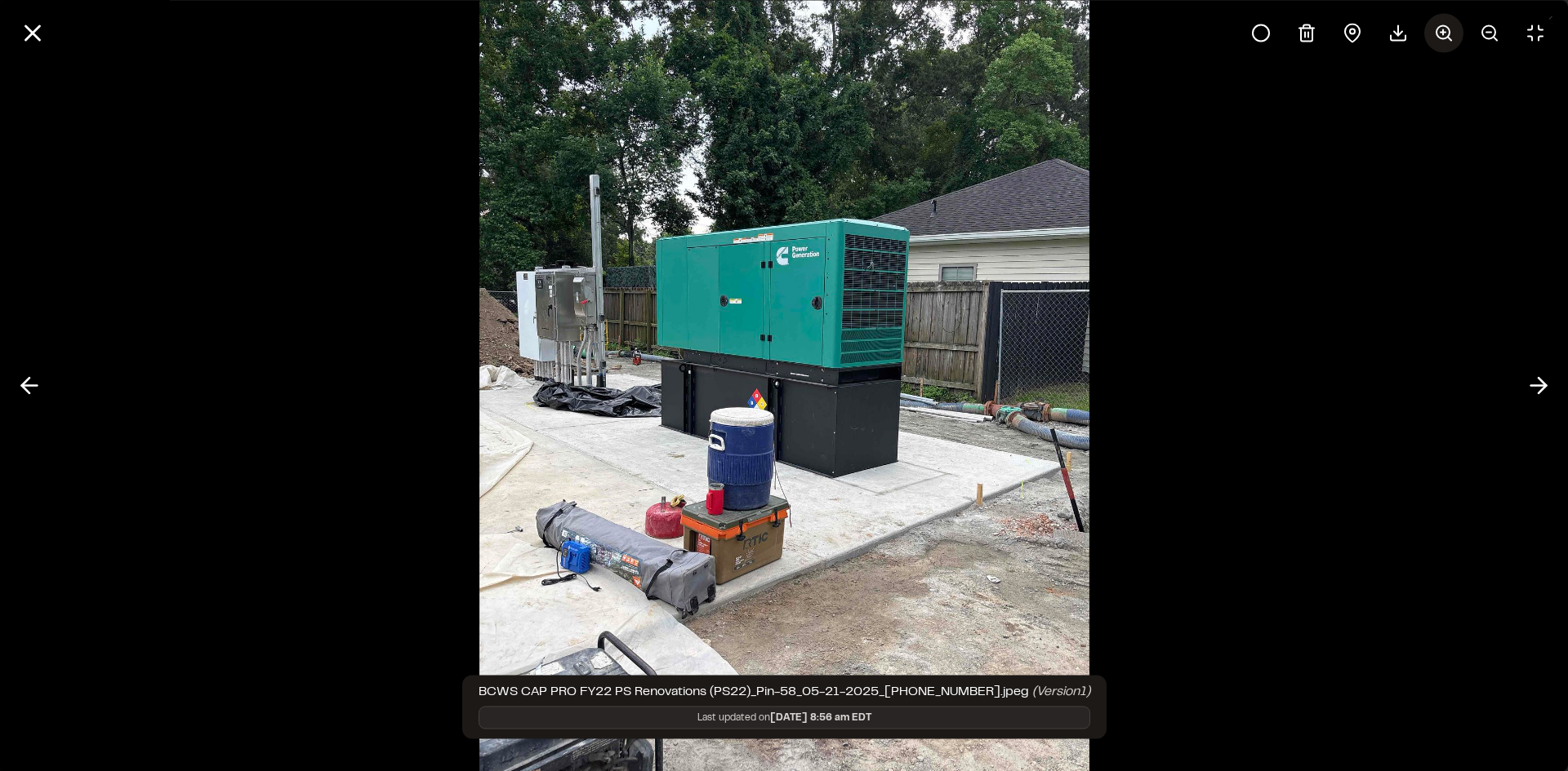
click at [1437, 29] on circle at bounding box center [1443, 31] width 13 height 13
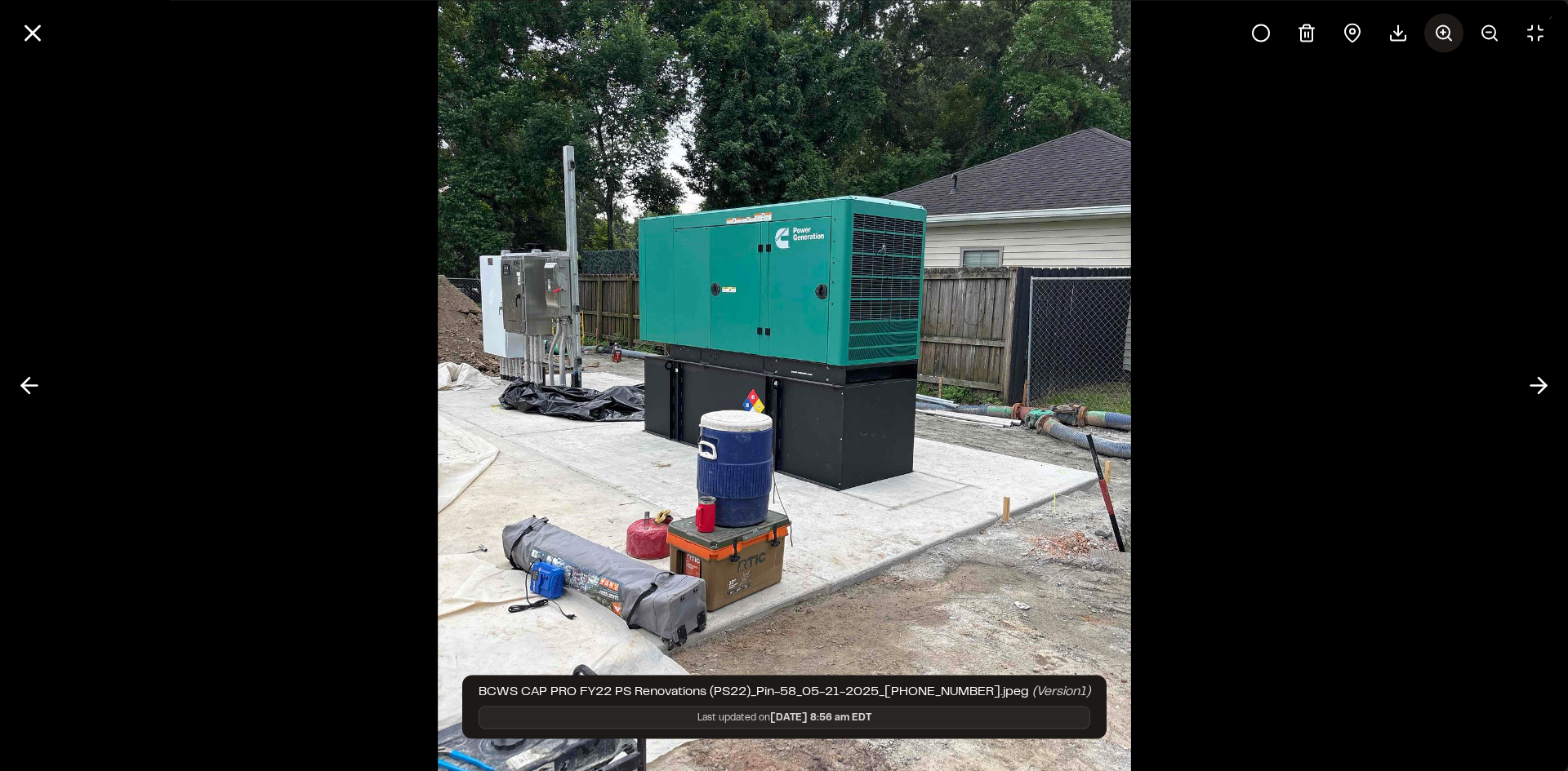
click at [1437, 29] on circle at bounding box center [1443, 31] width 13 height 13
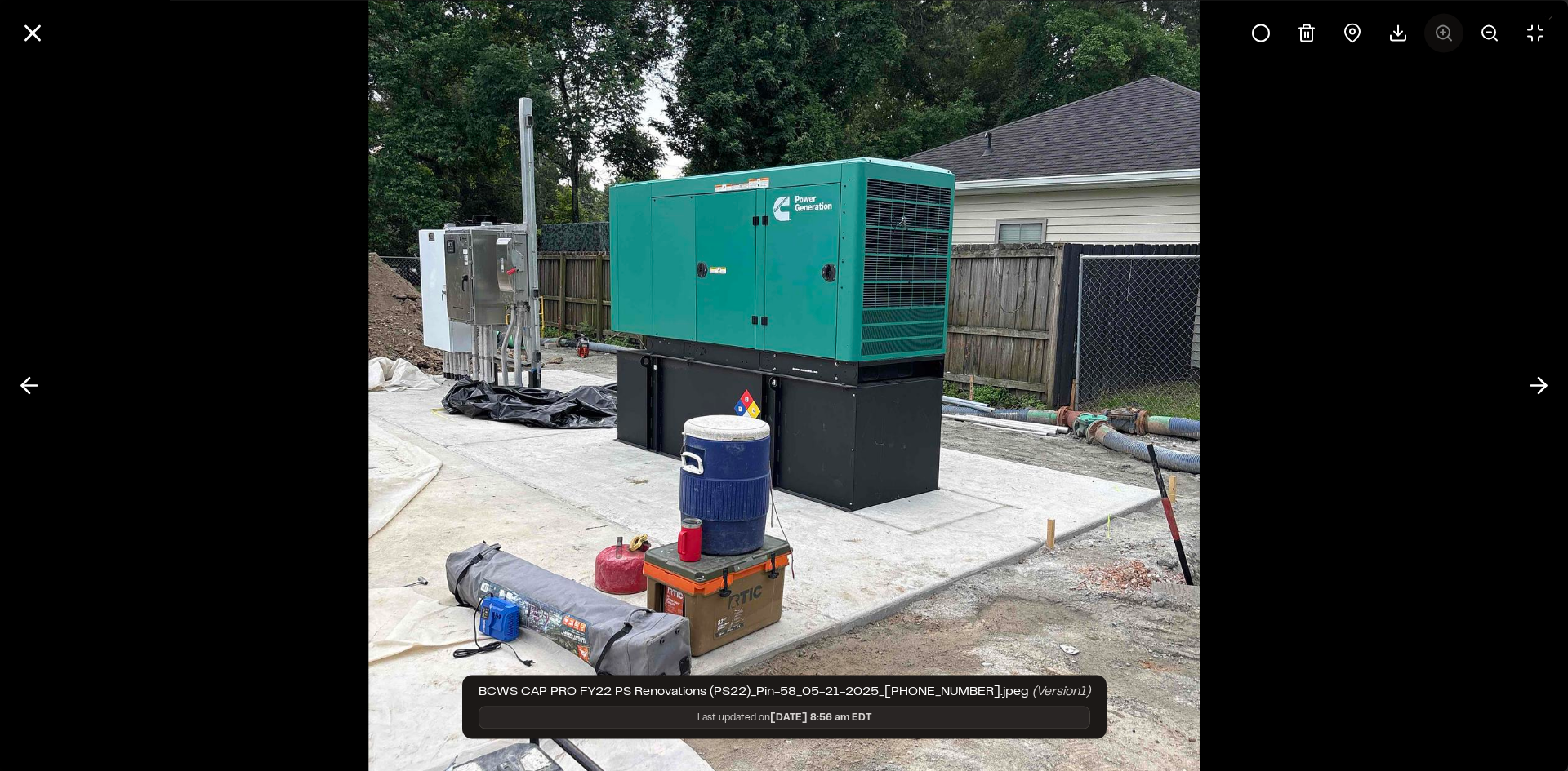
click at [1437, 29] on div at bounding box center [1397, 33] width 314 height 39
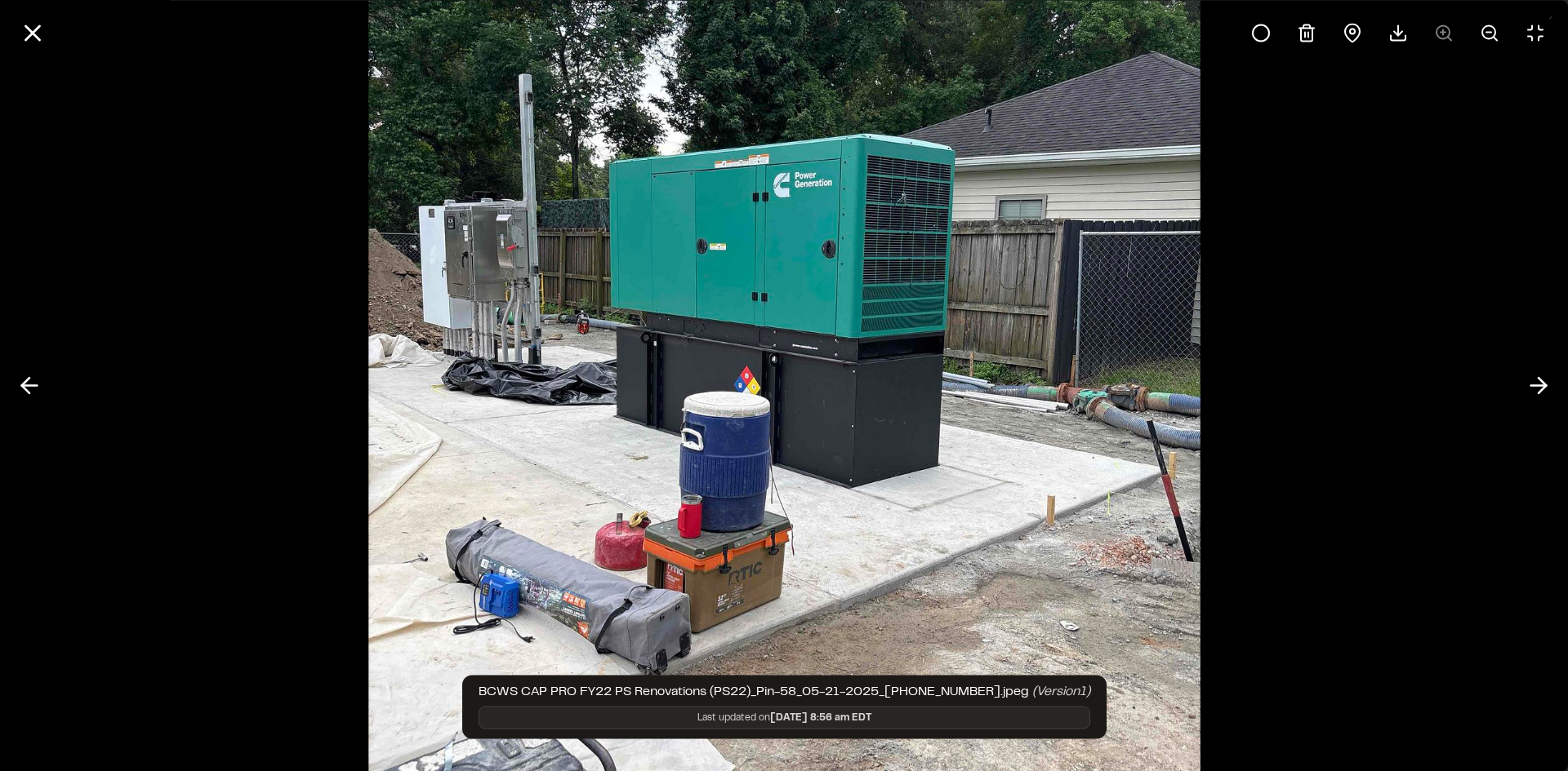
scroll to position [0, 0]
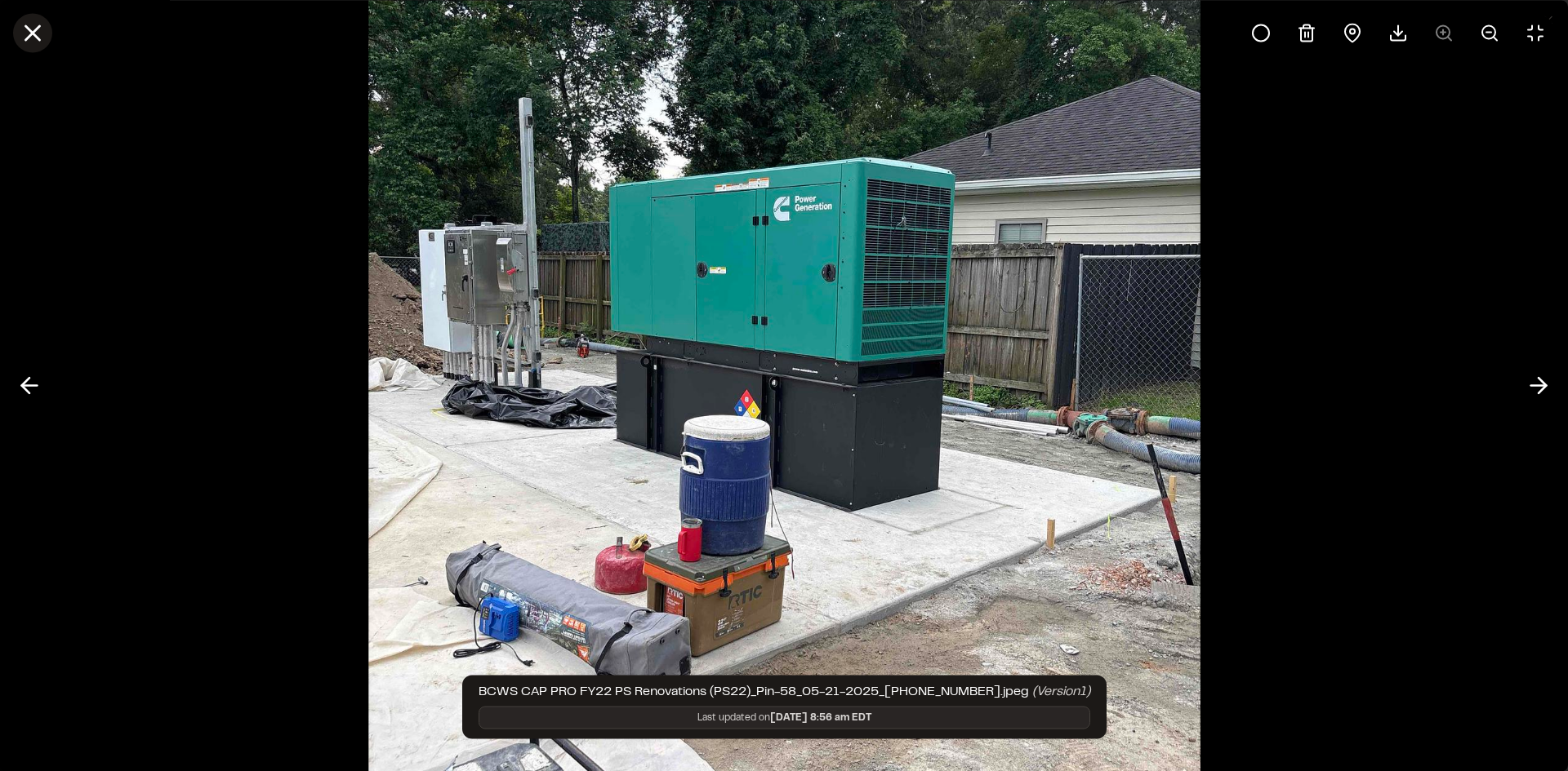
click at [41, 40] on icon at bounding box center [32, 32] width 28 height 28
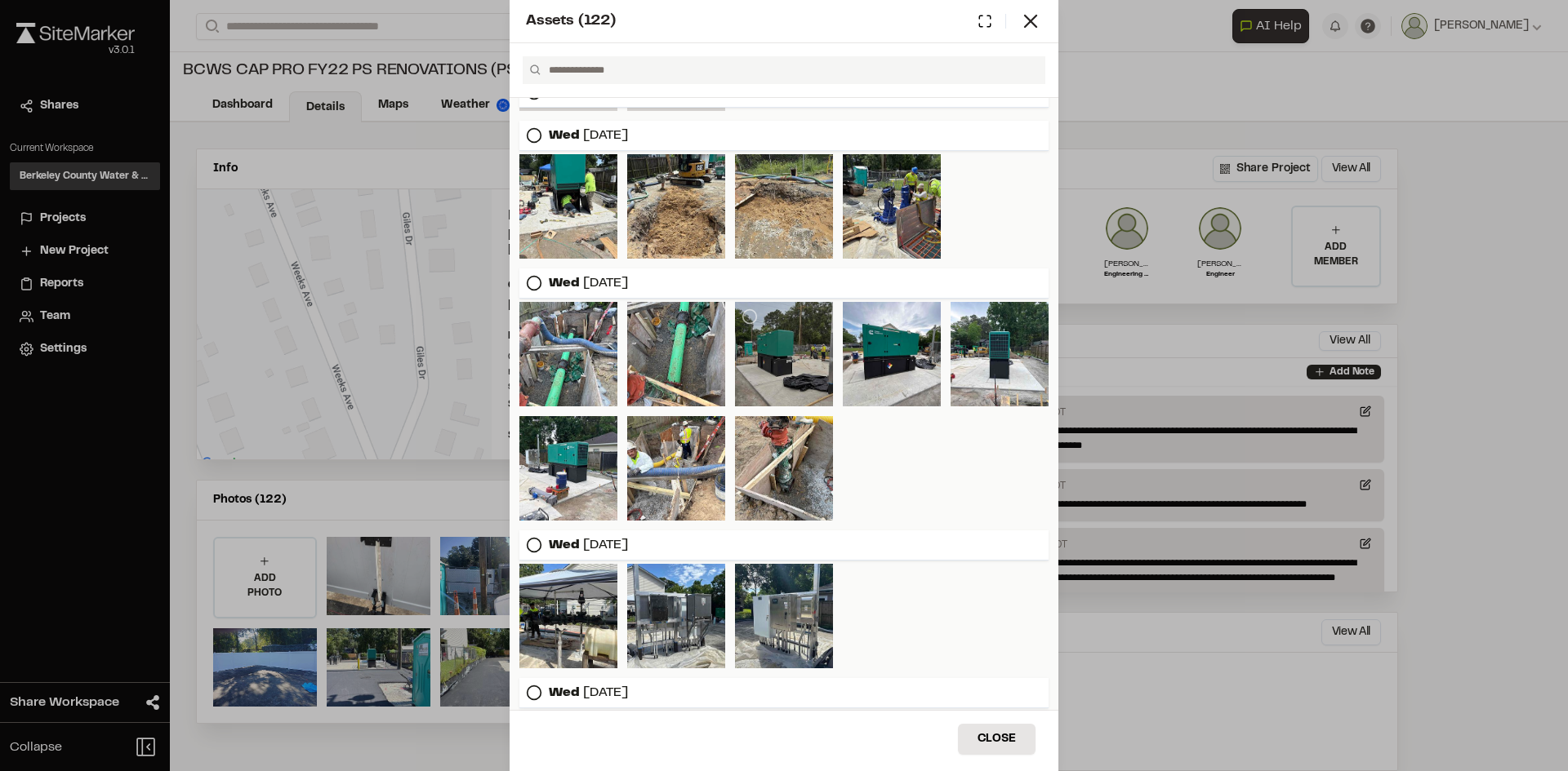
scroll to position [2122, 0]
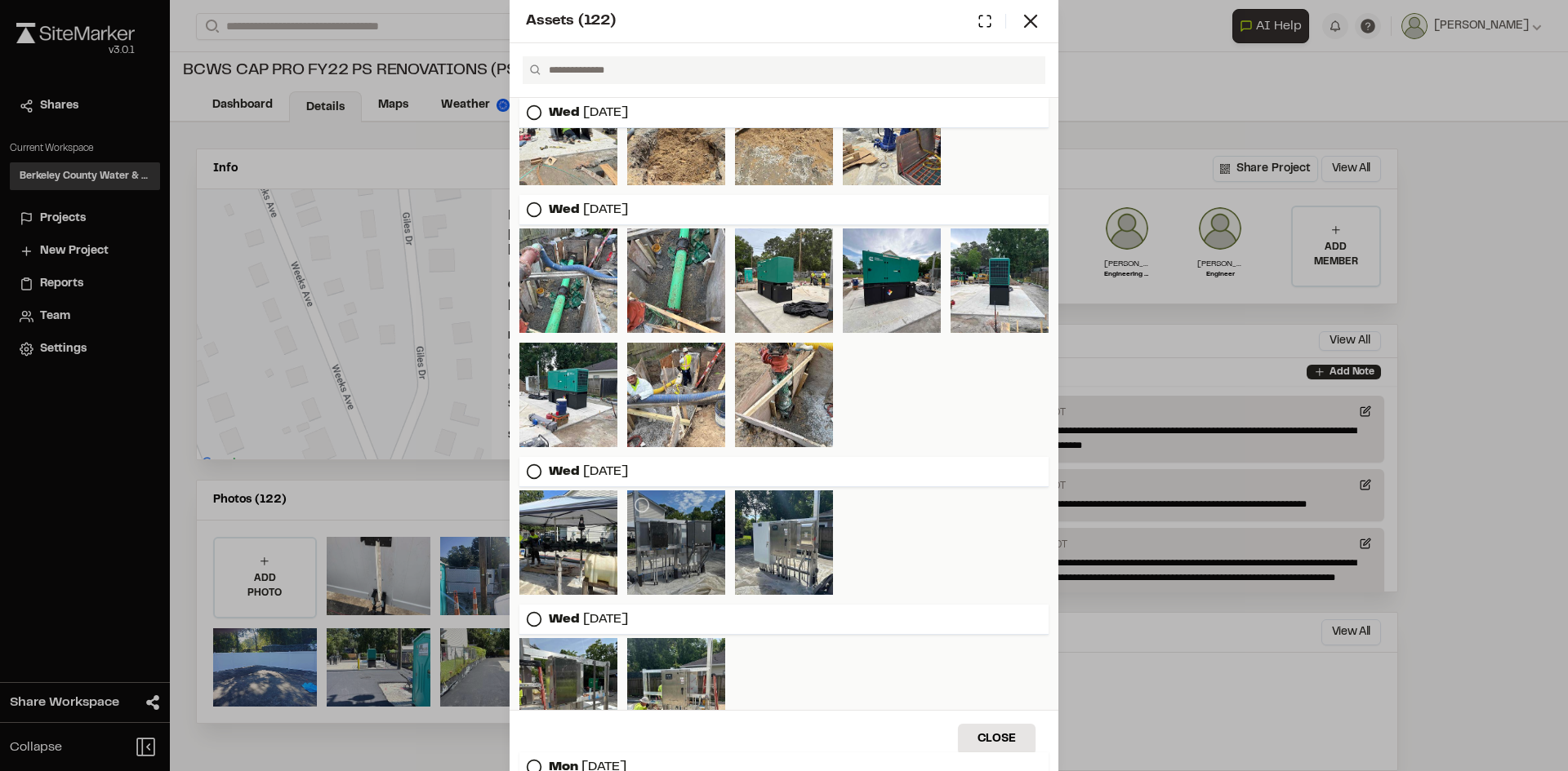
click at [703, 548] on div at bounding box center [676, 543] width 98 height 105
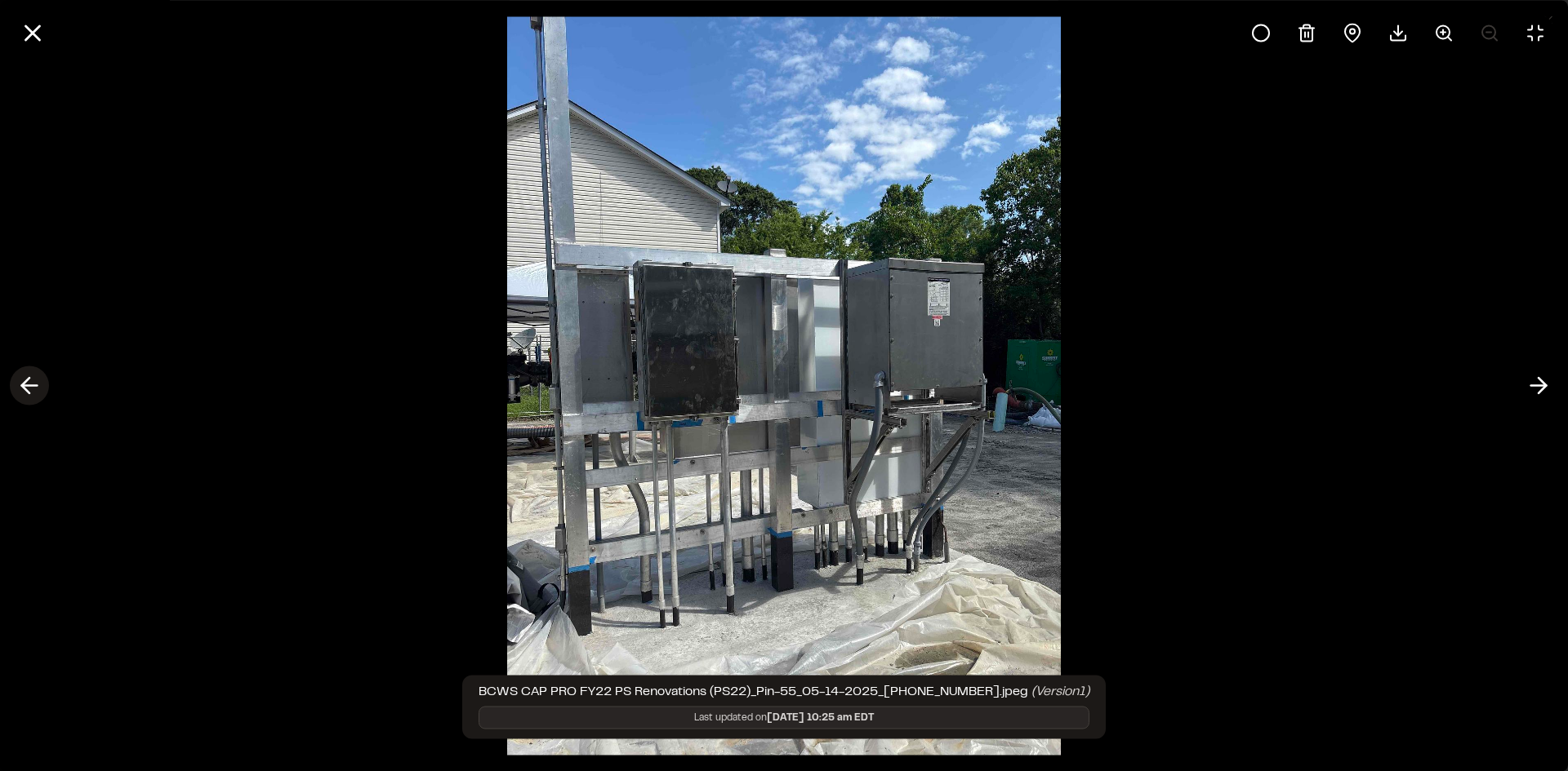
click at [36, 394] on icon at bounding box center [28, 386] width 26 height 28
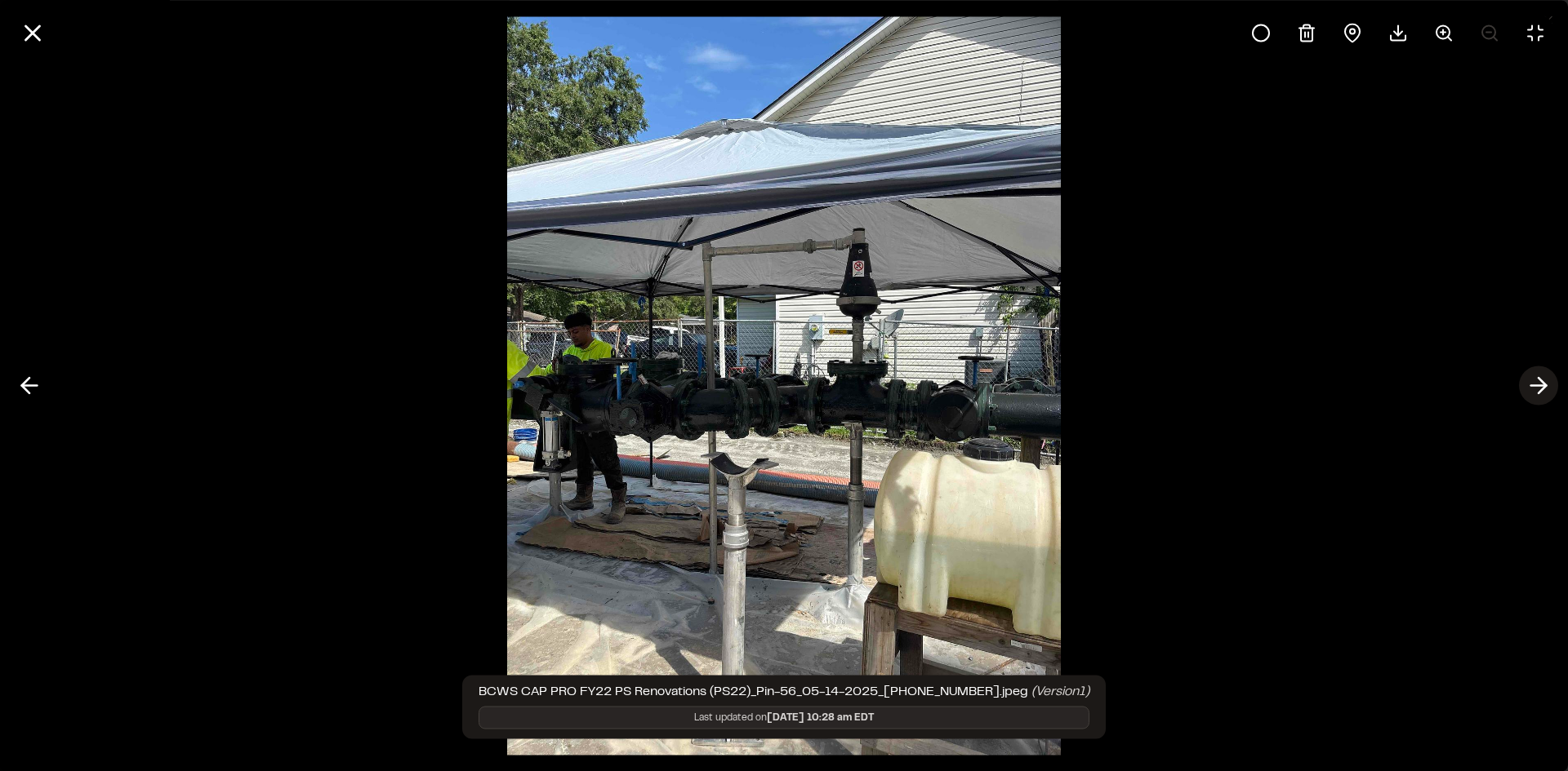
click at [1548, 389] on icon at bounding box center [1538, 386] width 26 height 28
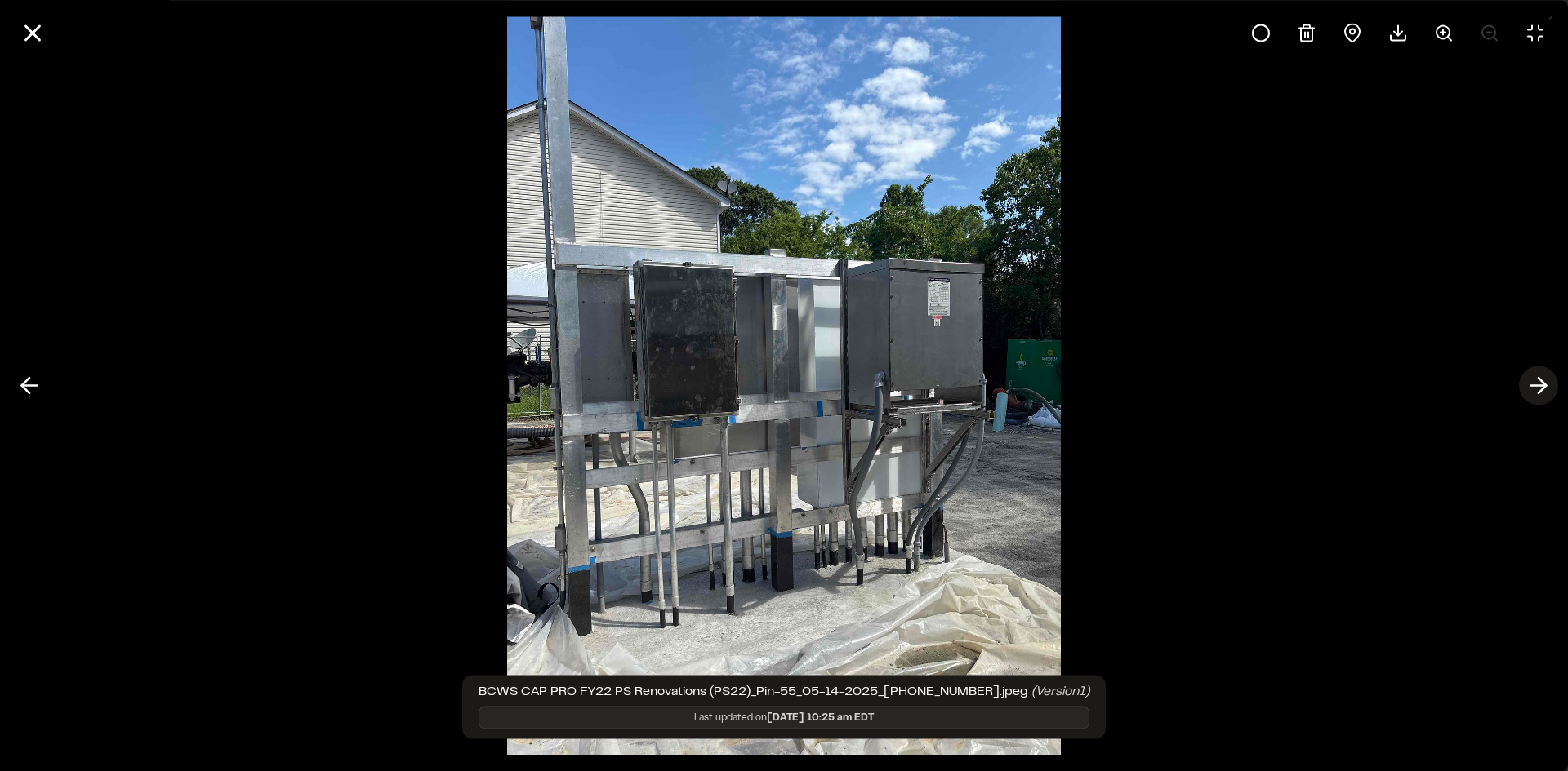
click at [1548, 389] on icon at bounding box center [1538, 386] width 26 height 28
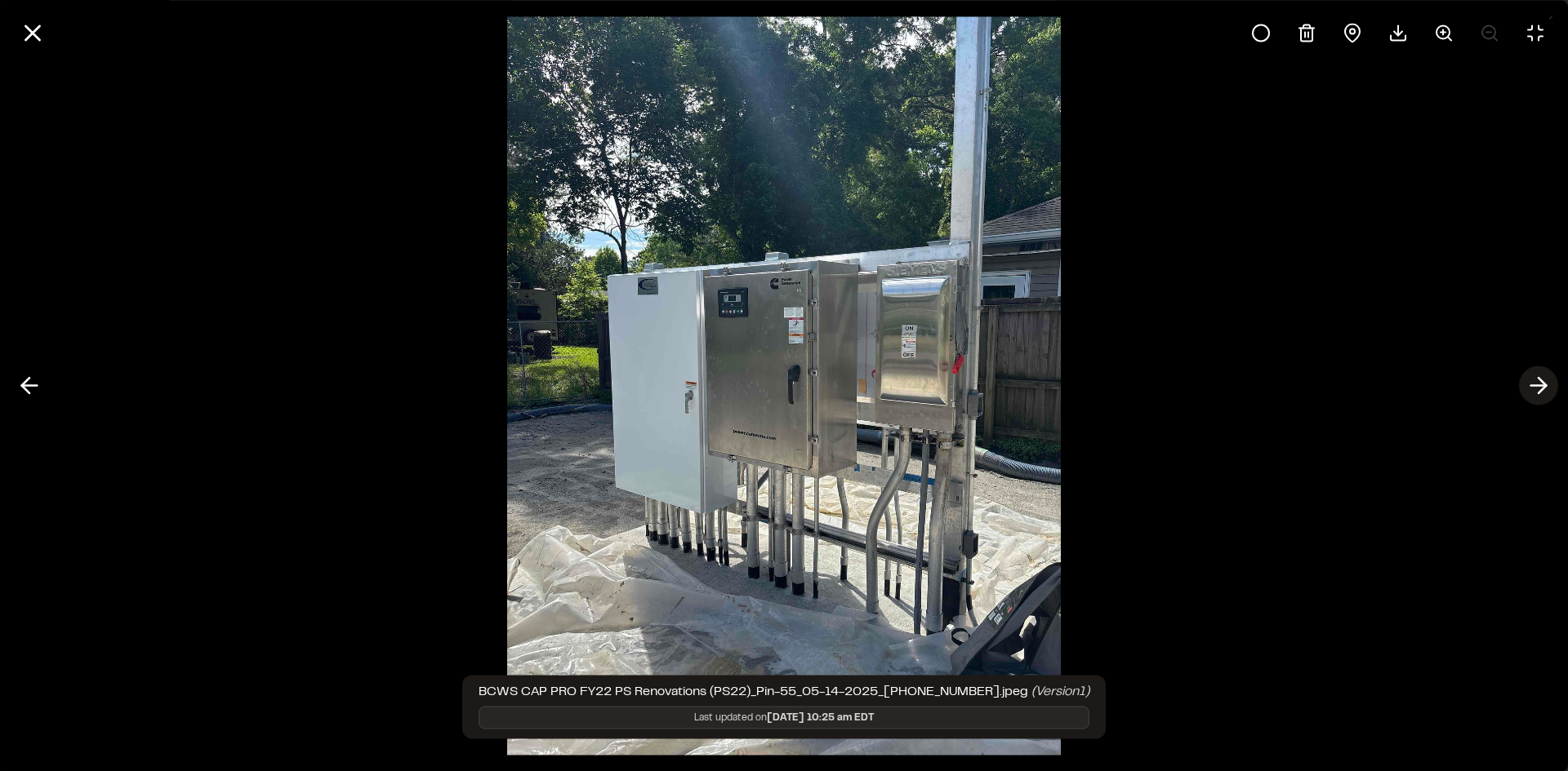
click at [1538, 388] on icon at bounding box center [1538, 386] width 26 height 28
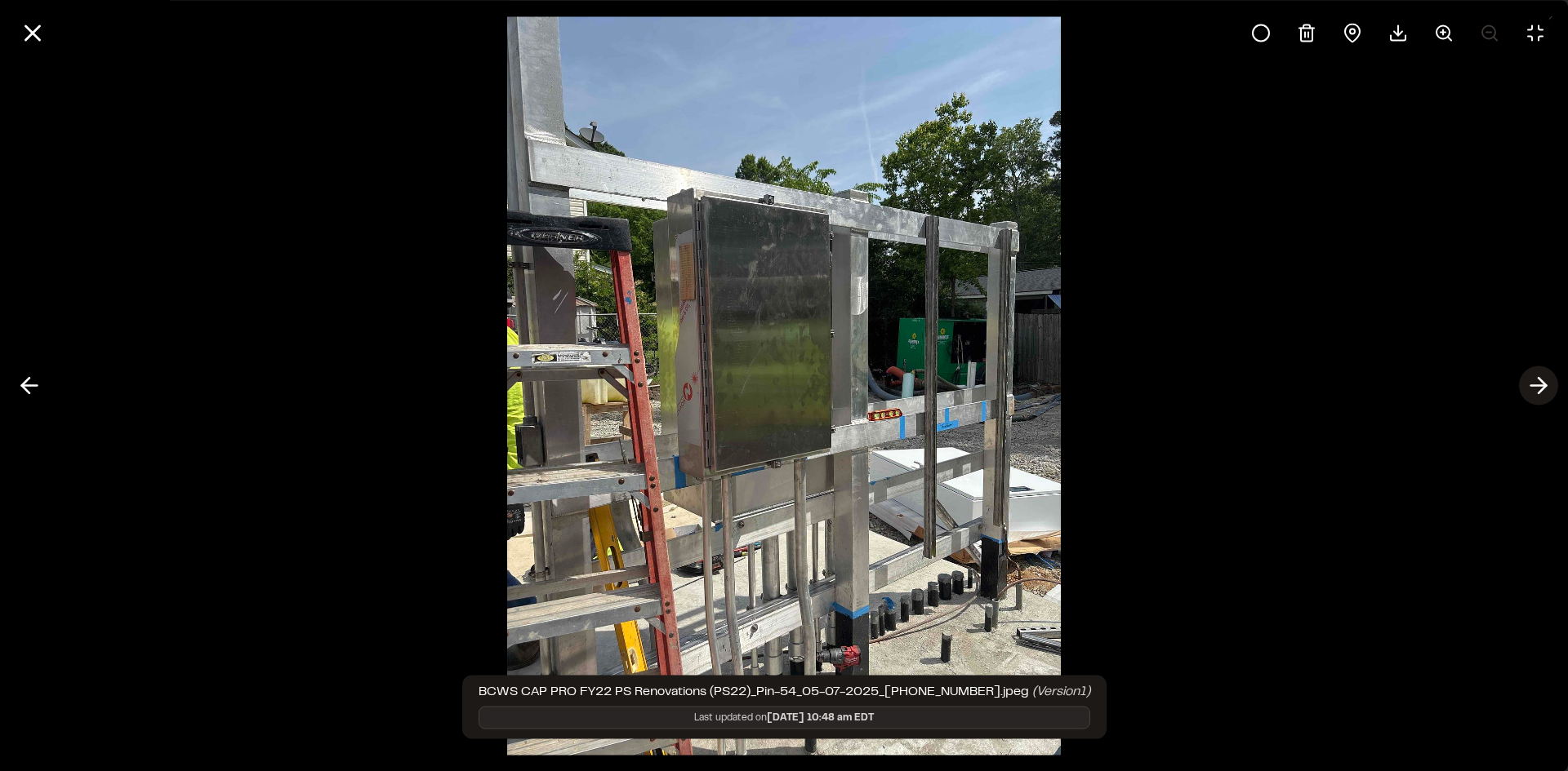
click at [1532, 389] on icon at bounding box center [1538, 386] width 26 height 28
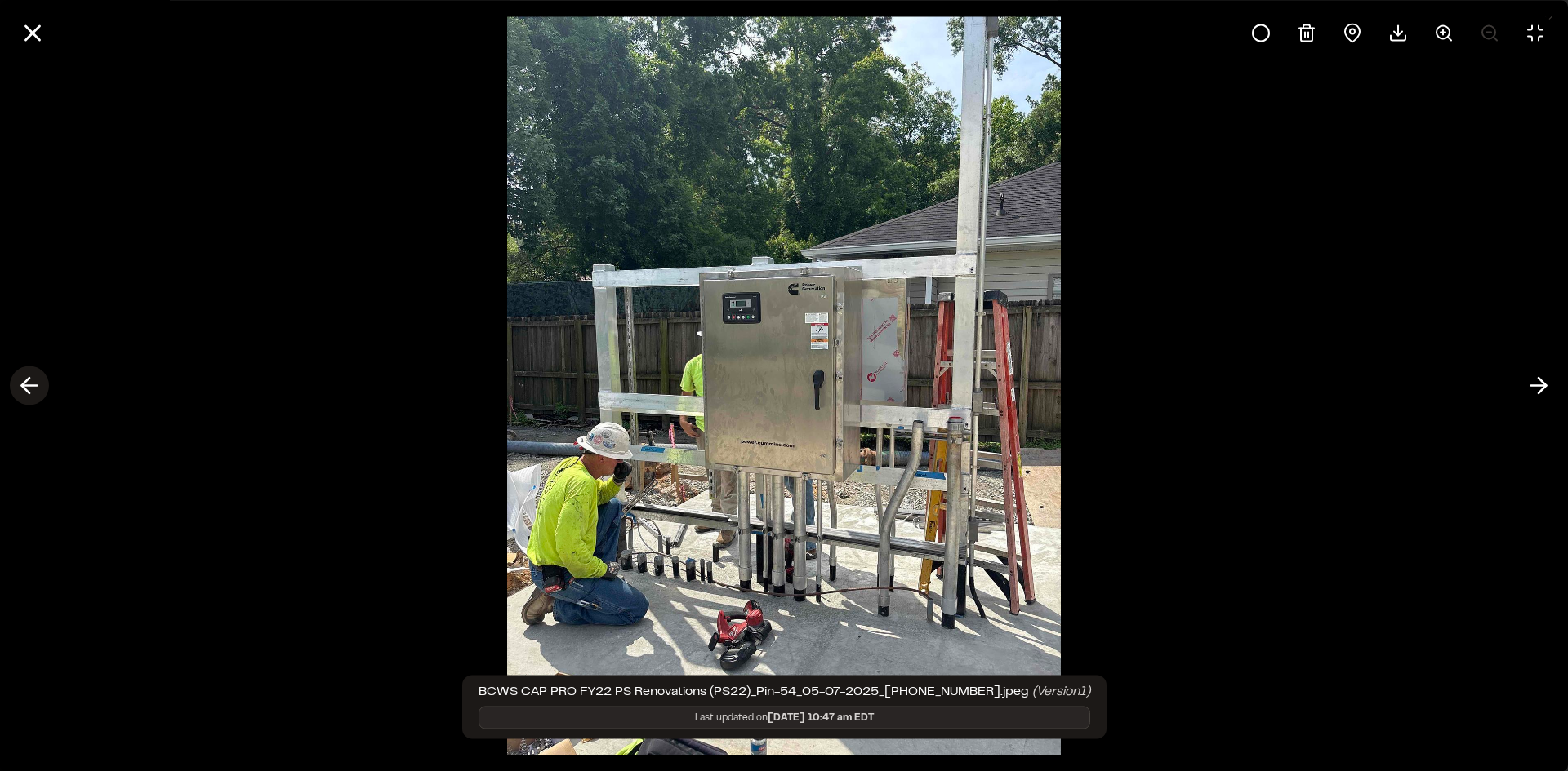
click at [33, 388] on icon at bounding box center [28, 386] width 26 height 28
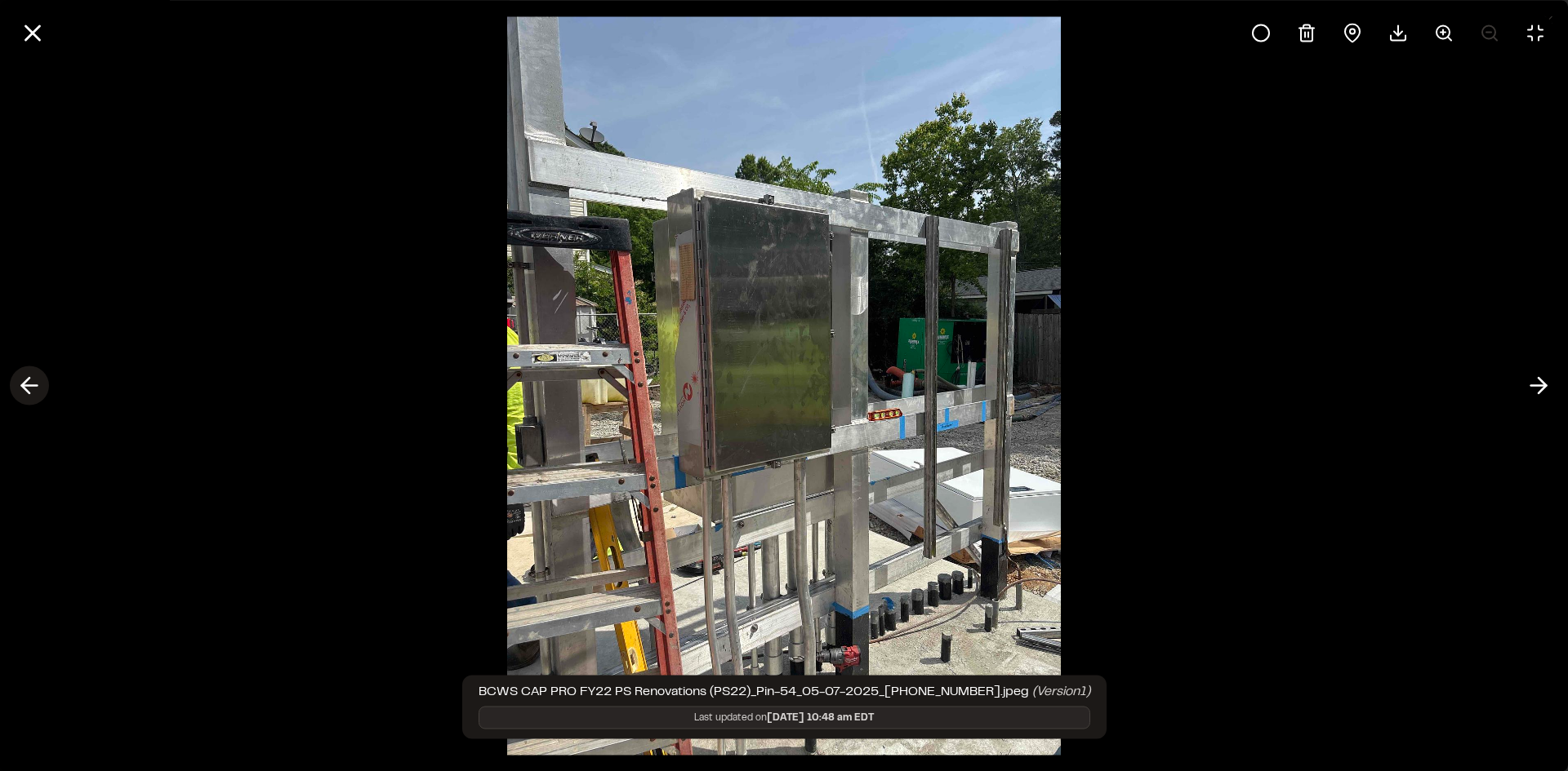
click at [33, 388] on icon at bounding box center [28, 386] width 26 height 28
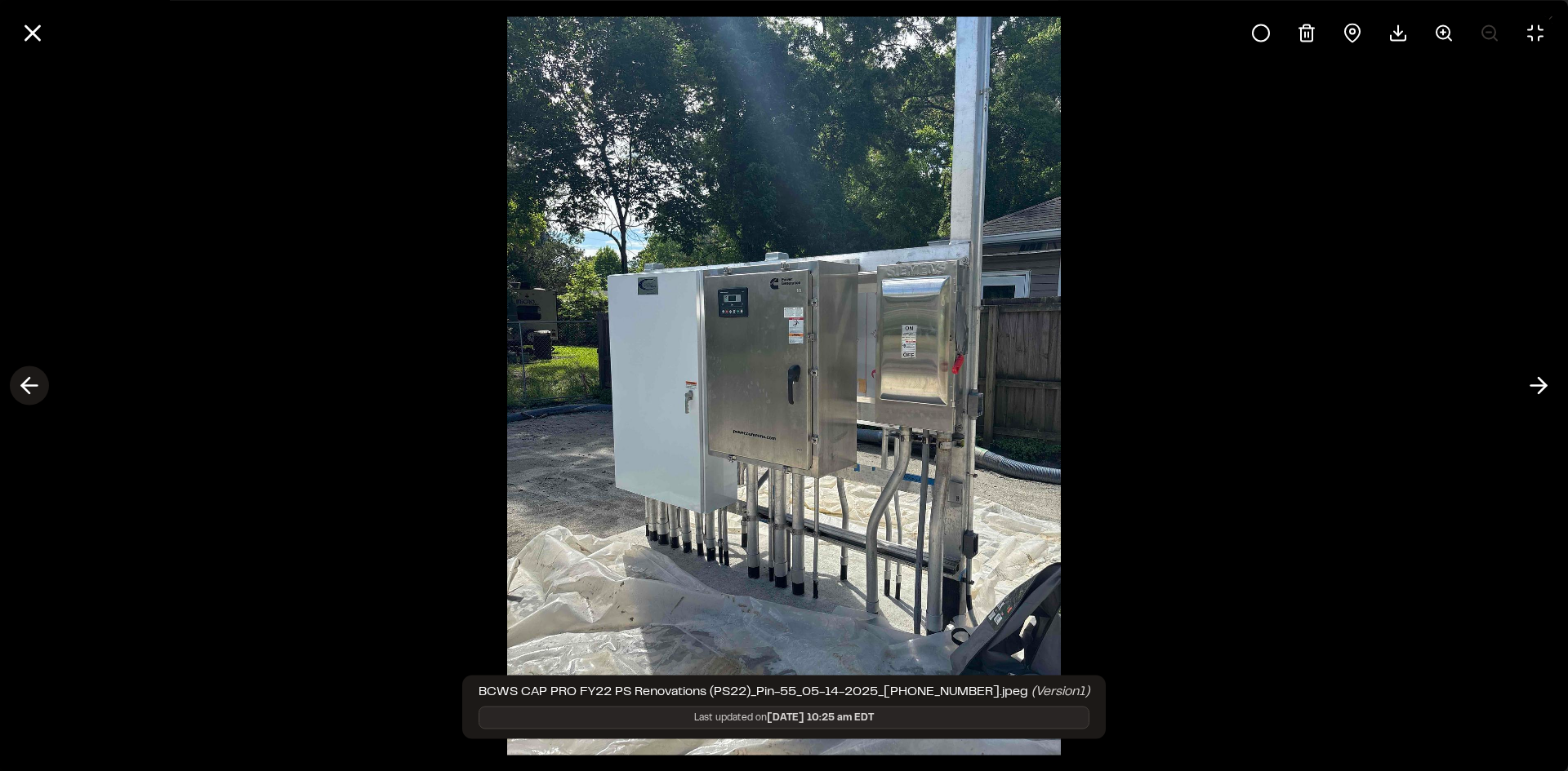
click at [33, 388] on icon at bounding box center [28, 386] width 26 height 28
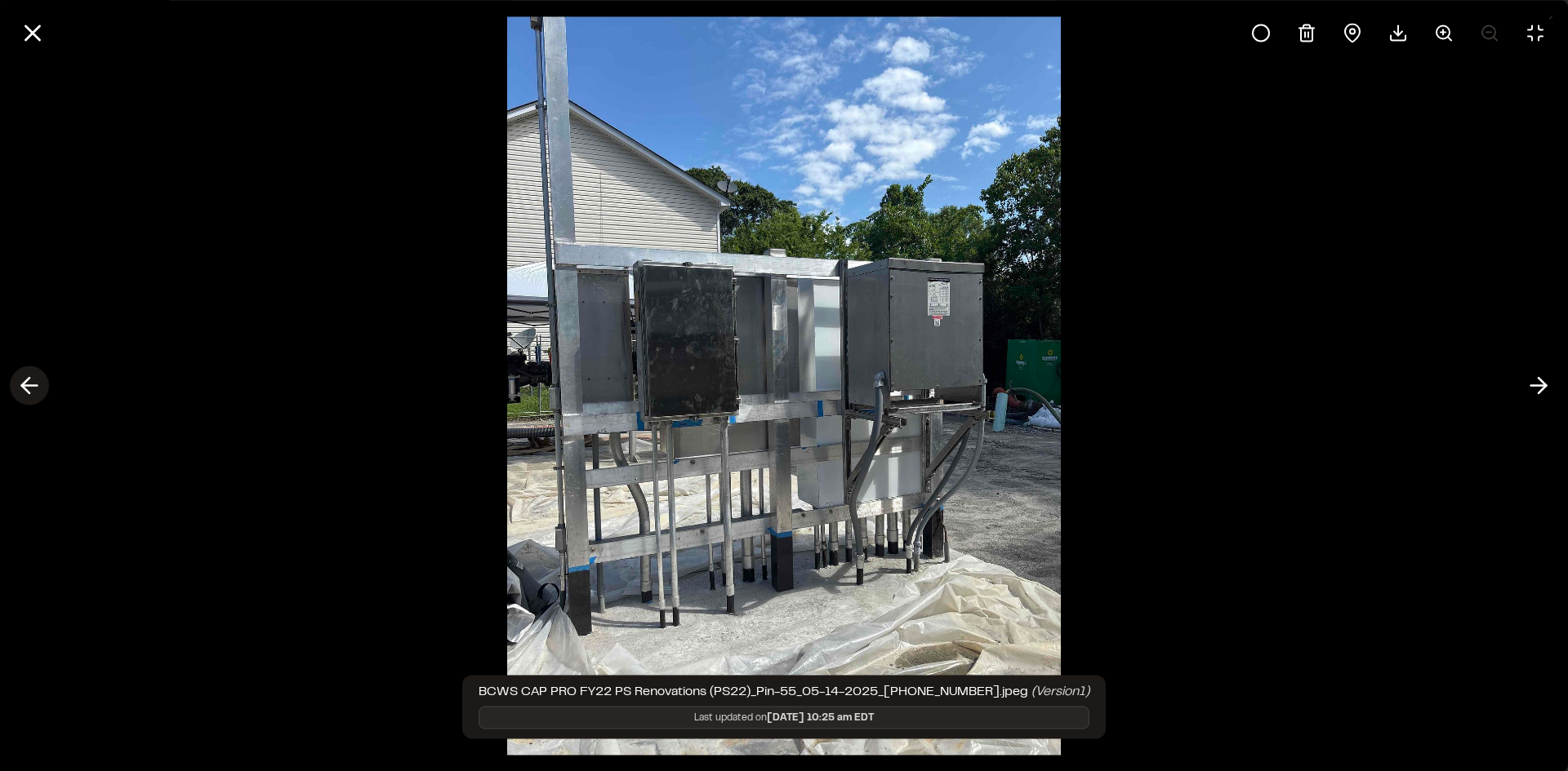
click at [16, 386] on icon at bounding box center [28, 386] width 26 height 28
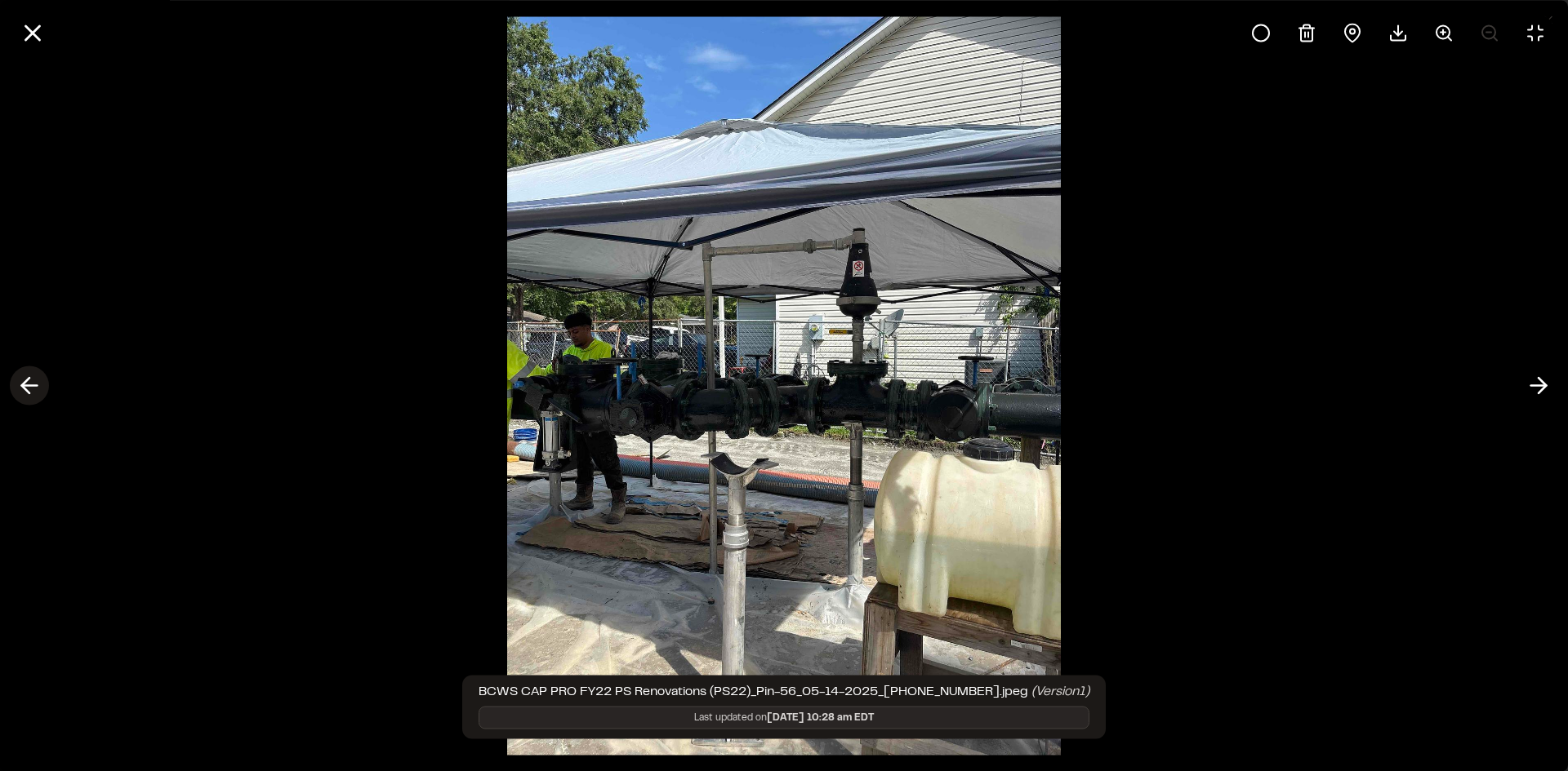
click at [39, 391] on icon at bounding box center [28, 386] width 26 height 28
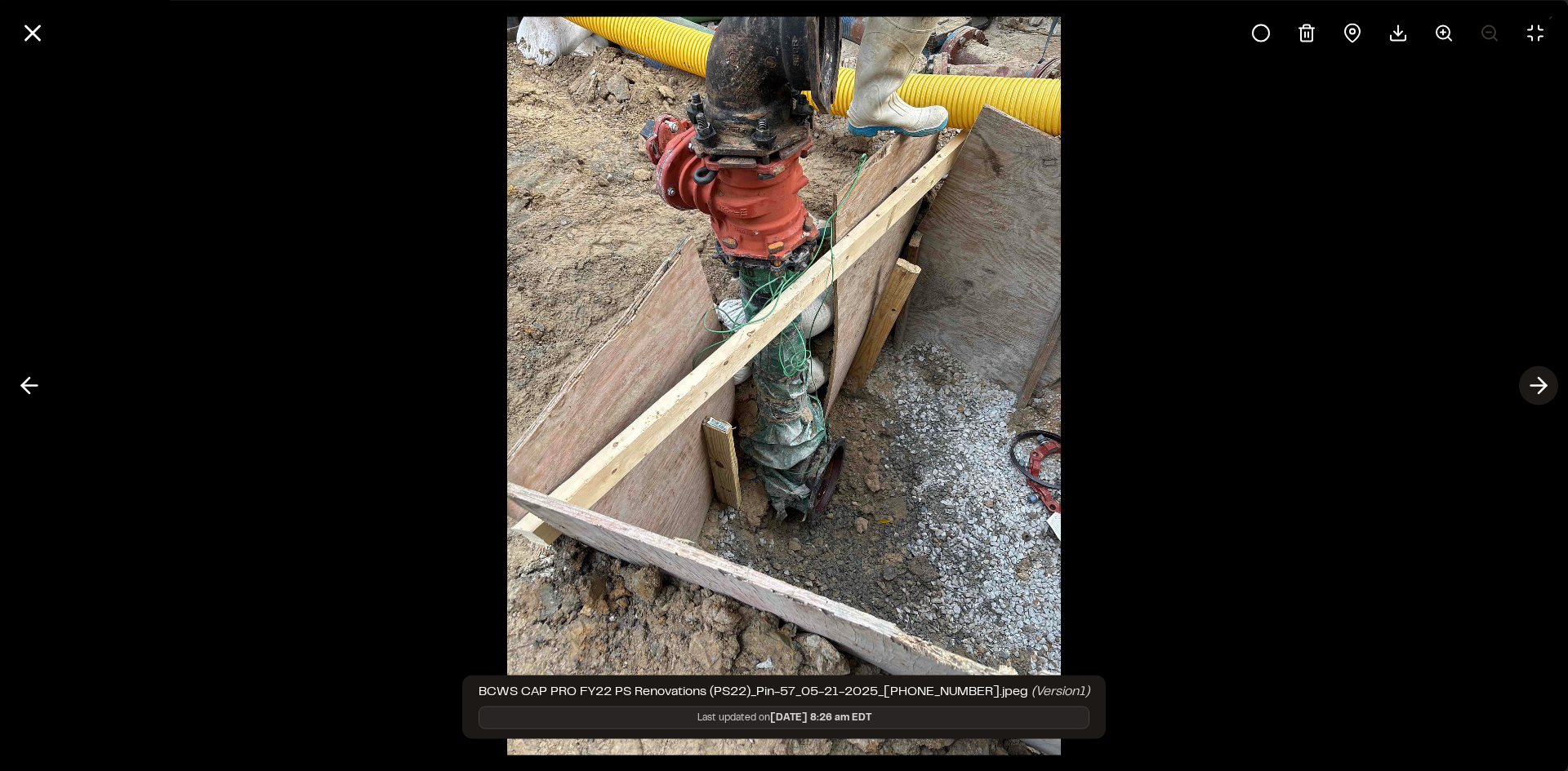
click at [1538, 378] on polyline at bounding box center [1541, 386] width 7 height 15
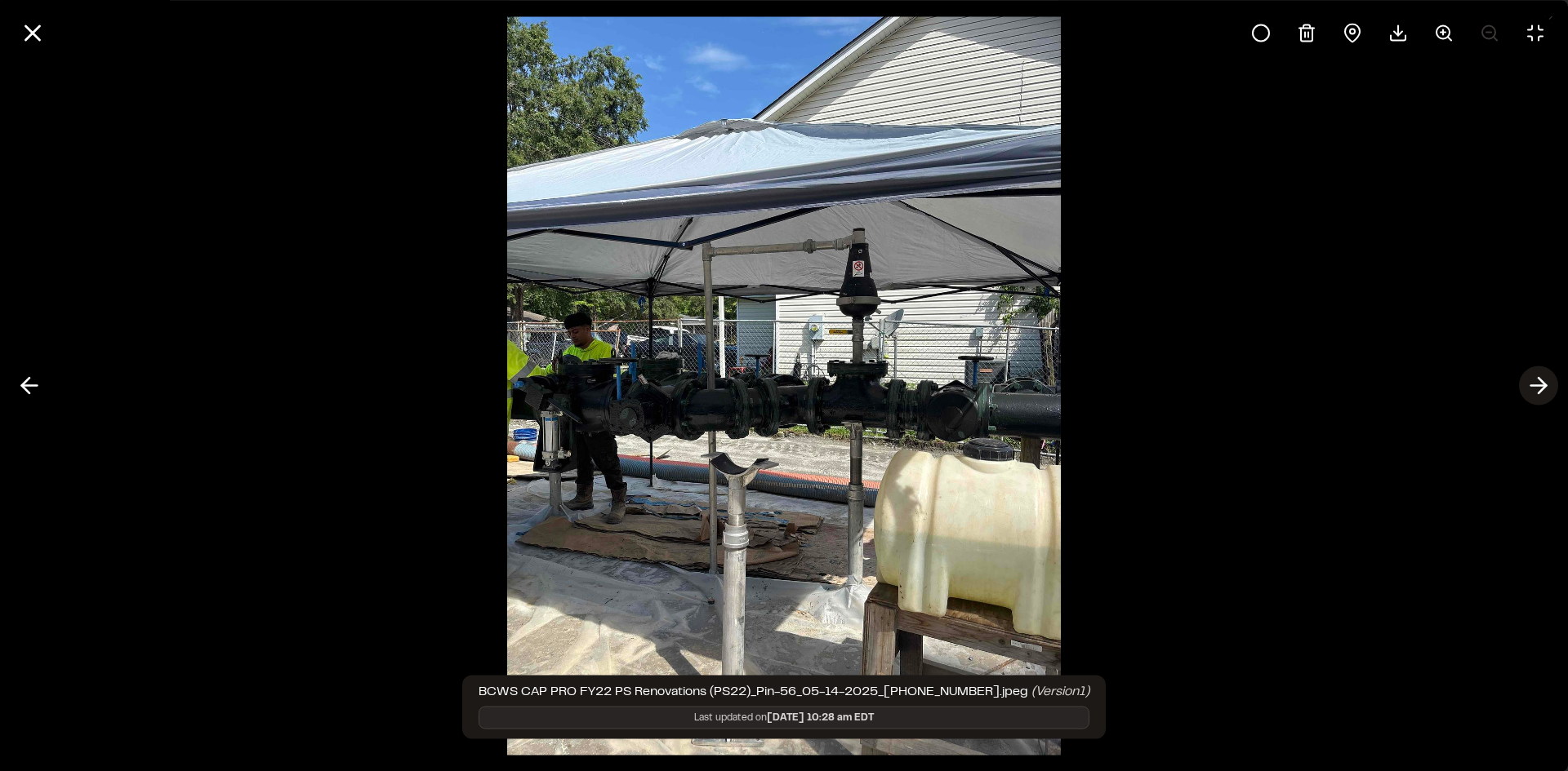
click at [1538, 378] on polyline at bounding box center [1541, 386] width 7 height 15
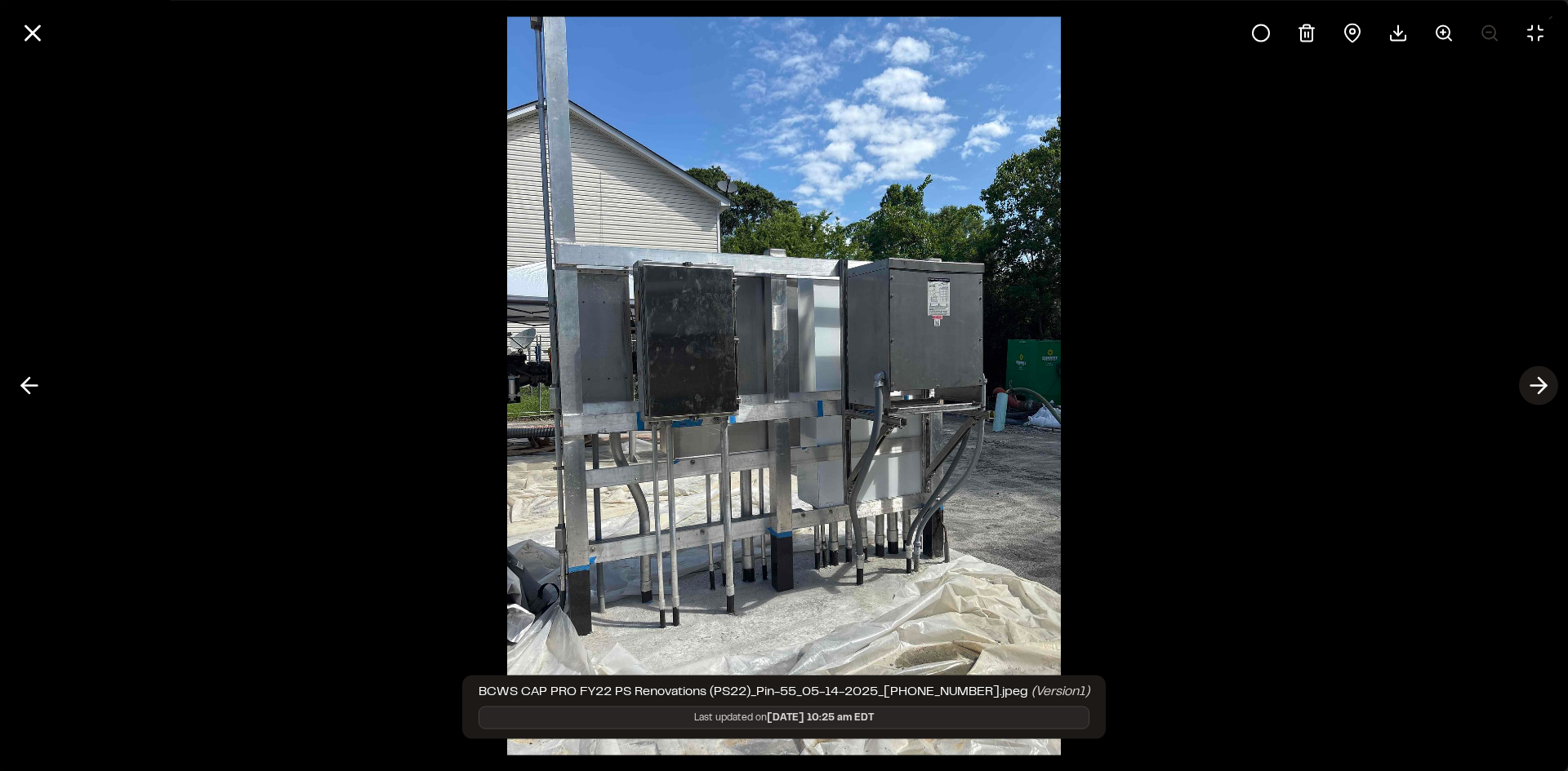
click at [1538, 378] on polyline at bounding box center [1541, 386] width 7 height 15
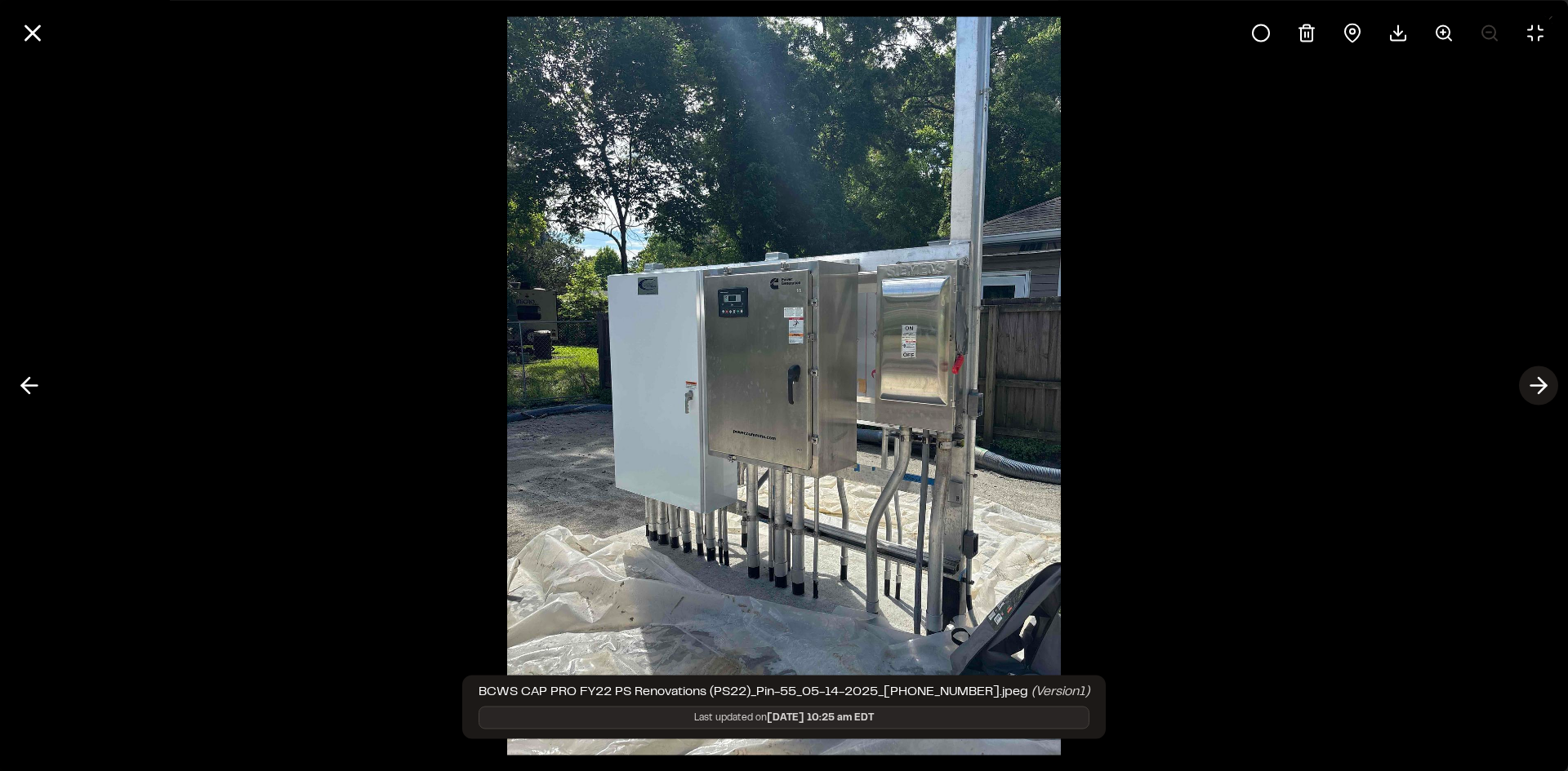
click at [1540, 394] on icon at bounding box center [1538, 386] width 26 height 28
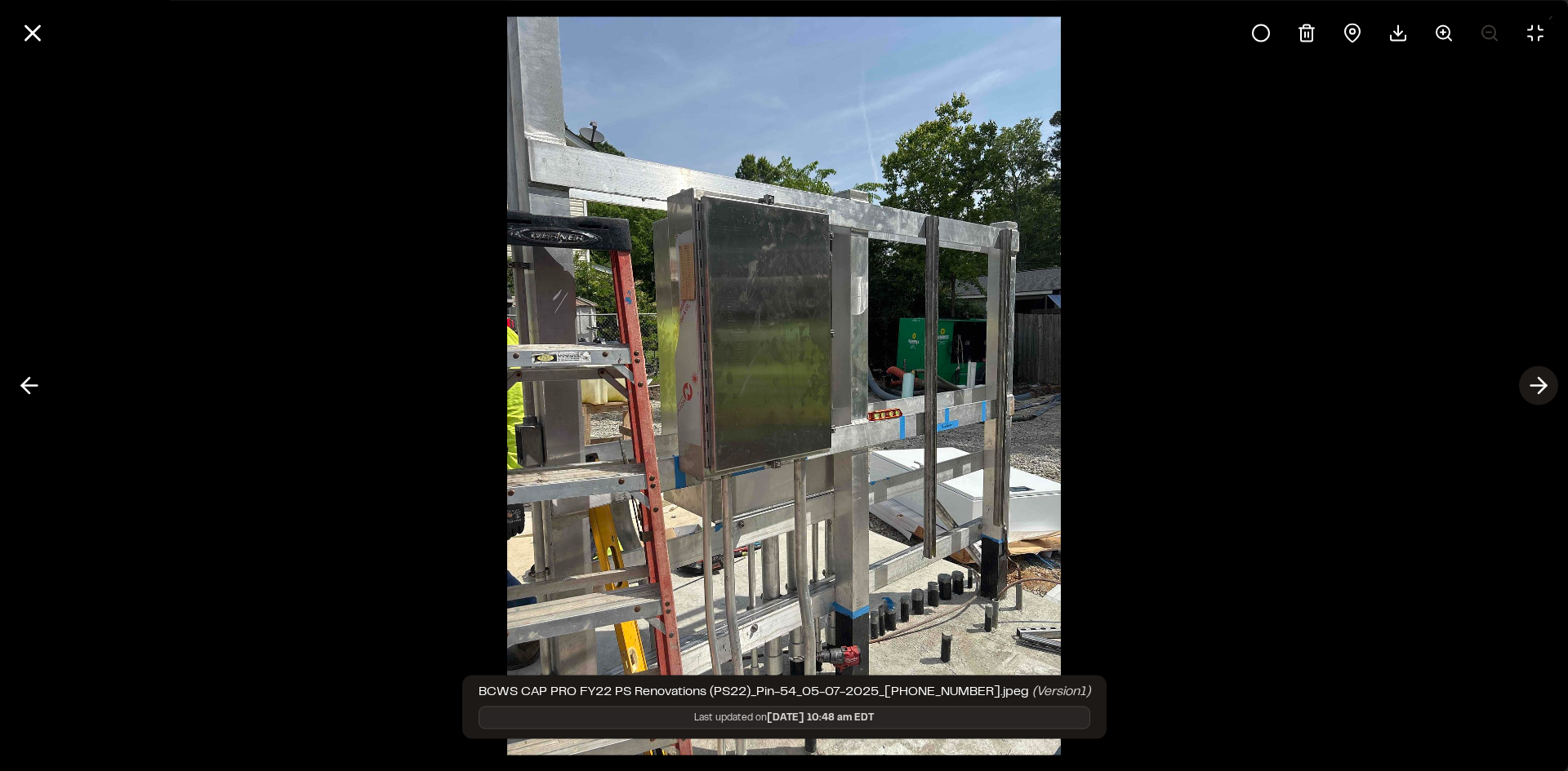
click at [1540, 394] on icon at bounding box center [1538, 386] width 26 height 28
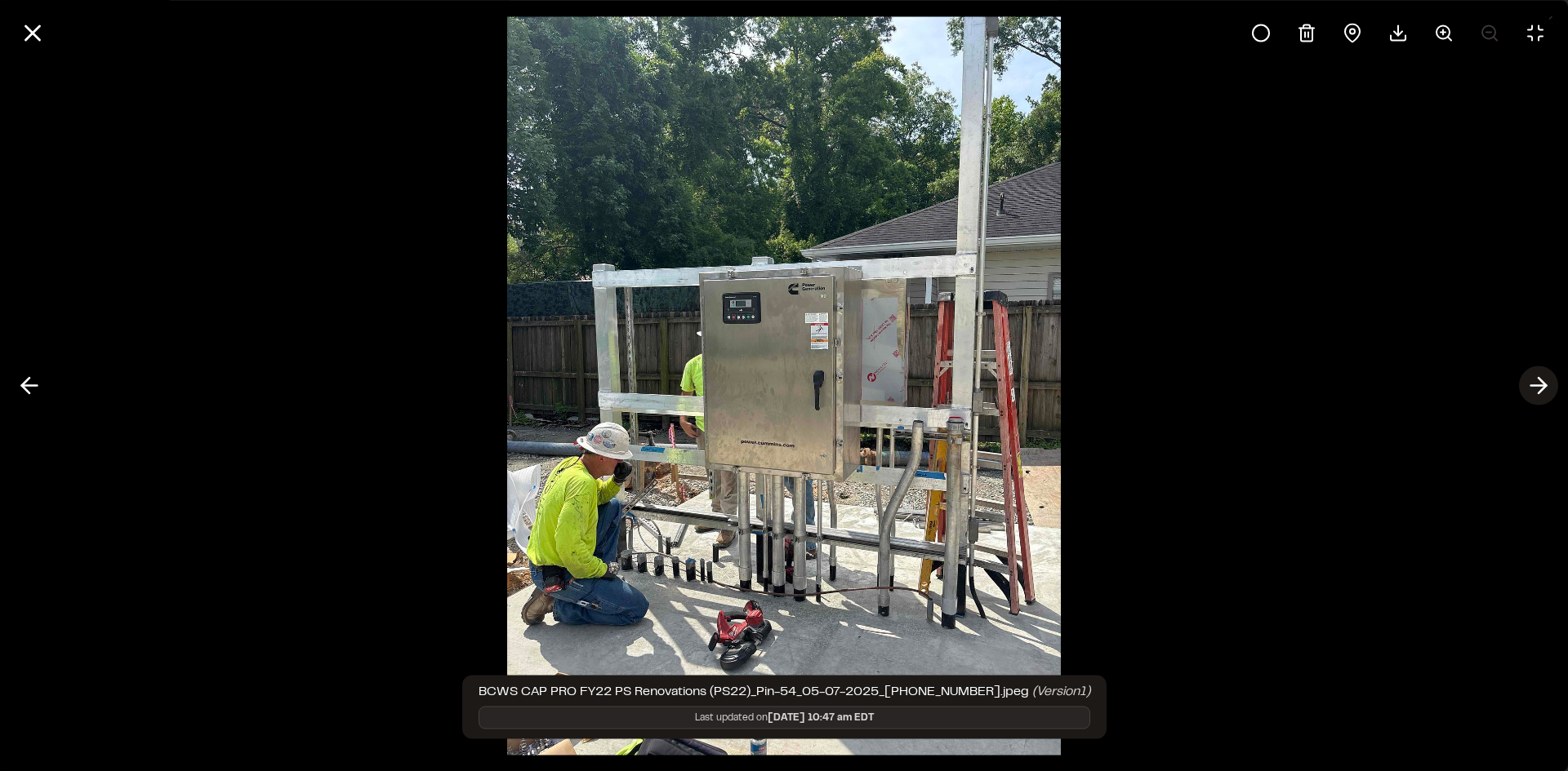
click at [1540, 394] on icon at bounding box center [1538, 386] width 26 height 28
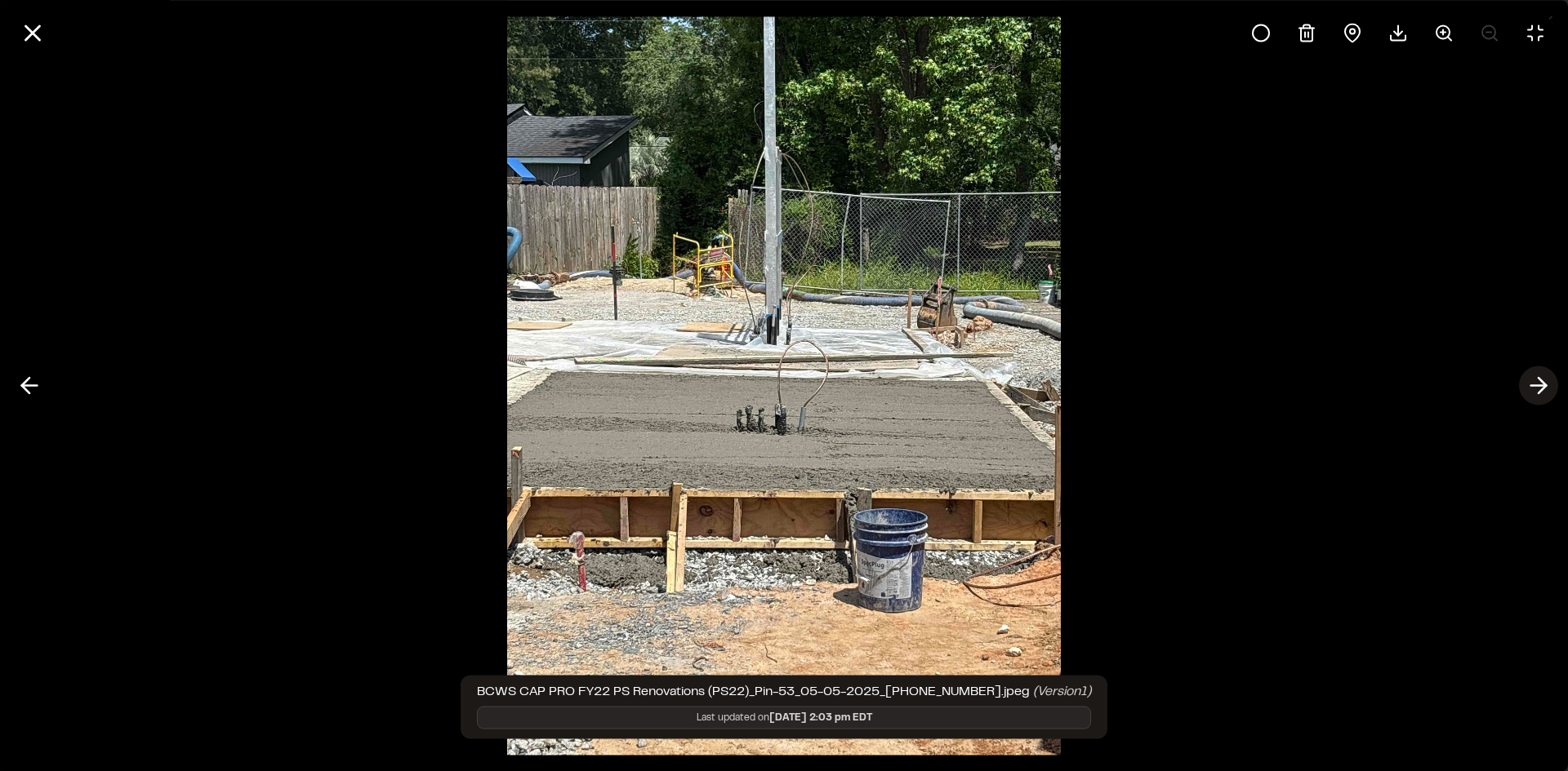
click at [1540, 394] on icon at bounding box center [1538, 386] width 26 height 28
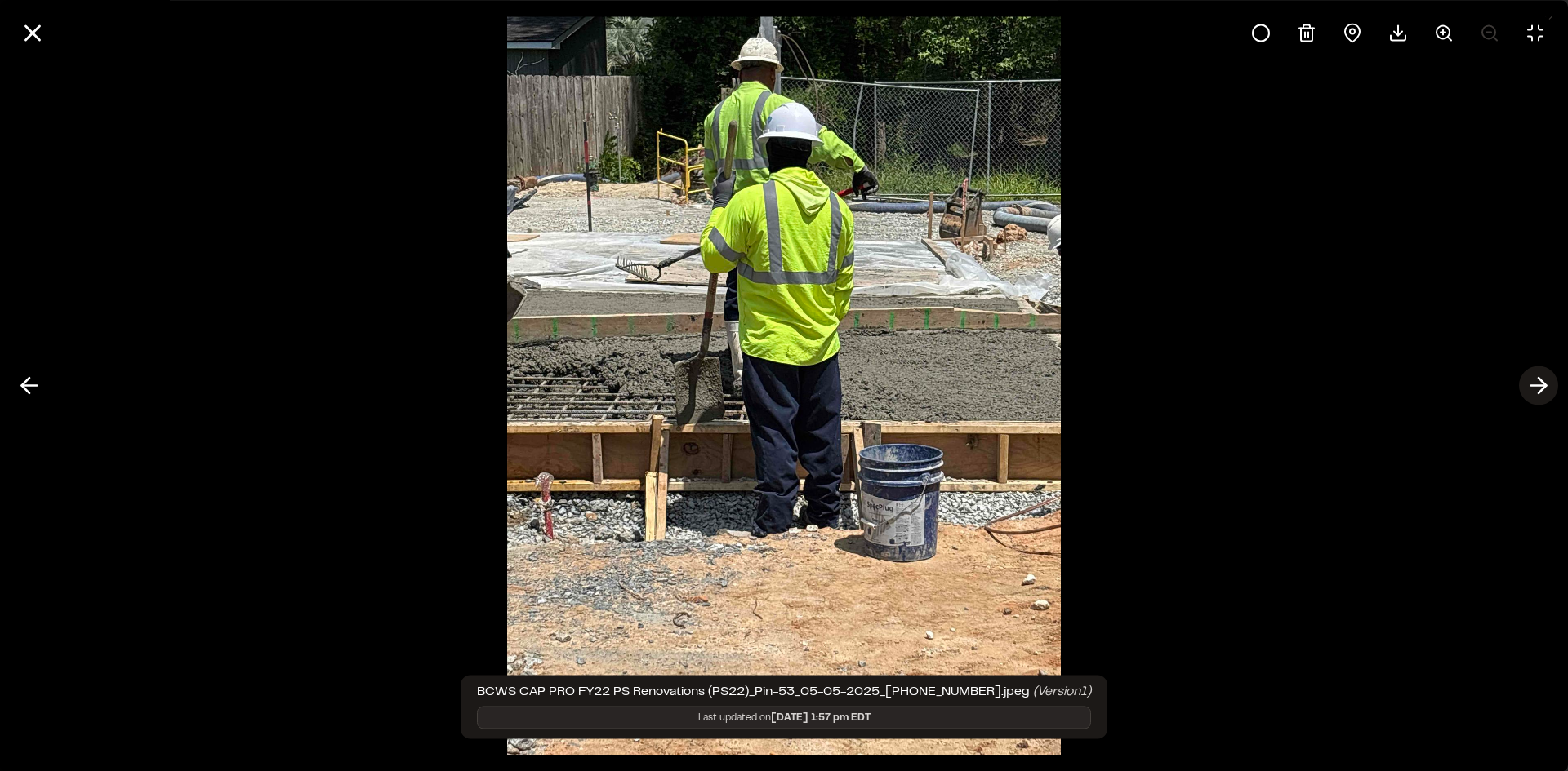
click at [1540, 394] on icon at bounding box center [1538, 386] width 26 height 28
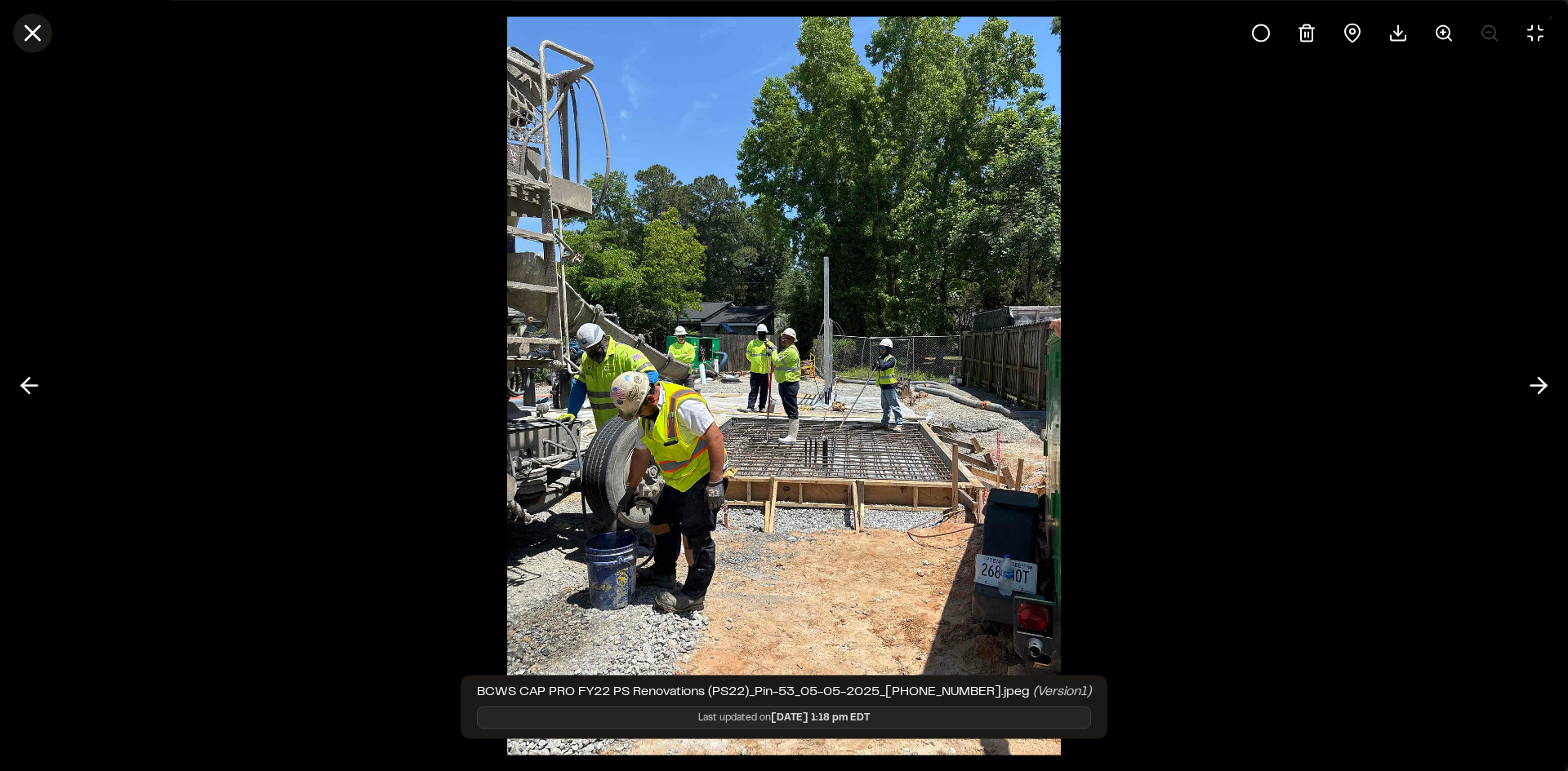
click at [25, 36] on icon at bounding box center [32, 32] width 28 height 28
